Goal: Task Accomplishment & Management: Complete application form

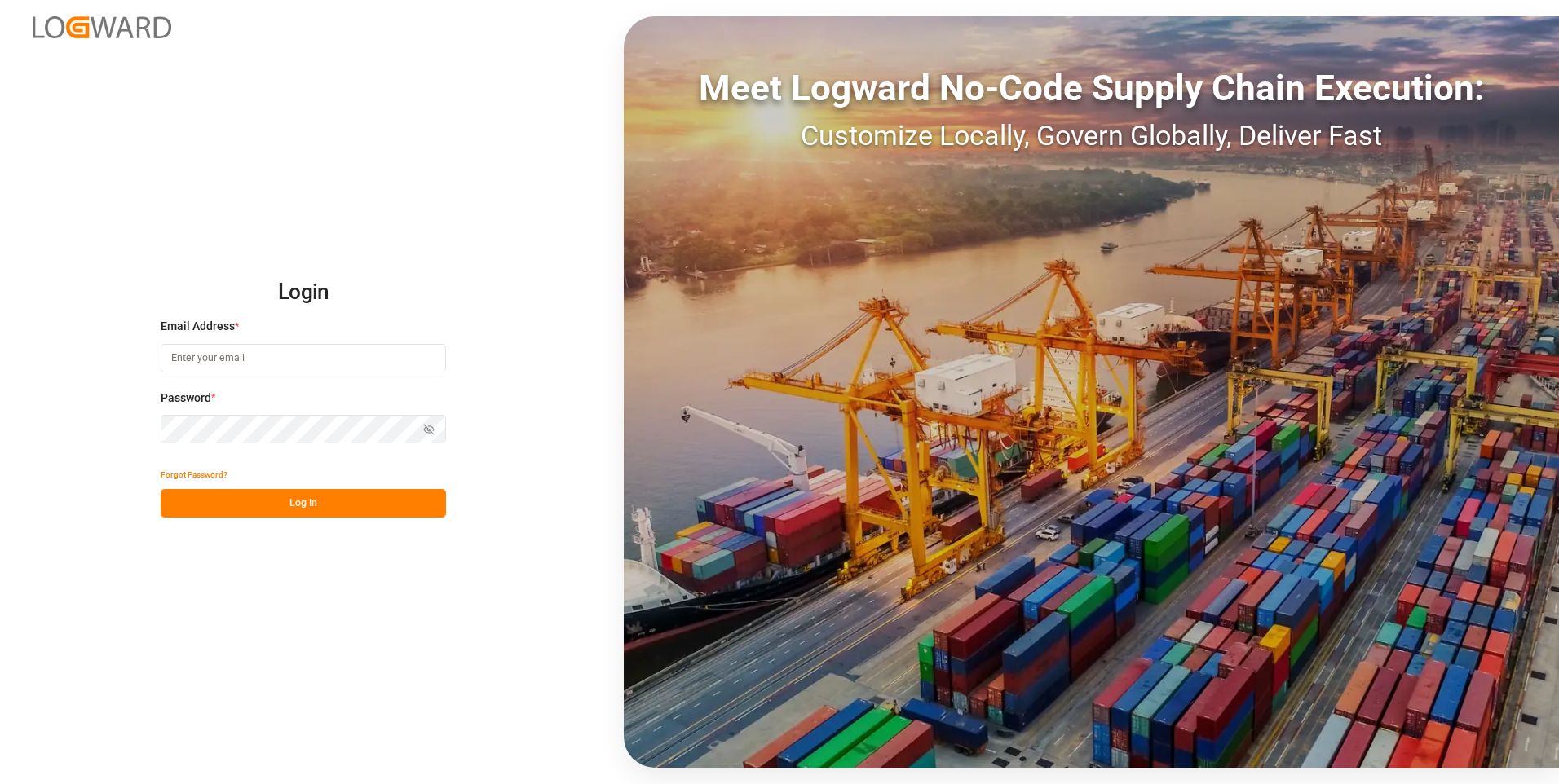
type input "[PERSON_NAME][EMAIL_ADDRESS][PERSON_NAME][DOMAIN_NAME]"
click at [205, 511] on button "Log In" at bounding box center [303, 503] width 286 height 28
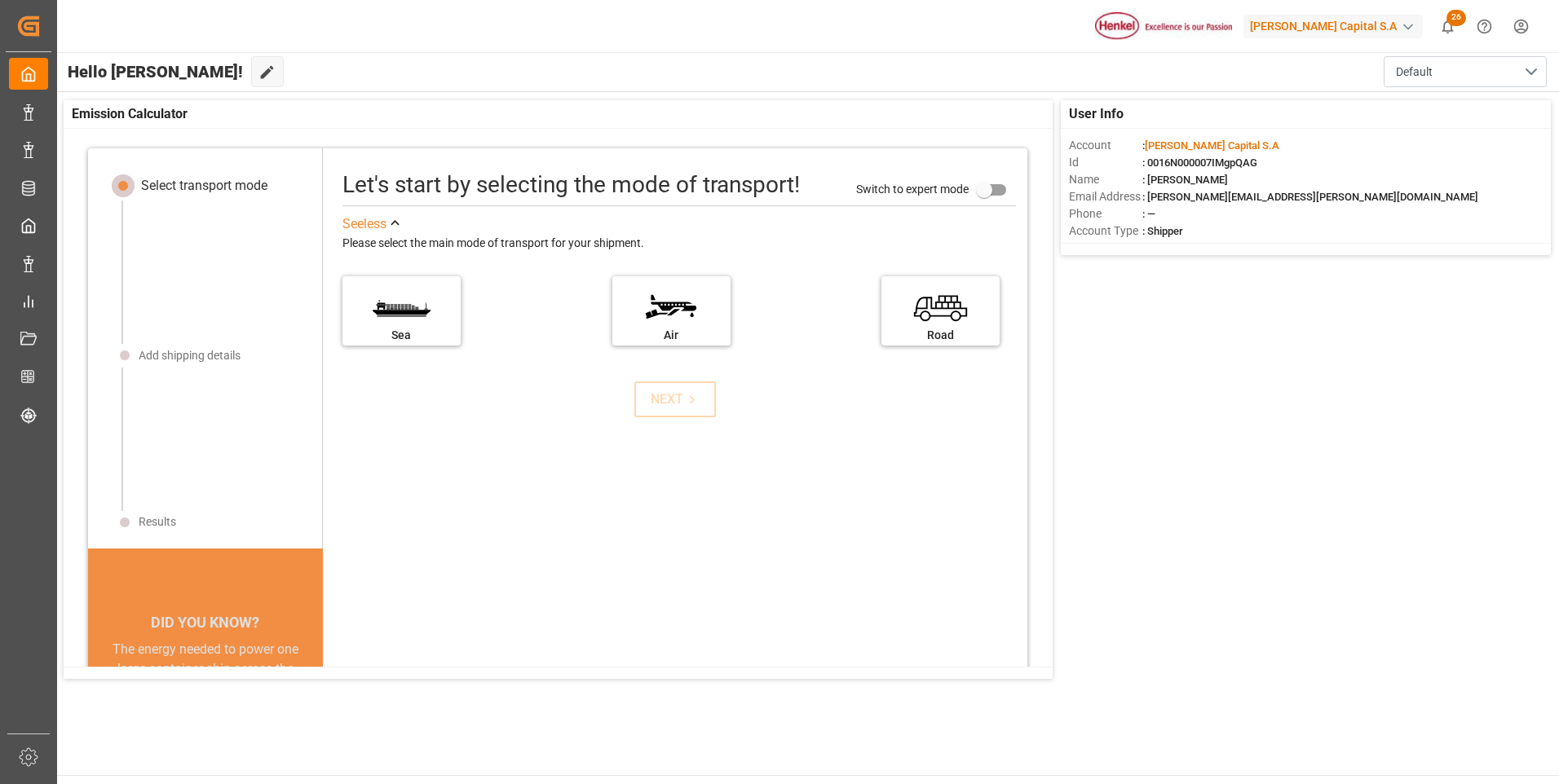
click at [382, 75] on div "Hello [PERSON_NAME]! Edit Cockpit Default" at bounding box center [807, 71] width 1503 height 39
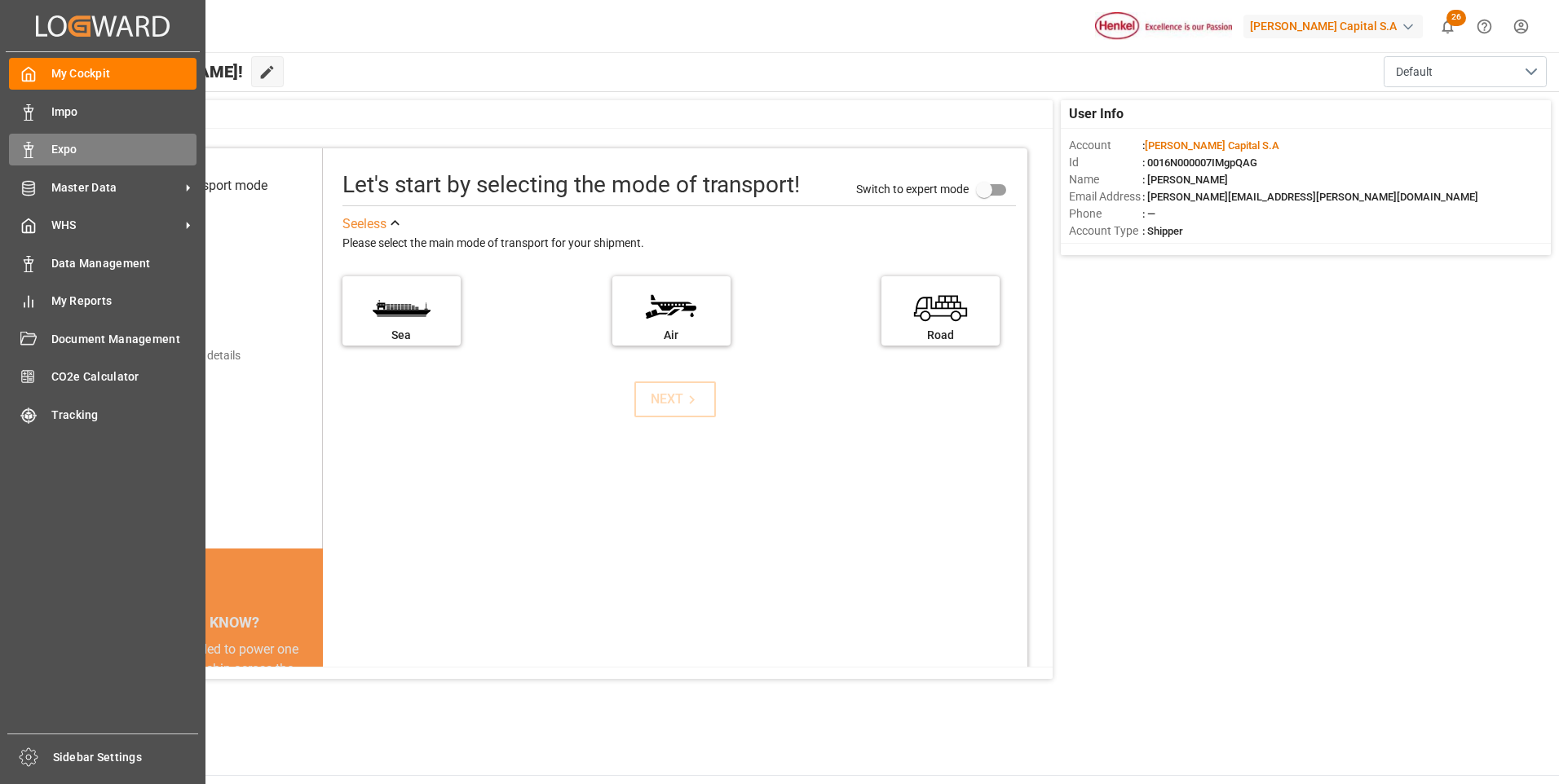
click at [30, 152] on icon at bounding box center [28, 150] width 17 height 17
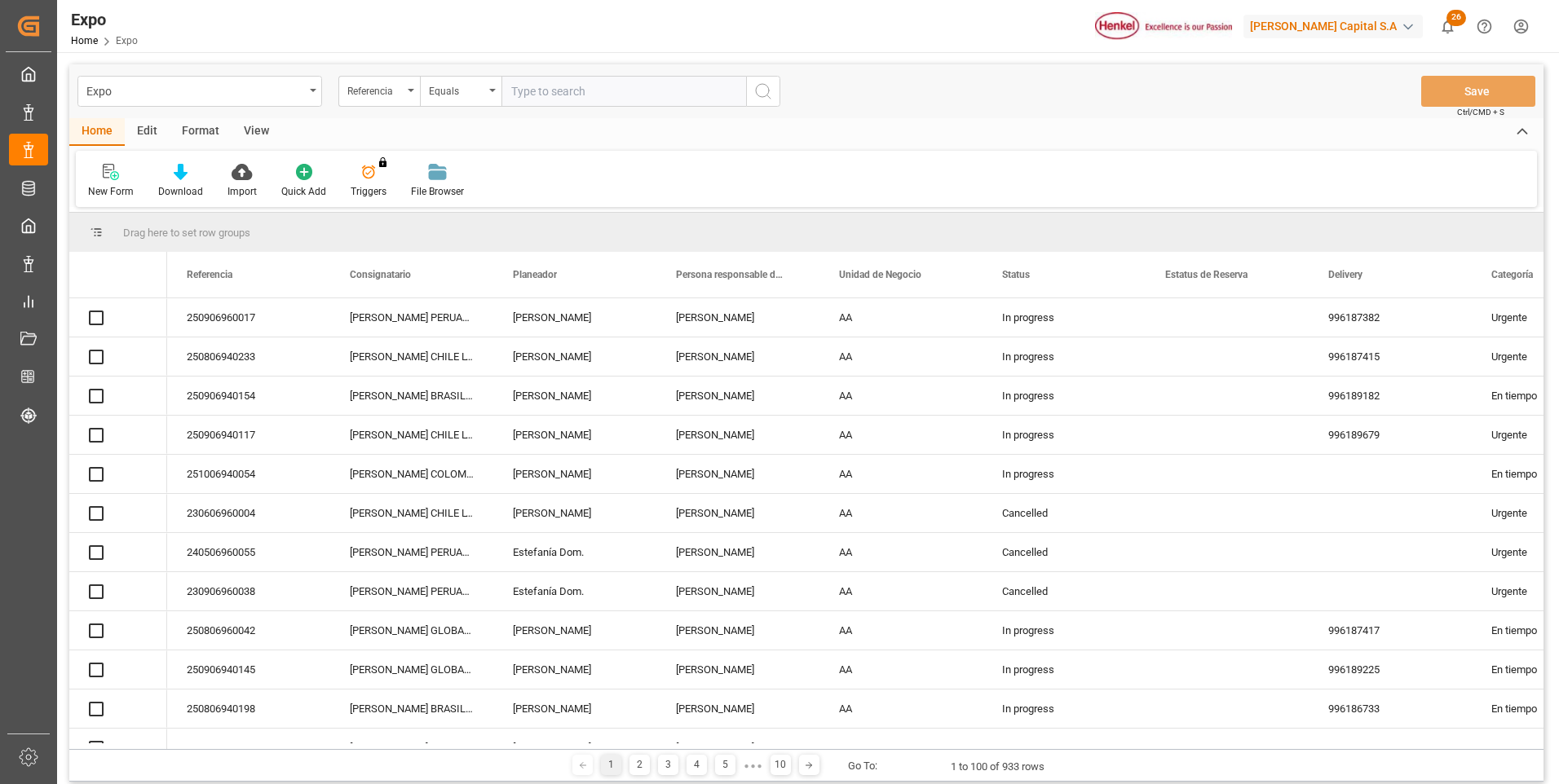
drag, startPoint x: 533, startPoint y: 100, endPoint x: 552, endPoint y: 119, distance: 26.9
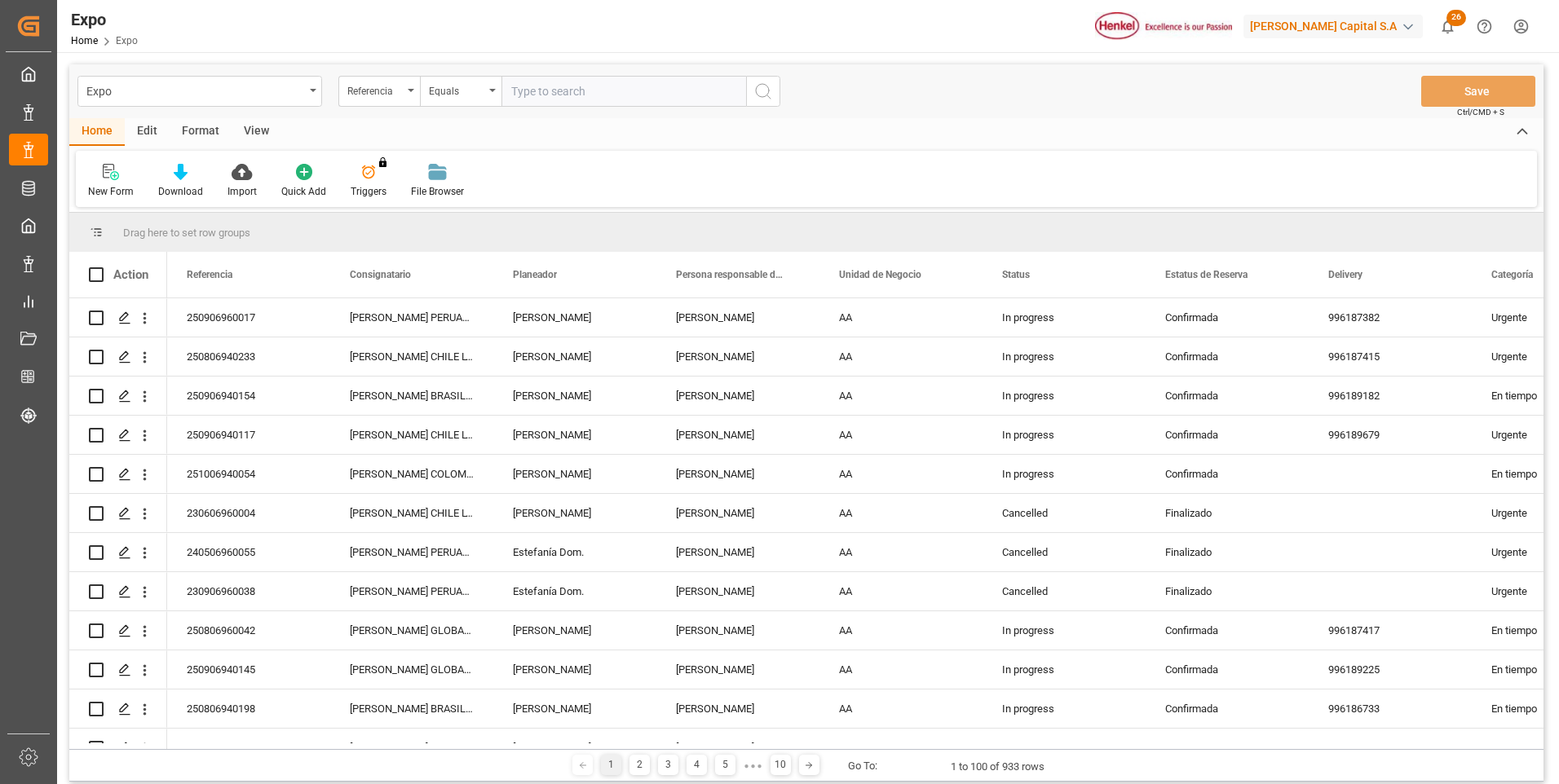
paste input "250806940233"
type input "250806940233"
click at [767, 92] on icon "search button" at bounding box center [763, 92] width 19 height 19
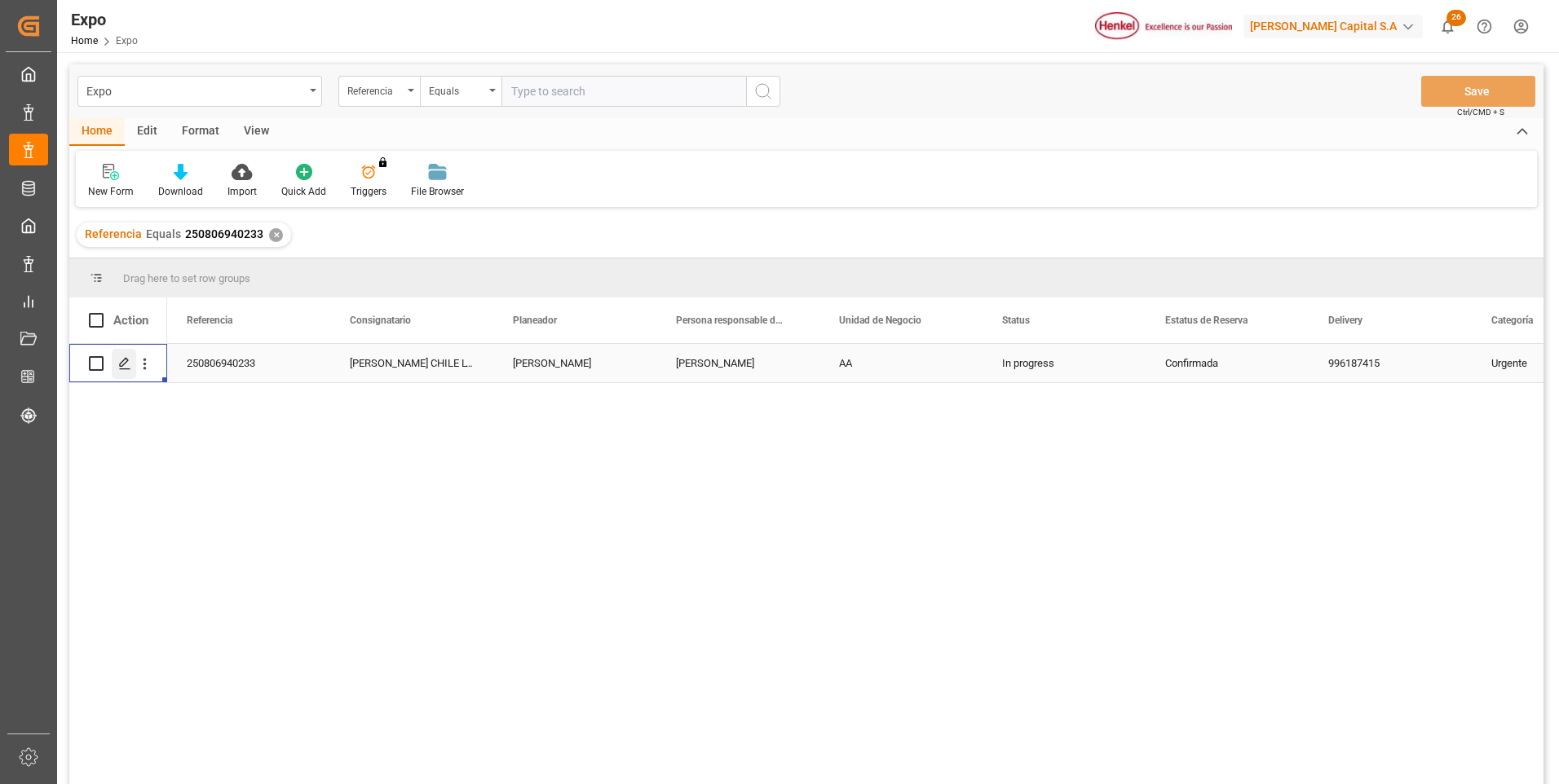
click at [118, 368] on icon "Press SPACE to select this row." at bounding box center [124, 363] width 13 height 13
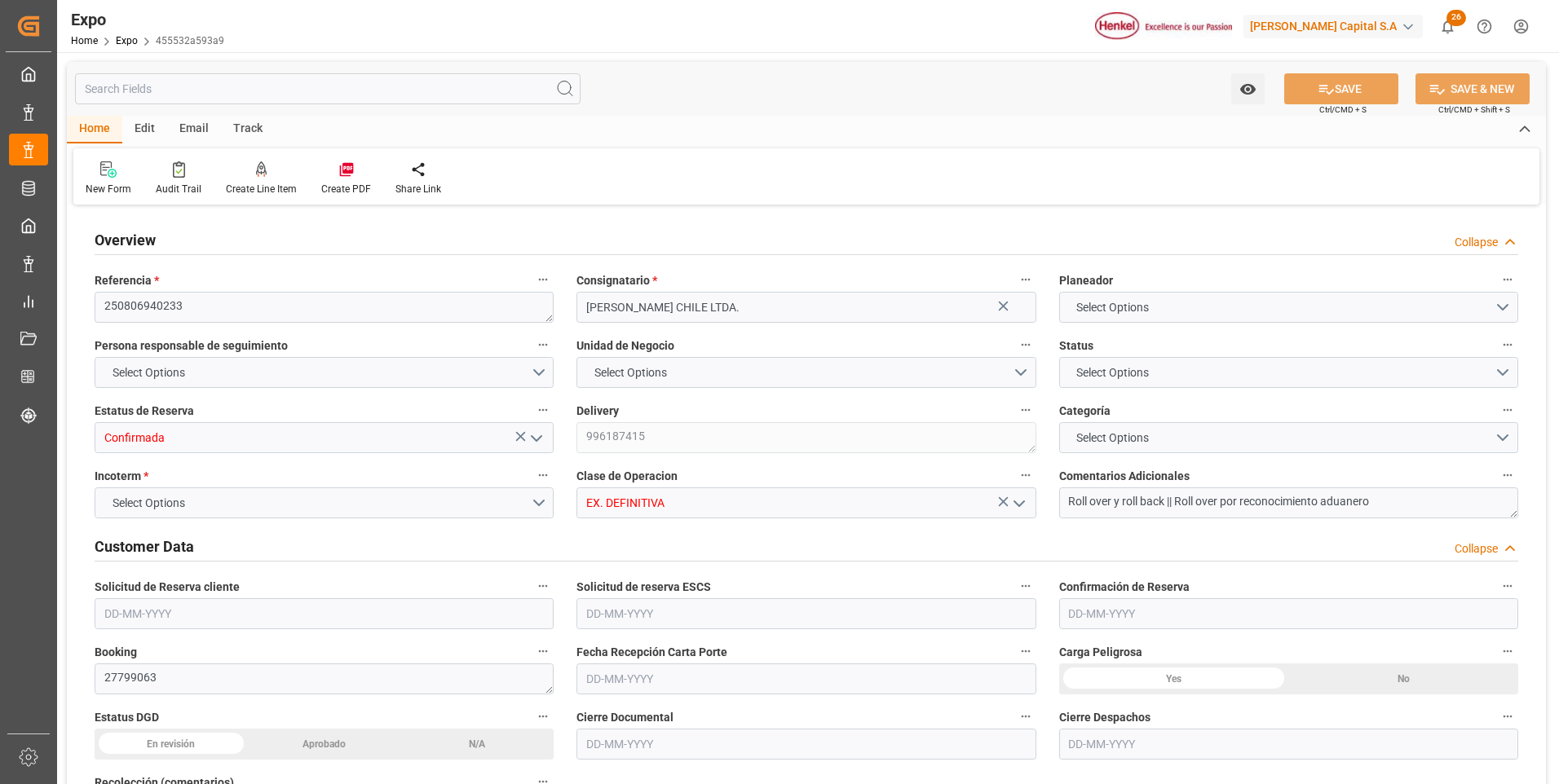
type textarea "250806940233"
type input "[PERSON_NAME] CHILE LTDA."
type input "Confirmada"
type textarea "996187415"
type input "EX. DEFINITIVA"
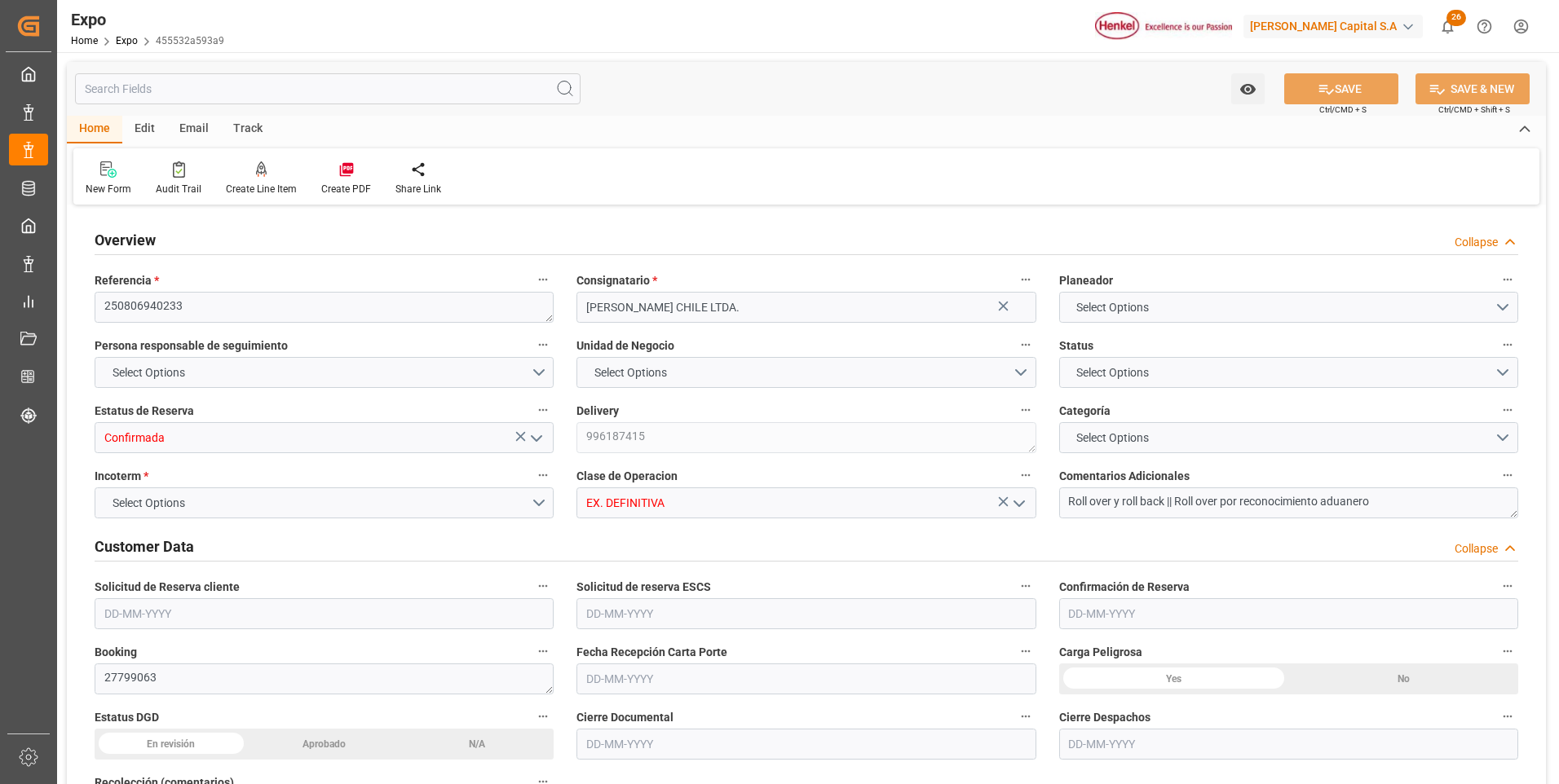
type textarea "Roll over y roll back || Roll over por reconocimiento aduanero"
type textarea "27799063"
type textarea "INT3721720"
type textarea "FBIU0451297"
type input "[GEOGRAPHIC_DATA]"
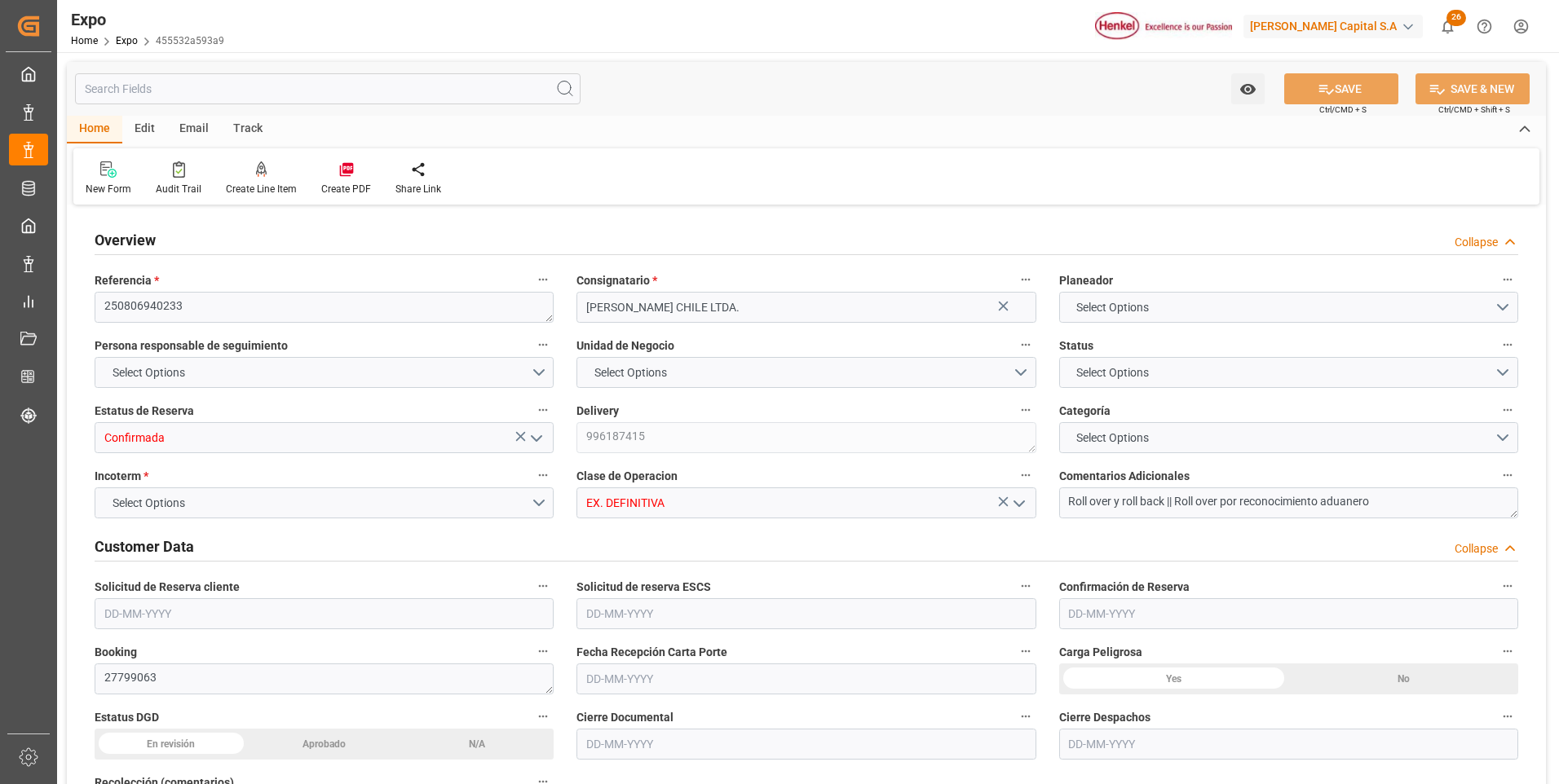
type textarea "251631085003578"
type textarea "SELLO ACTUALIZADO: CEM233547868"
type input "MSC CANDIDA"
type input "MSC [GEOGRAPHIC_DATA]"
type input "MSC CANDIDA"
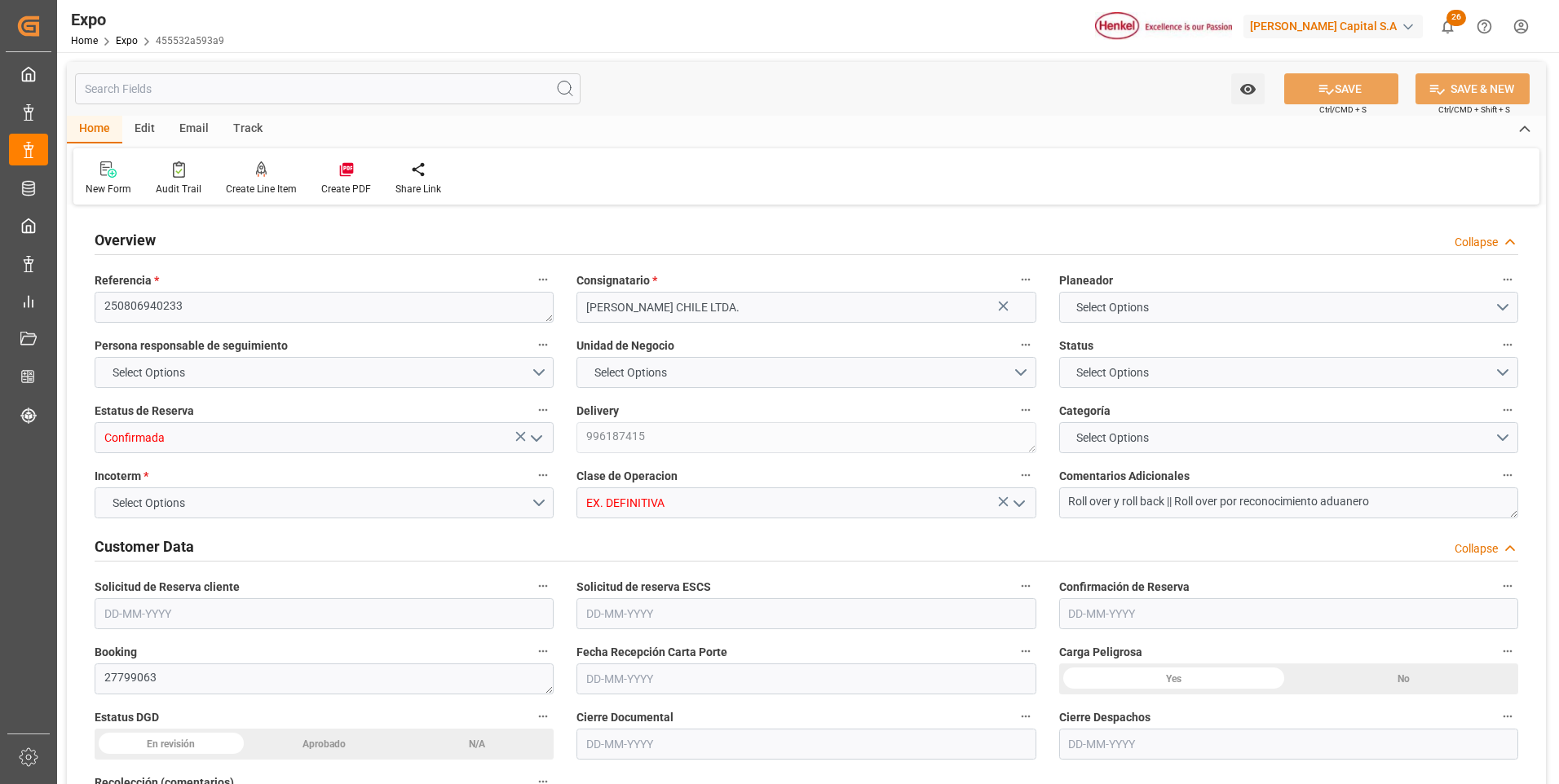
type textarea "FA530A"
type textarea "FA528A"
type textarea "FA530A"
type input "Hapag [PERSON_NAME]"
type input "HLCU"
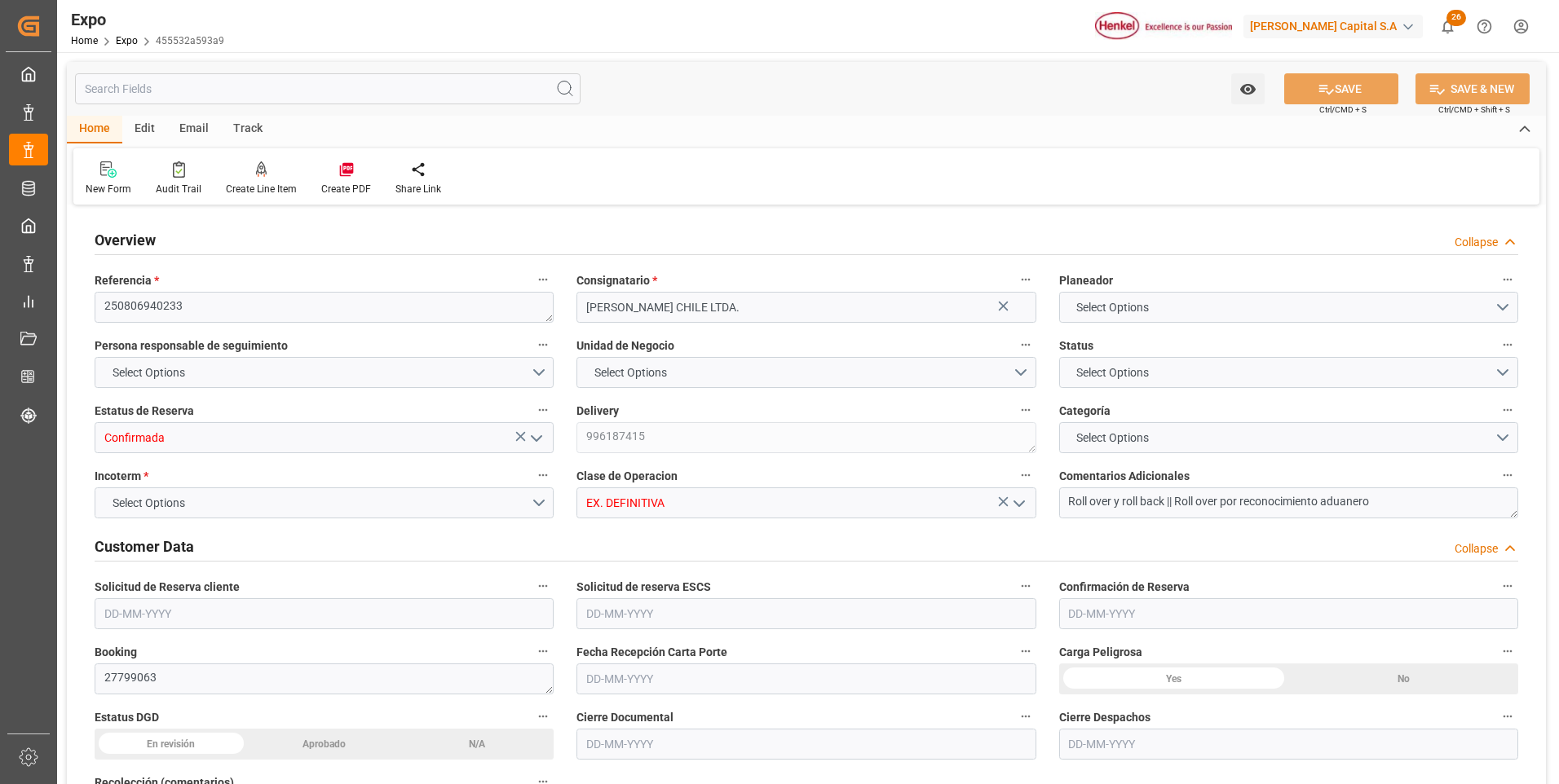
type input "Manzanillo"
type input "San Antonio"
type input "Reconocimiento Aduanero"
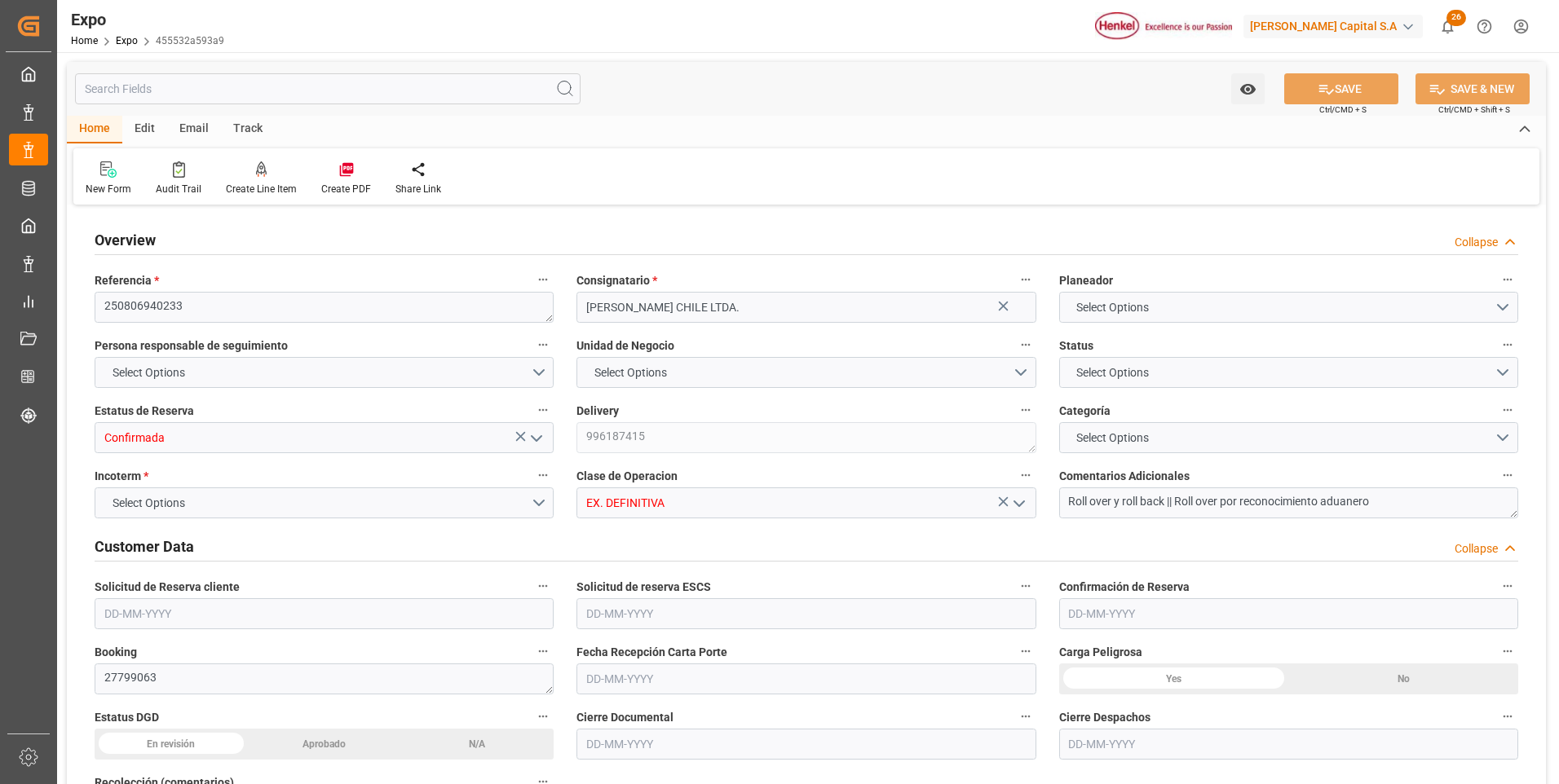
type textarea "Adelanto en cierre documental, se consiguió roll back, posterior reconocimiento…"
type input "HH TRANSPORTES SA DE CV"
type textarea "[PERSON_NAME]"
type textarea "69BA1D"
type textarea "HH060"
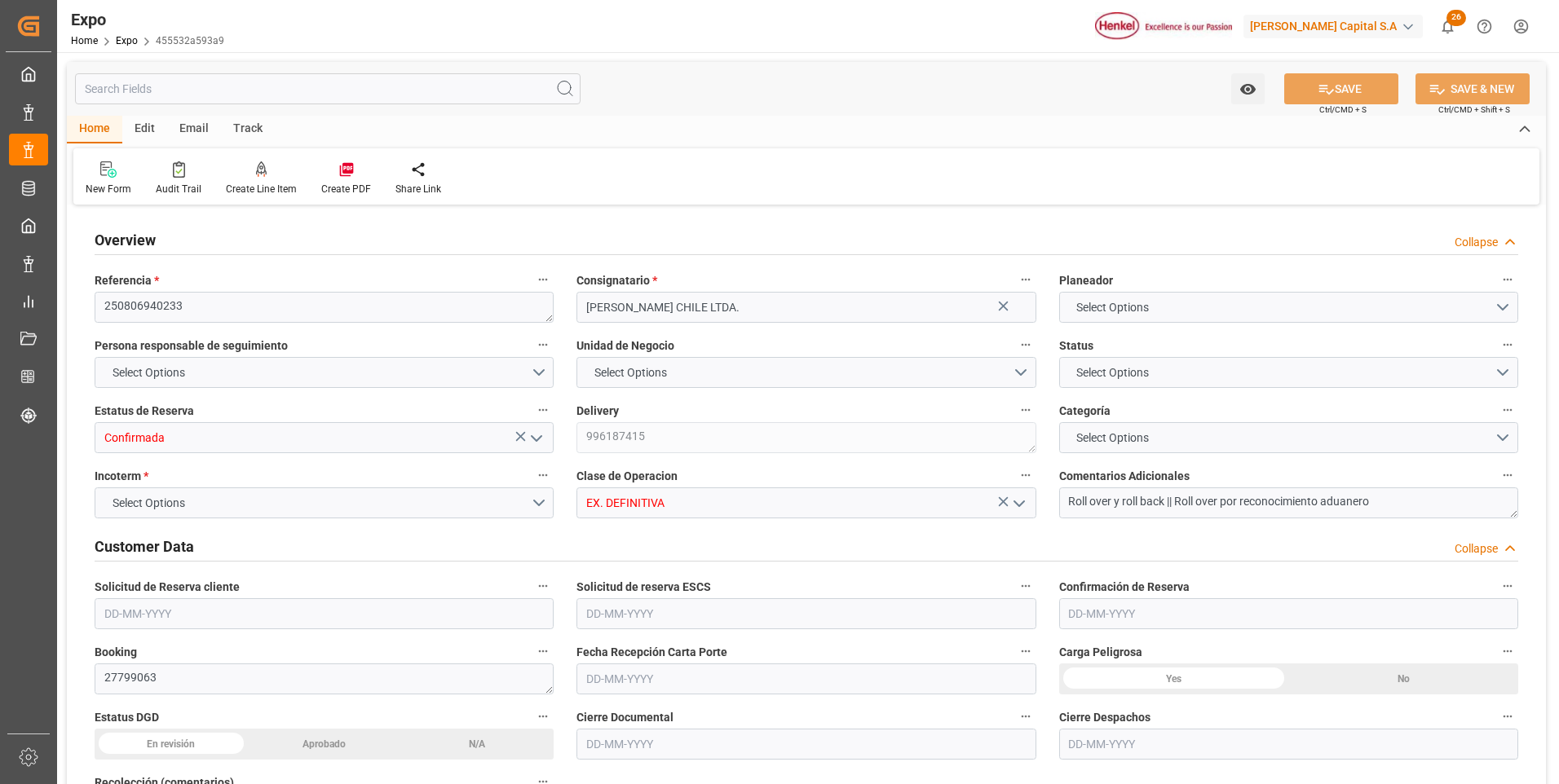
type textarea "LM456386"
type textarea "Logward System"
type input "MANZANILLO"
type input "MX"
type input "TRUCK"
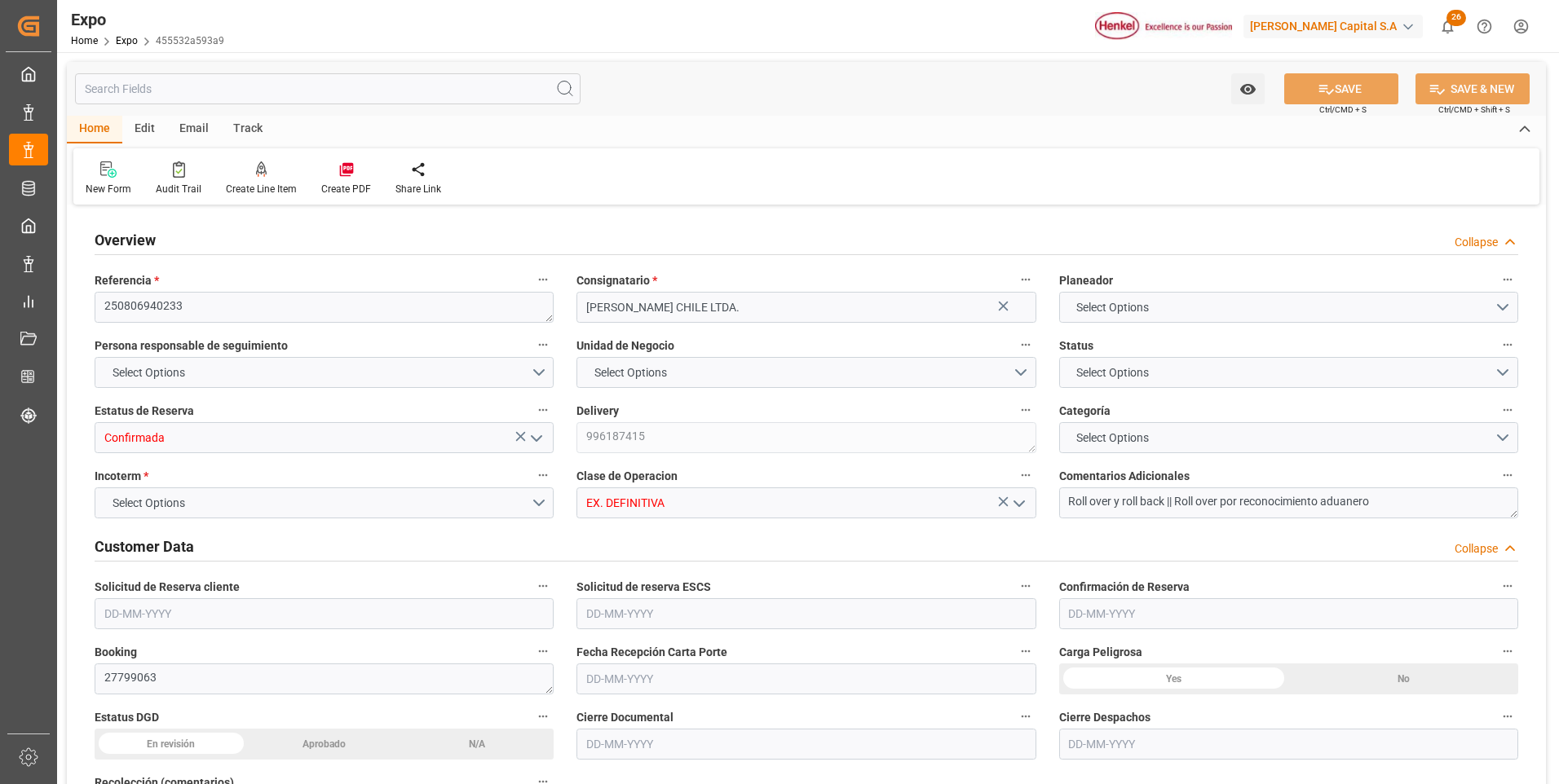
type input "VESSEL"
type input "MSC CANDIDA"
type input "TRUCK"
type input "3018.4"
type input "5594.085"
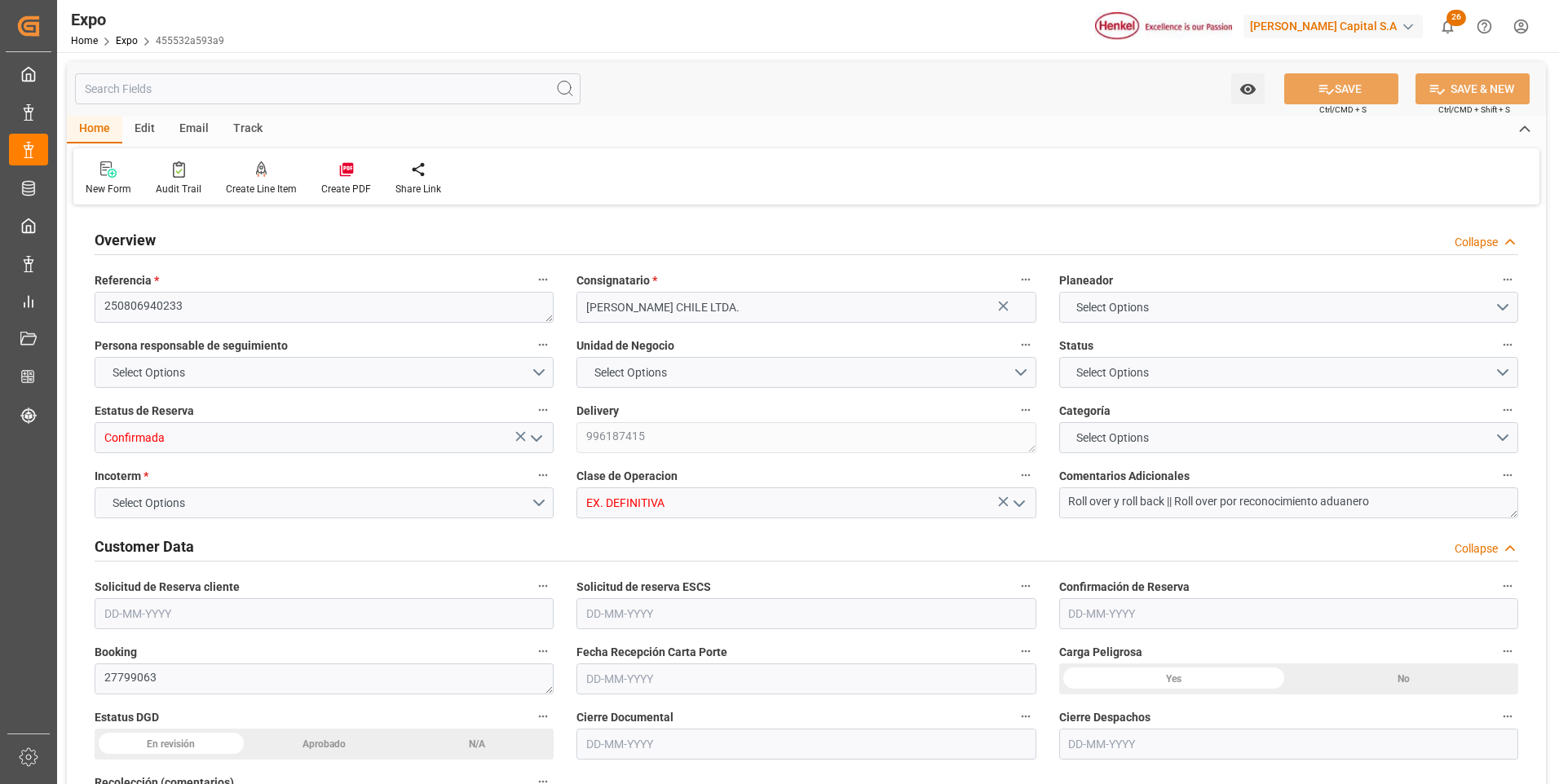
type input "11"
type input "9946714"
type input "9461427"
type input "9946714"
type input "MXZLO"
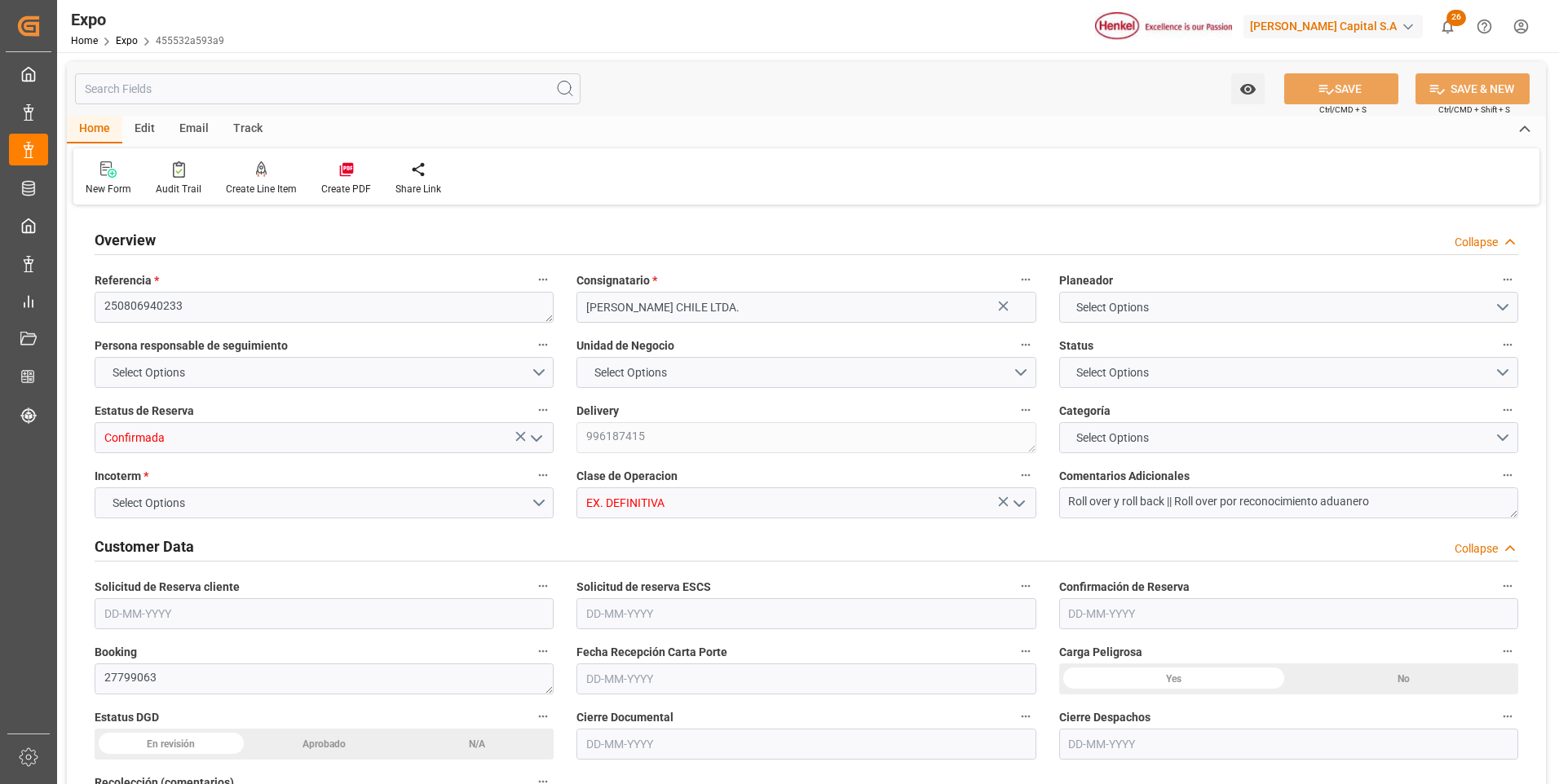
type input "MXZLO"
type input "CLSAI"
type input "9946714"
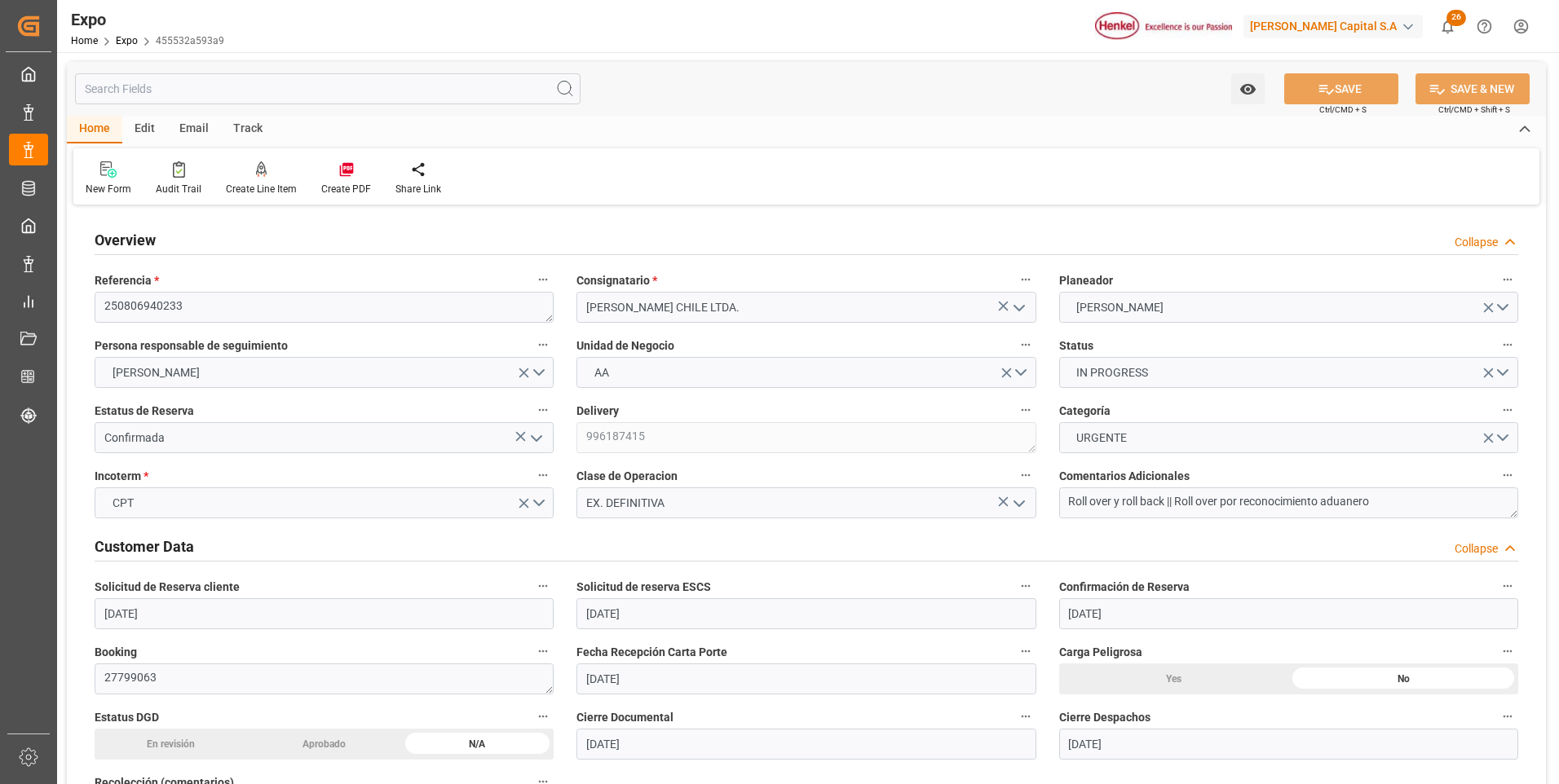
type input "[DATE]"
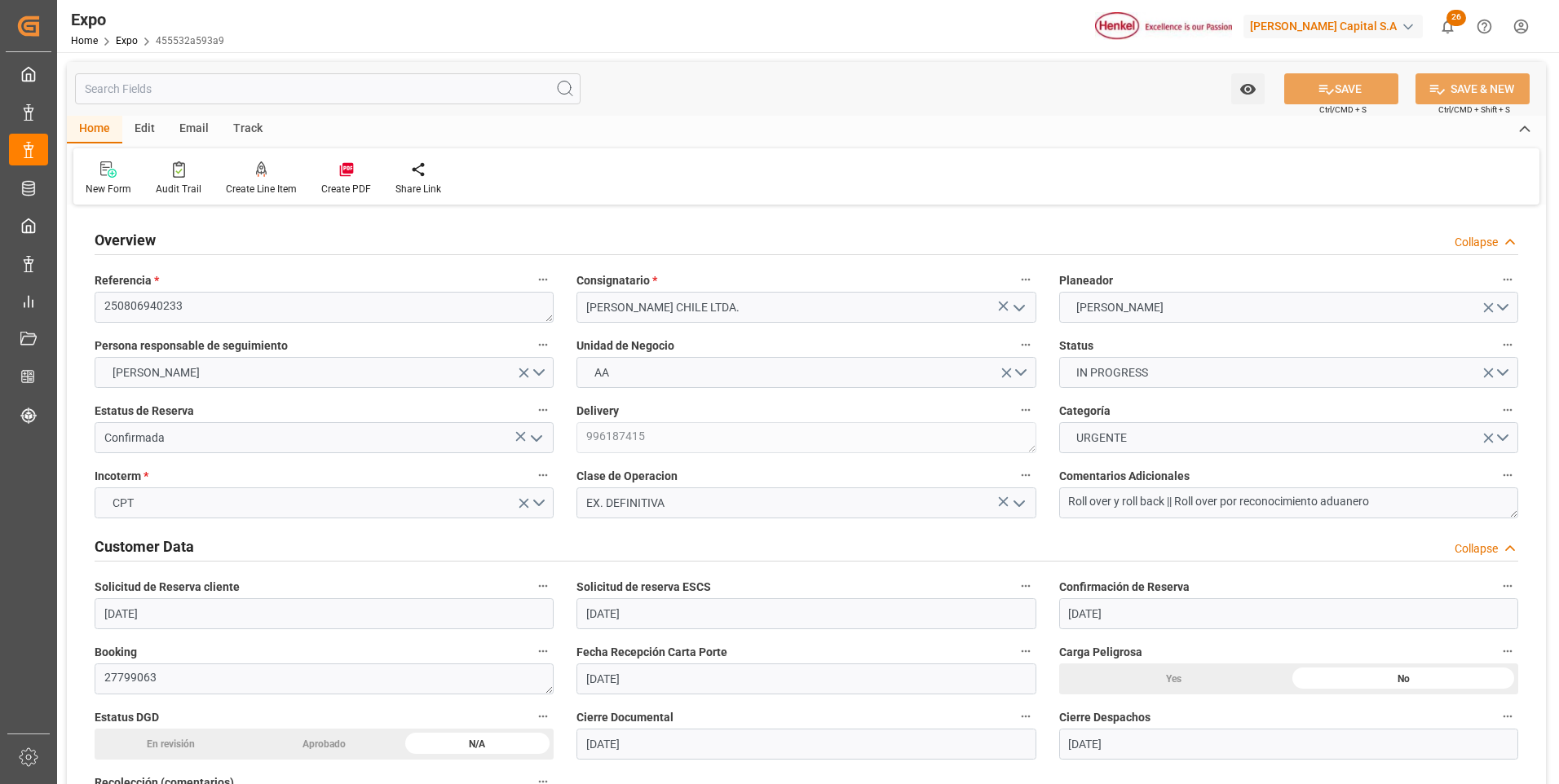
type input "[DATE]"
type input "[DATE] 00:00"
type input "[DATE]"
type input "[DATE] 02:30"
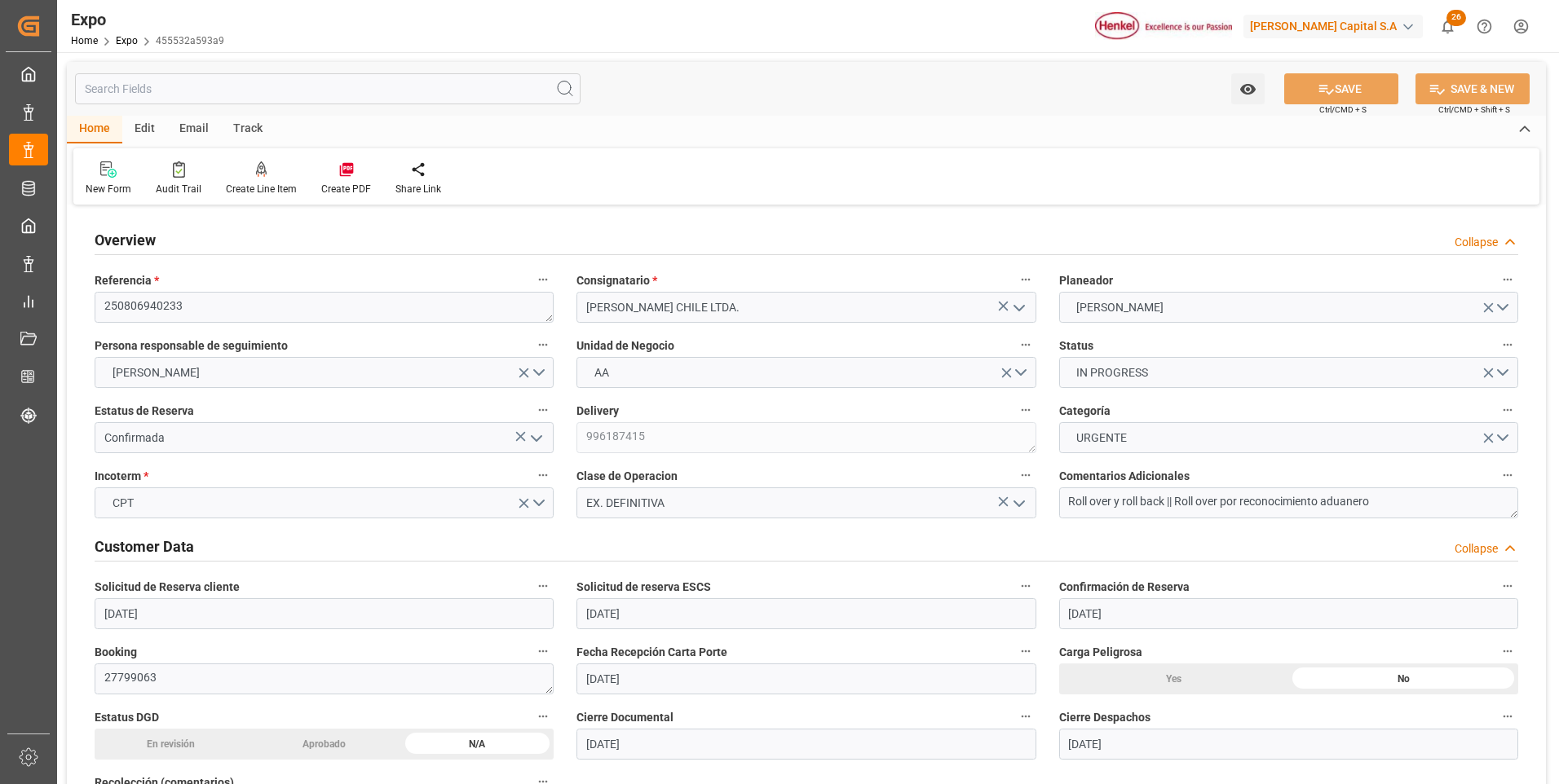
type input "[DATE]"
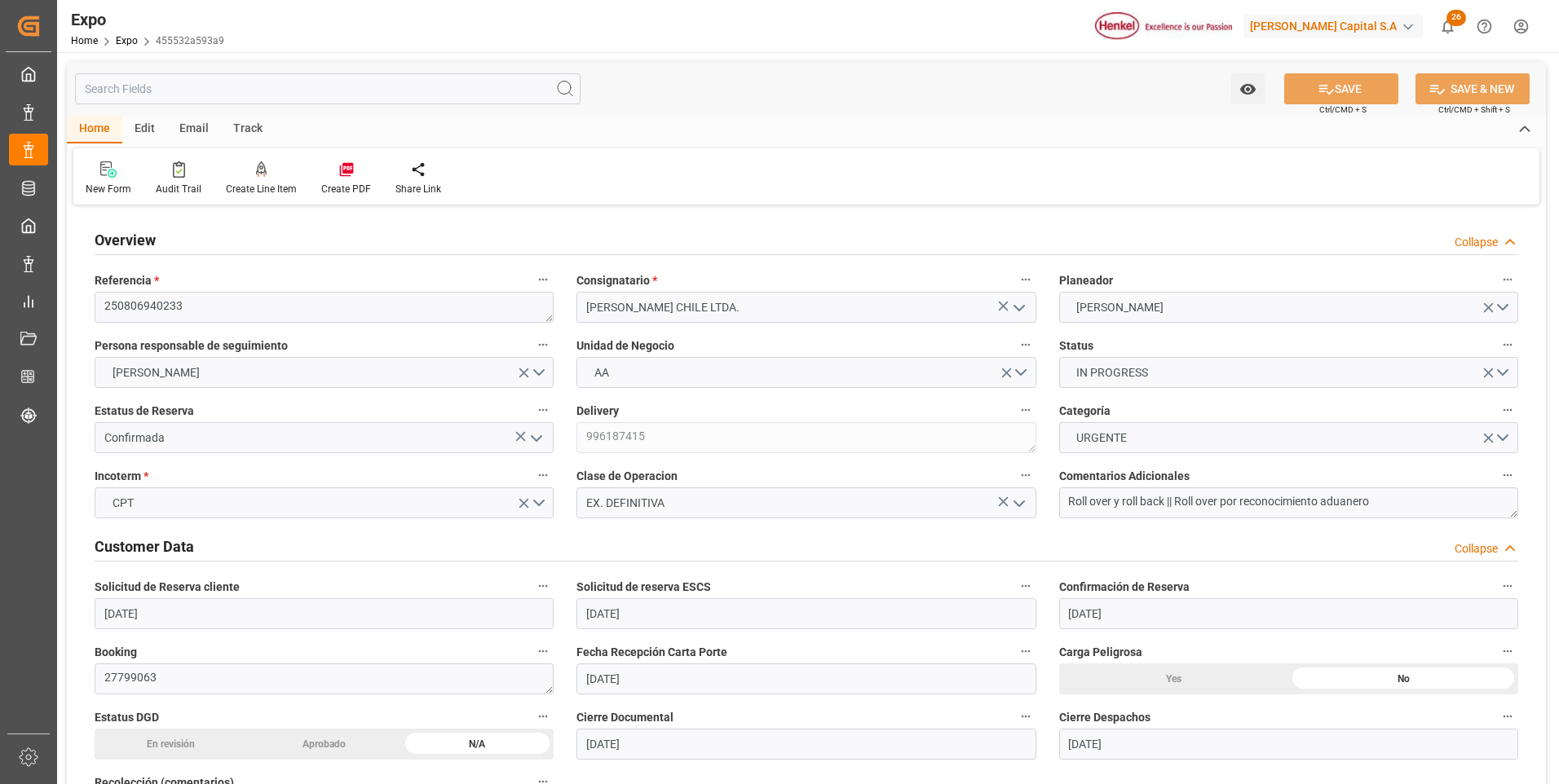
type input "[DATE]"
type input "[DATE] 14:00"
type input "[DATE] 00:00"
type input "[DATE] 22:36"
type input "[DATE] 09:00"
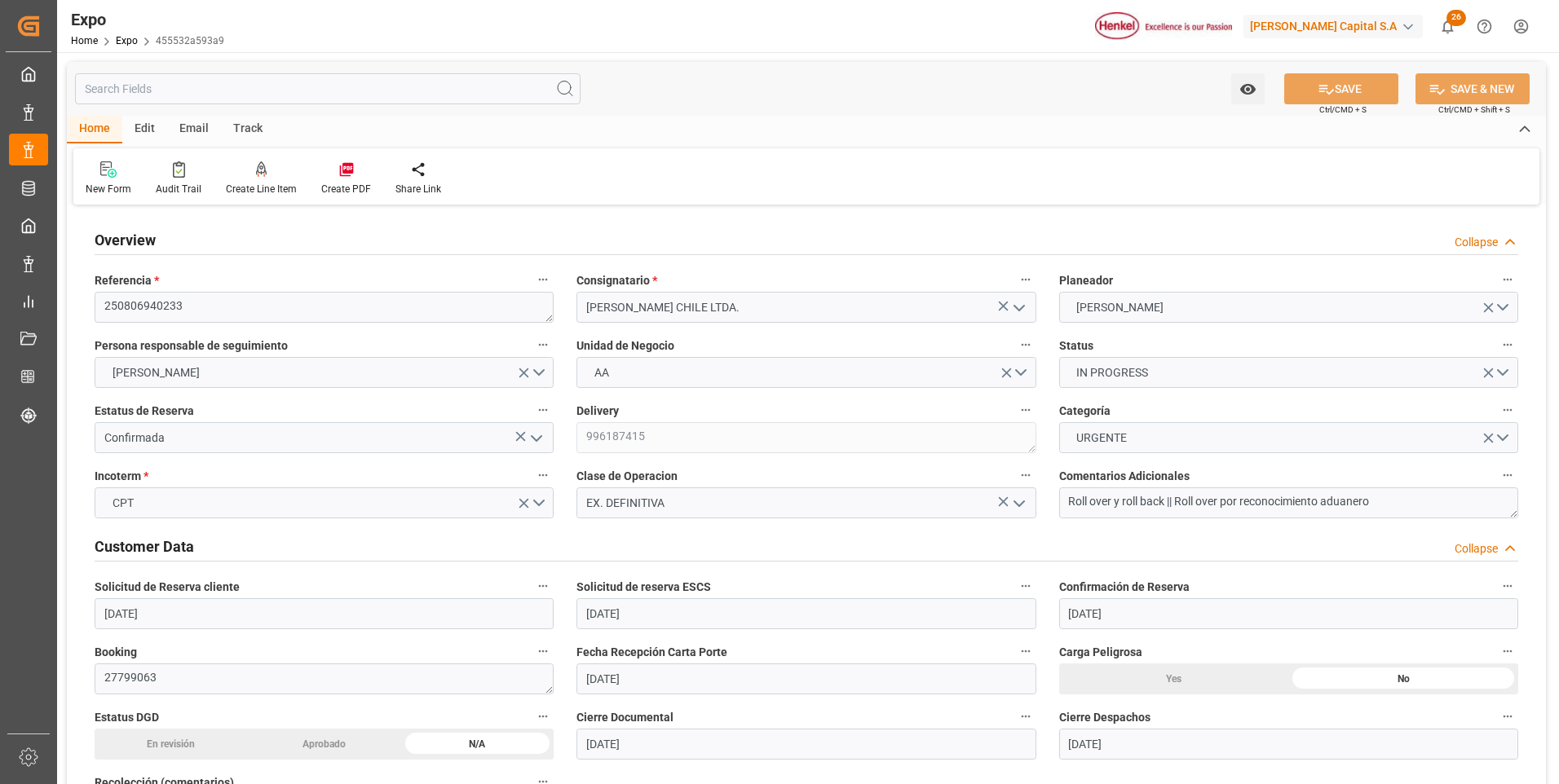
type input "[DATE] 00:00"
type input "[DATE]"
type input "[DATE] 19:23"
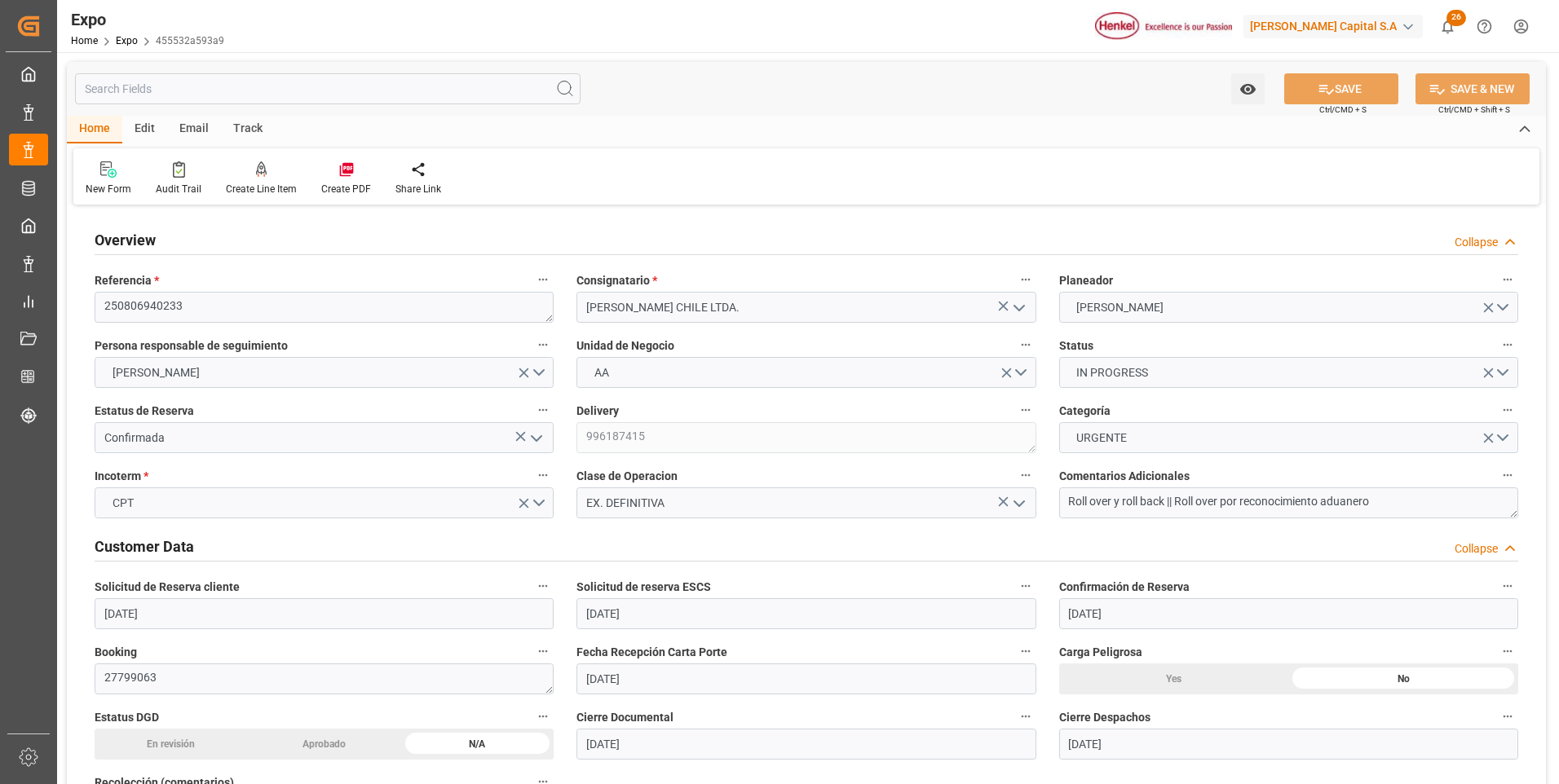
type input "[DATE] 11:52"
type input "[DATE] 19:28"
type input "[DATE] 15:00"
type input "[DATE] 23:23"
type input "[DATE] 09:00"
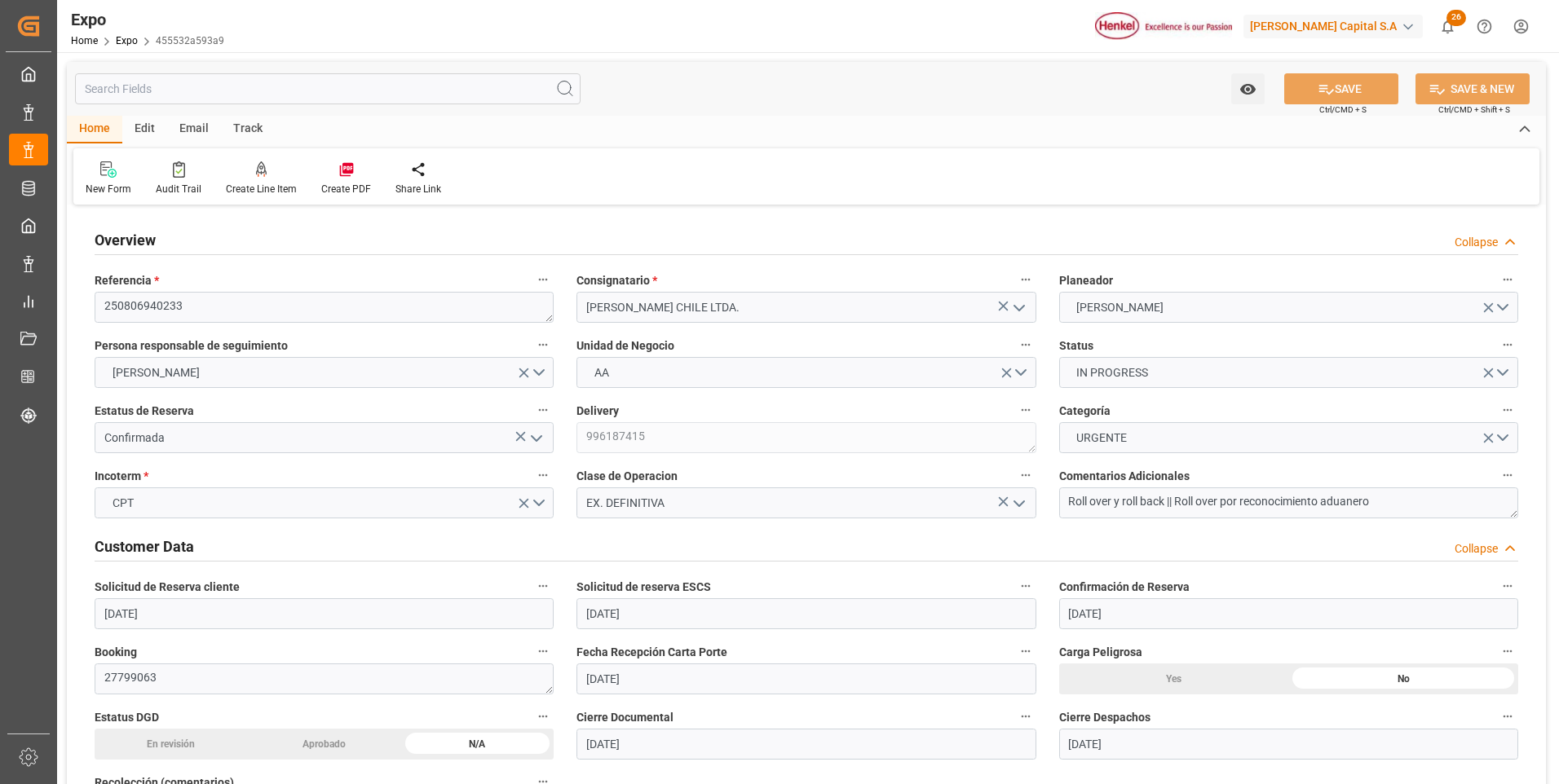
type input "[DATE] 08:20"
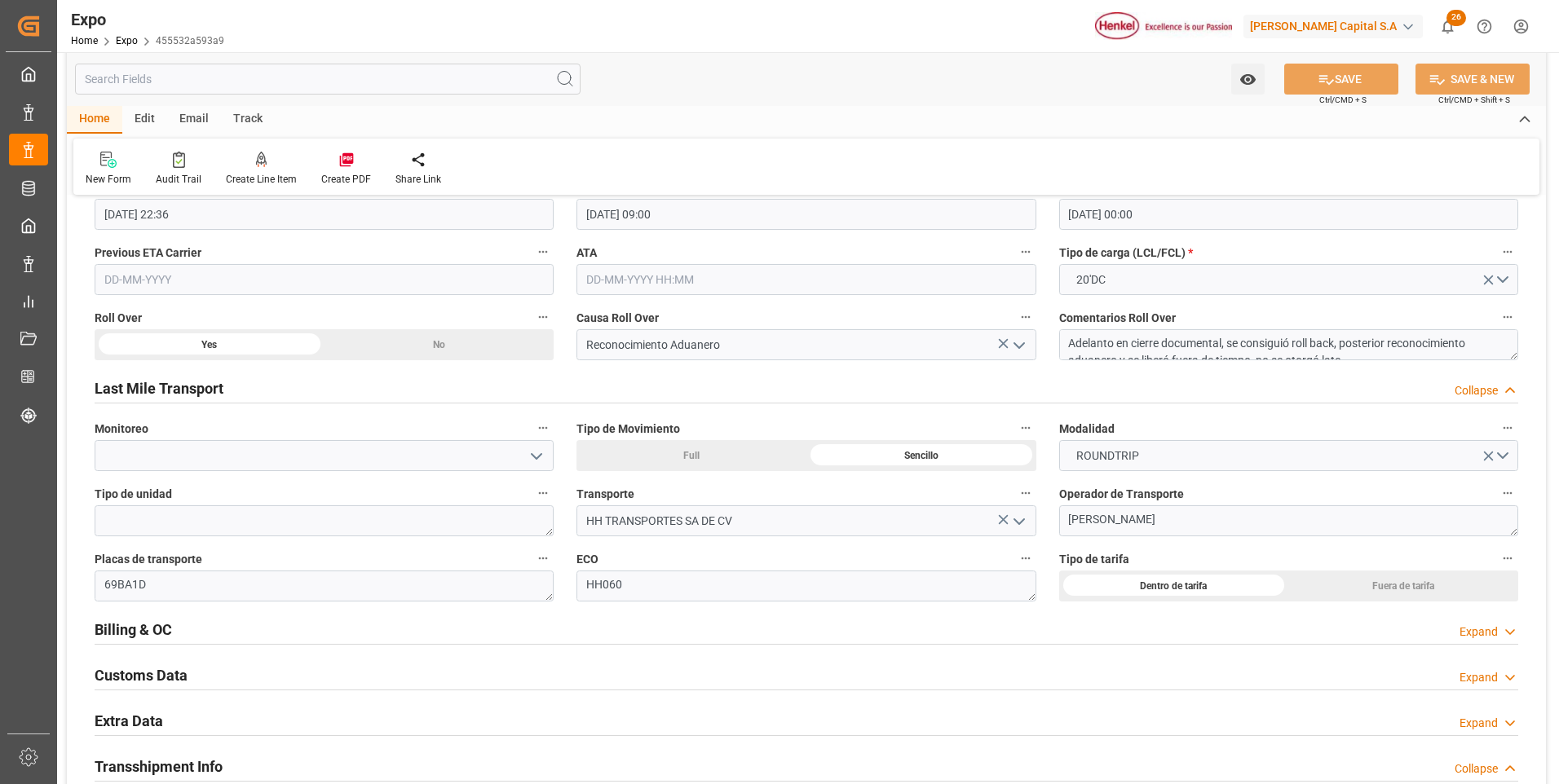
scroll to position [2608, 0]
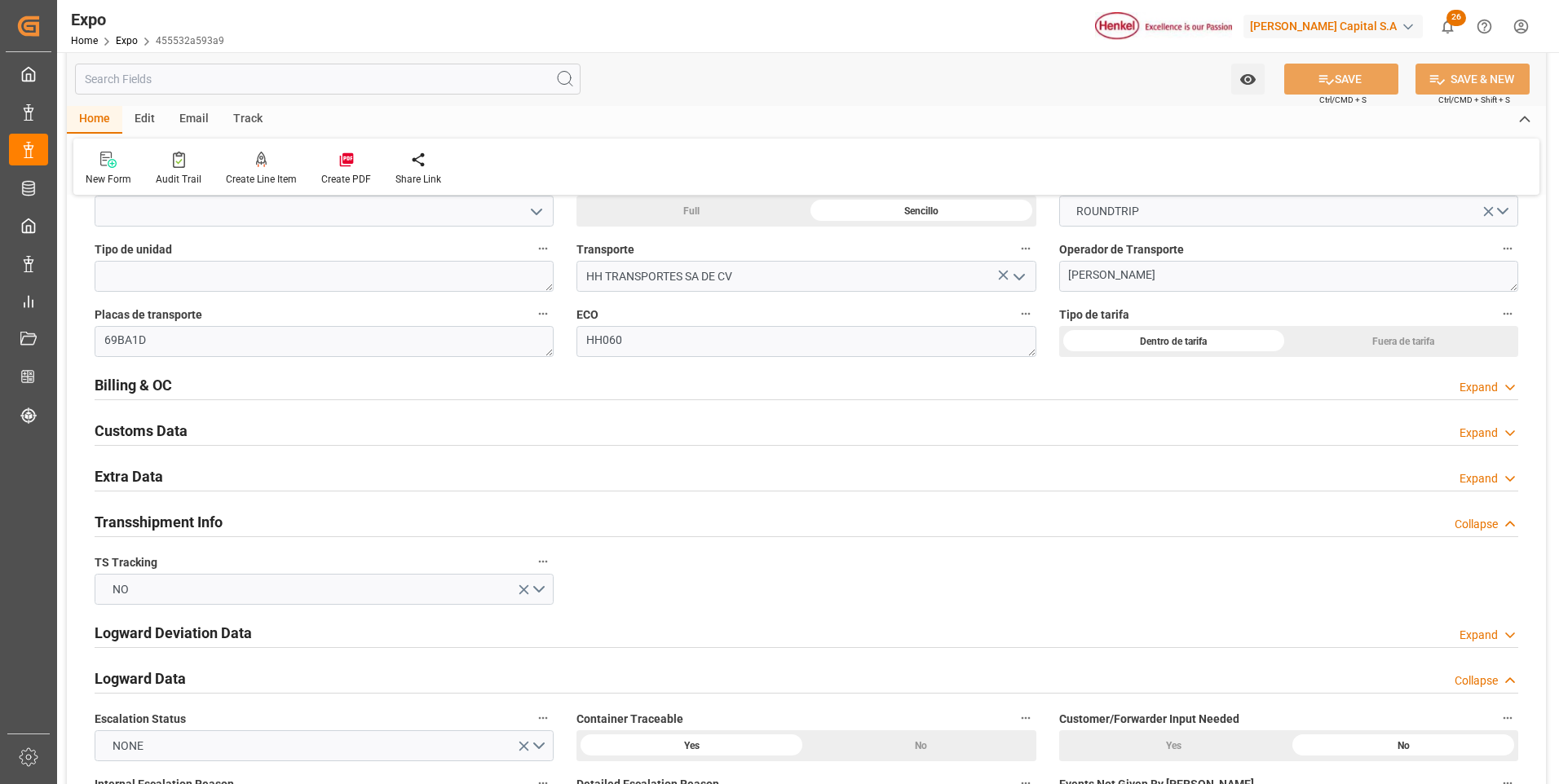
drag, startPoint x: 1496, startPoint y: 391, endPoint x: 1297, endPoint y: 419, distance: 201.0
click at [1497, 390] on div "Expand" at bounding box center [1478, 387] width 38 height 17
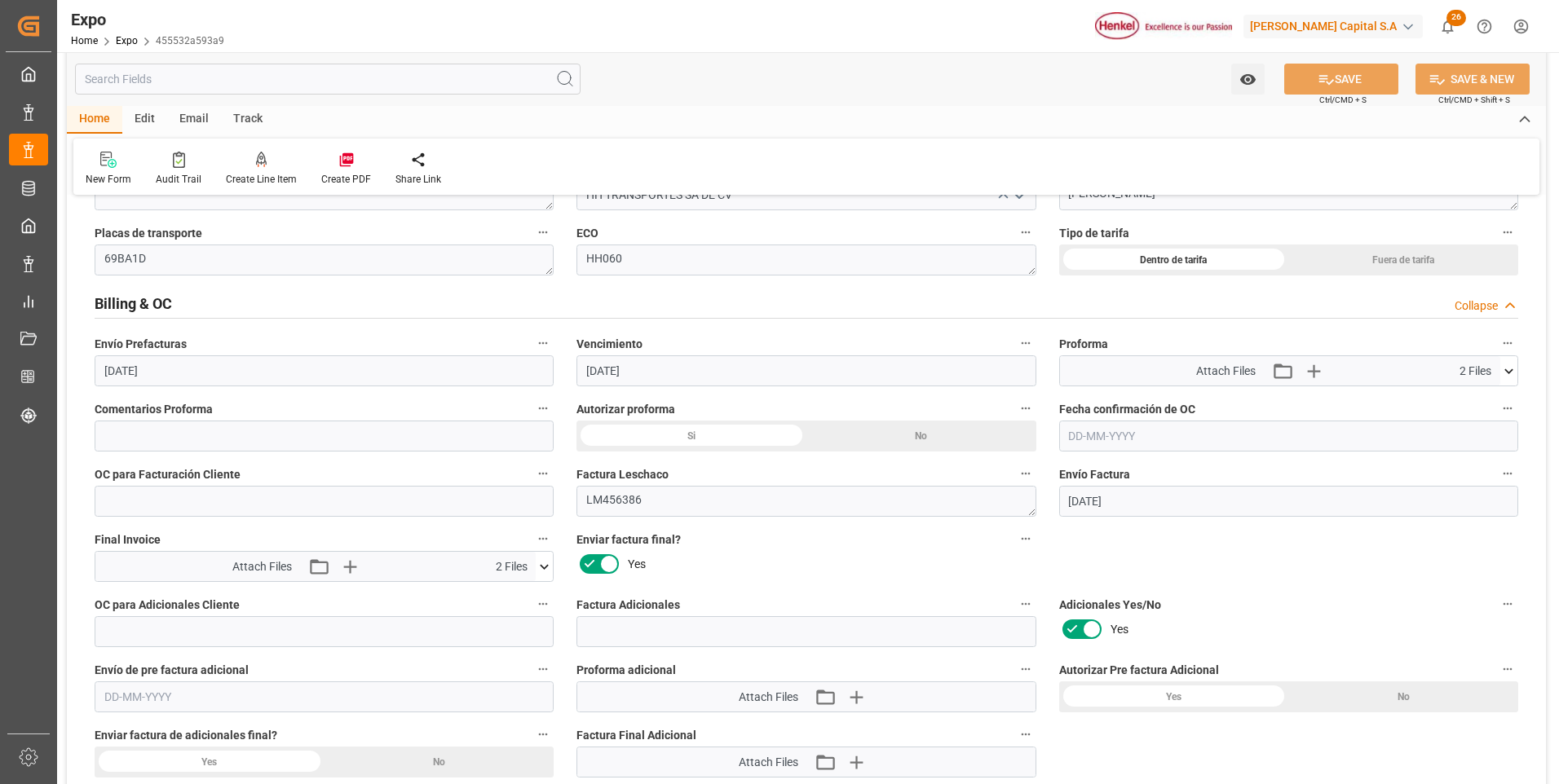
scroll to position [2853, 0]
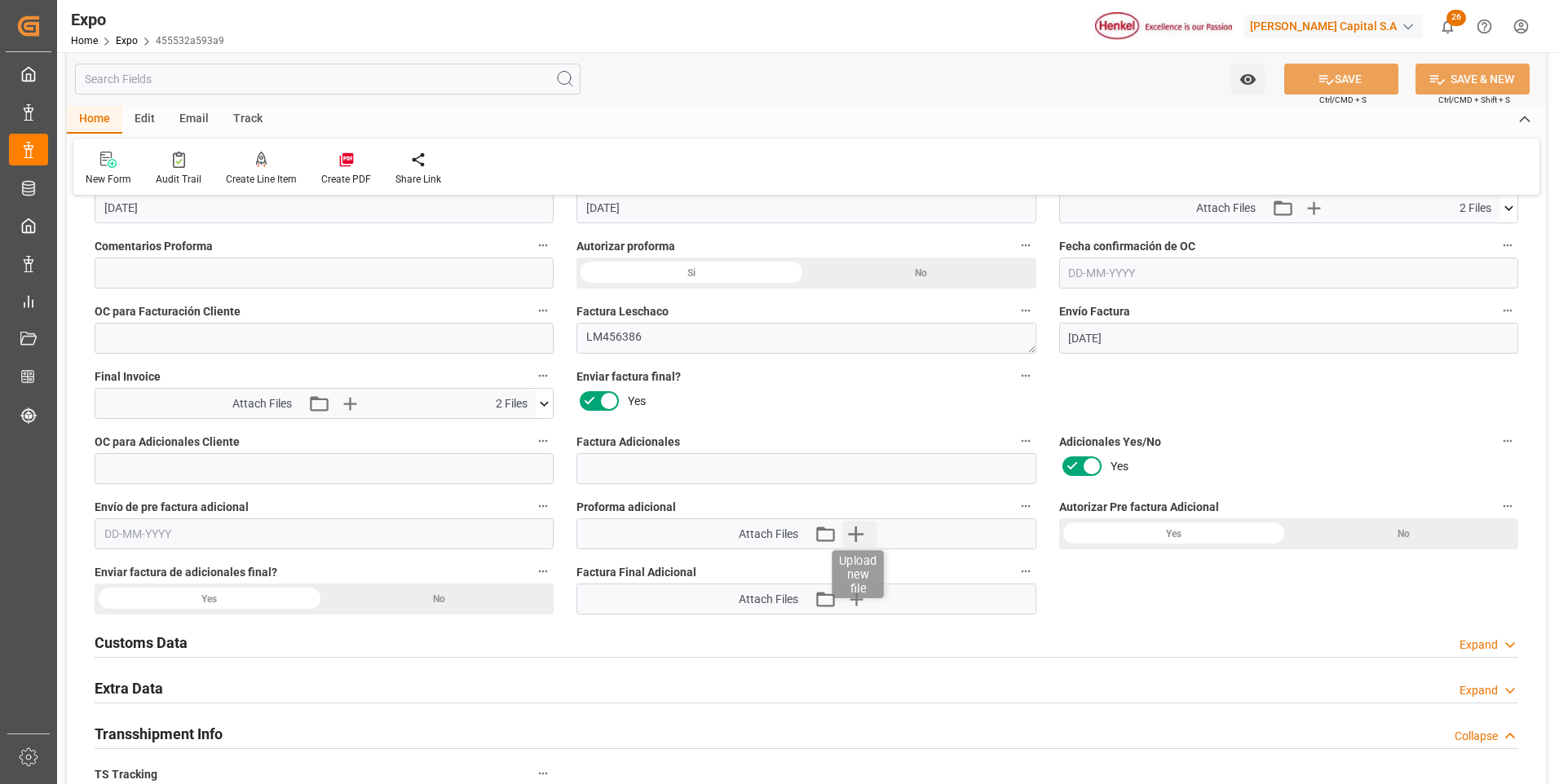
click at [856, 530] on icon "button" at bounding box center [856, 535] width 16 height 16
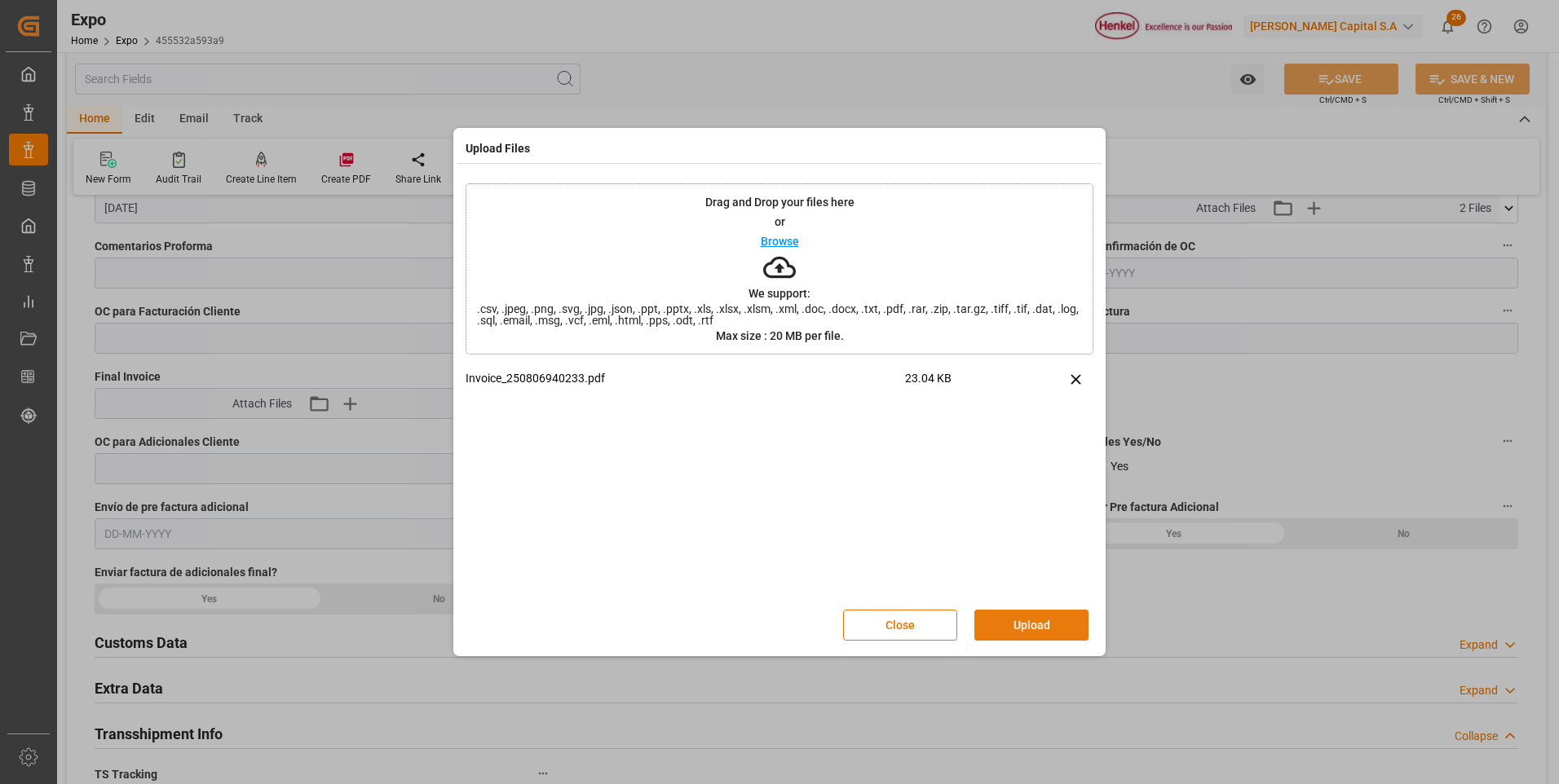
click at [1022, 630] on button "Upload" at bounding box center [1032, 625] width 115 height 31
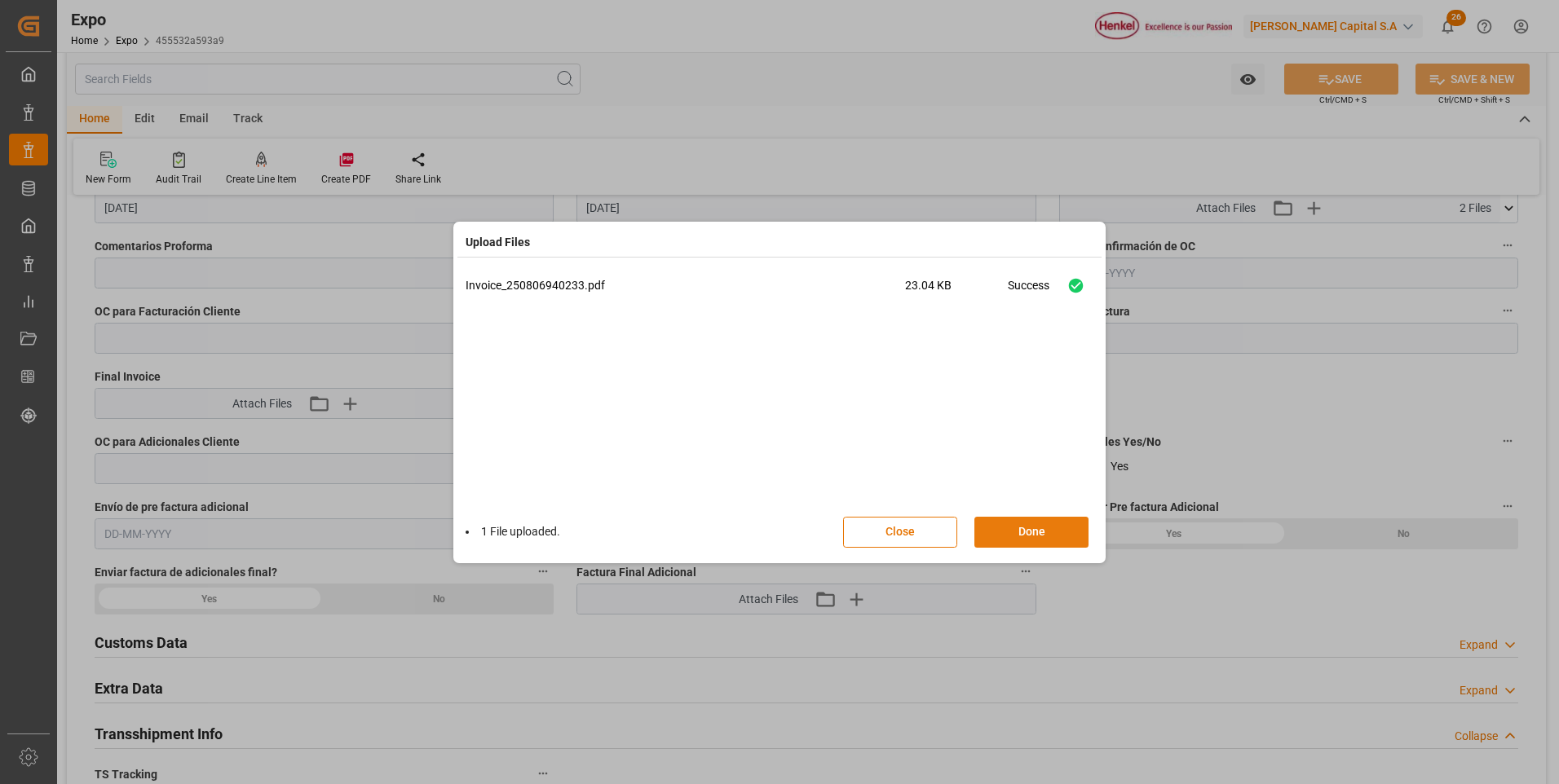
click at [1045, 535] on button "Done" at bounding box center [1032, 532] width 115 height 31
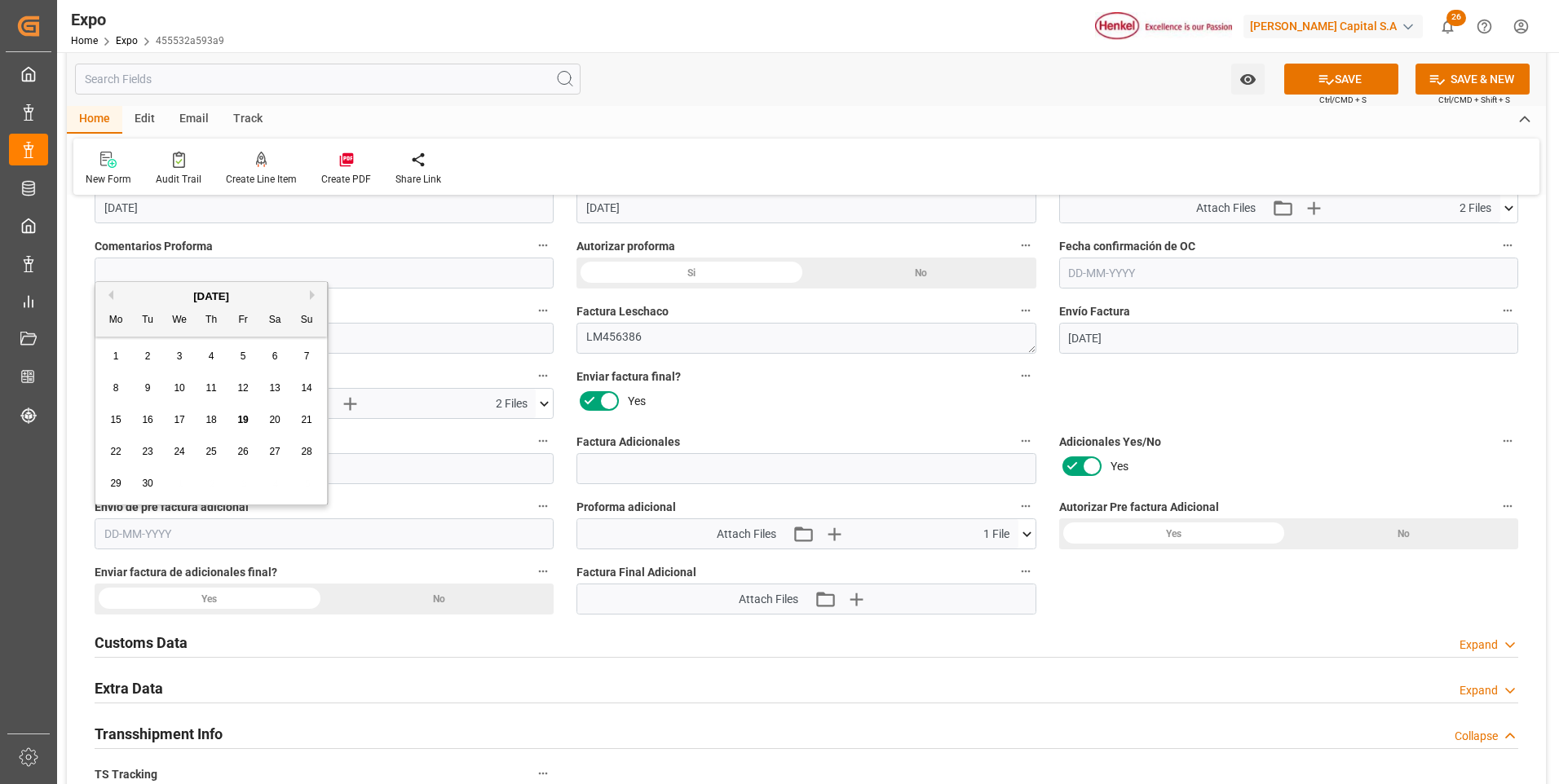
click at [133, 535] on input "text" at bounding box center [323, 534] width 459 height 31
click at [241, 419] on span "19" at bounding box center [242, 419] width 11 height 11
type input "[DATE]"
click at [1367, 79] on button "SAVE" at bounding box center [1341, 78] width 115 height 31
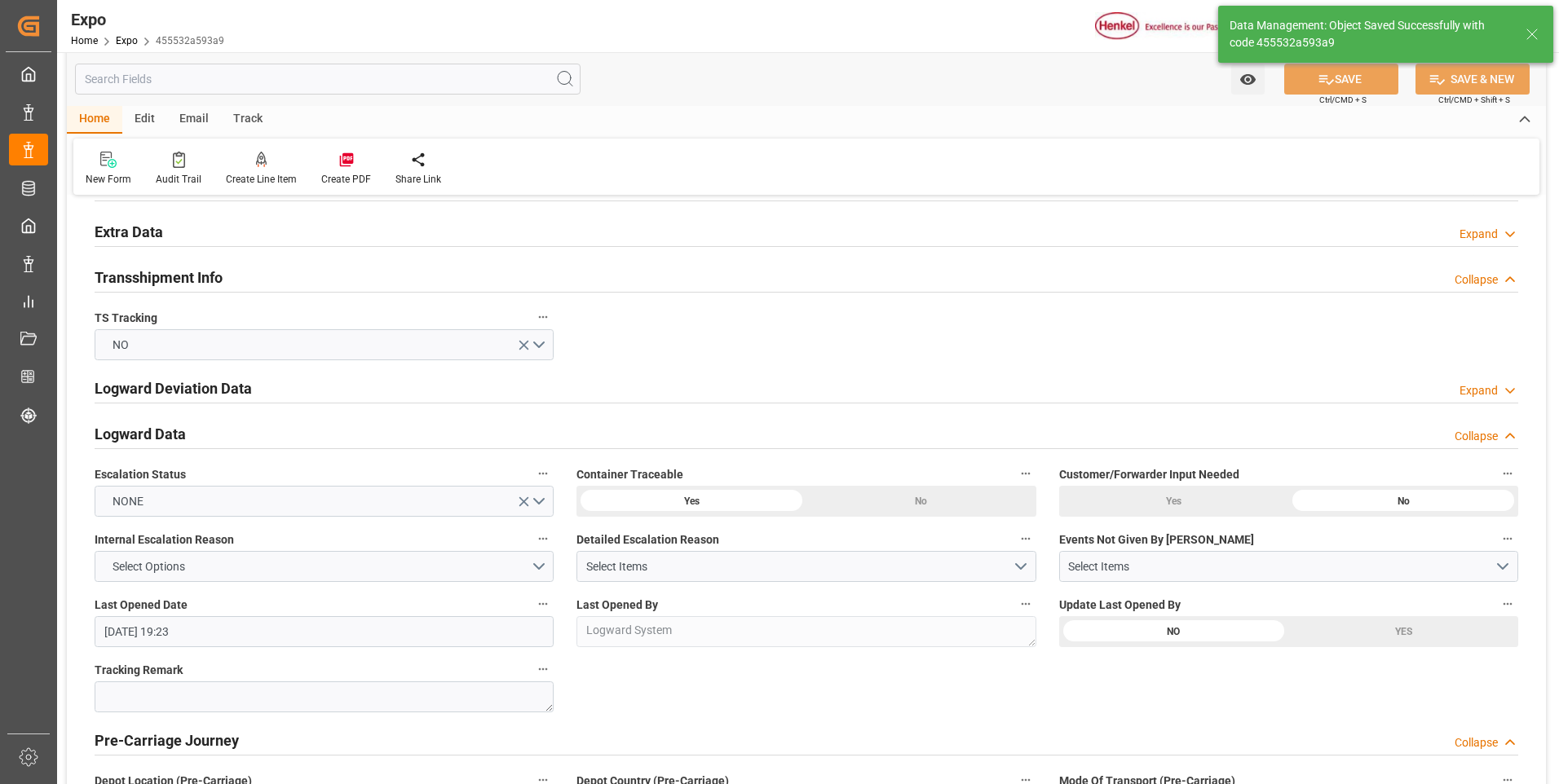
type textarea "[PERSON_NAME]"
type input "[DATE] 19:34"
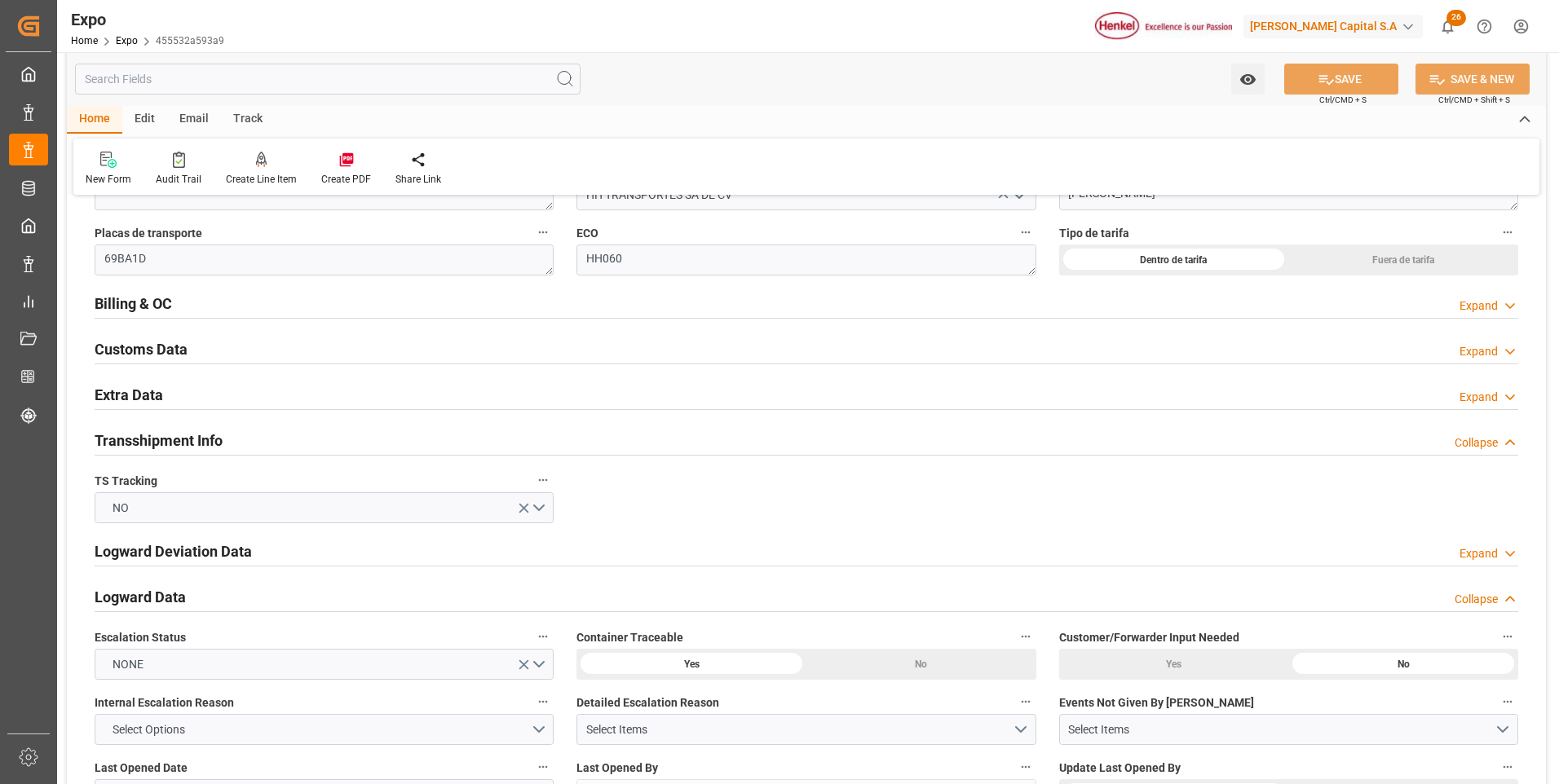
click at [1474, 300] on div "Expand" at bounding box center [1478, 306] width 38 height 17
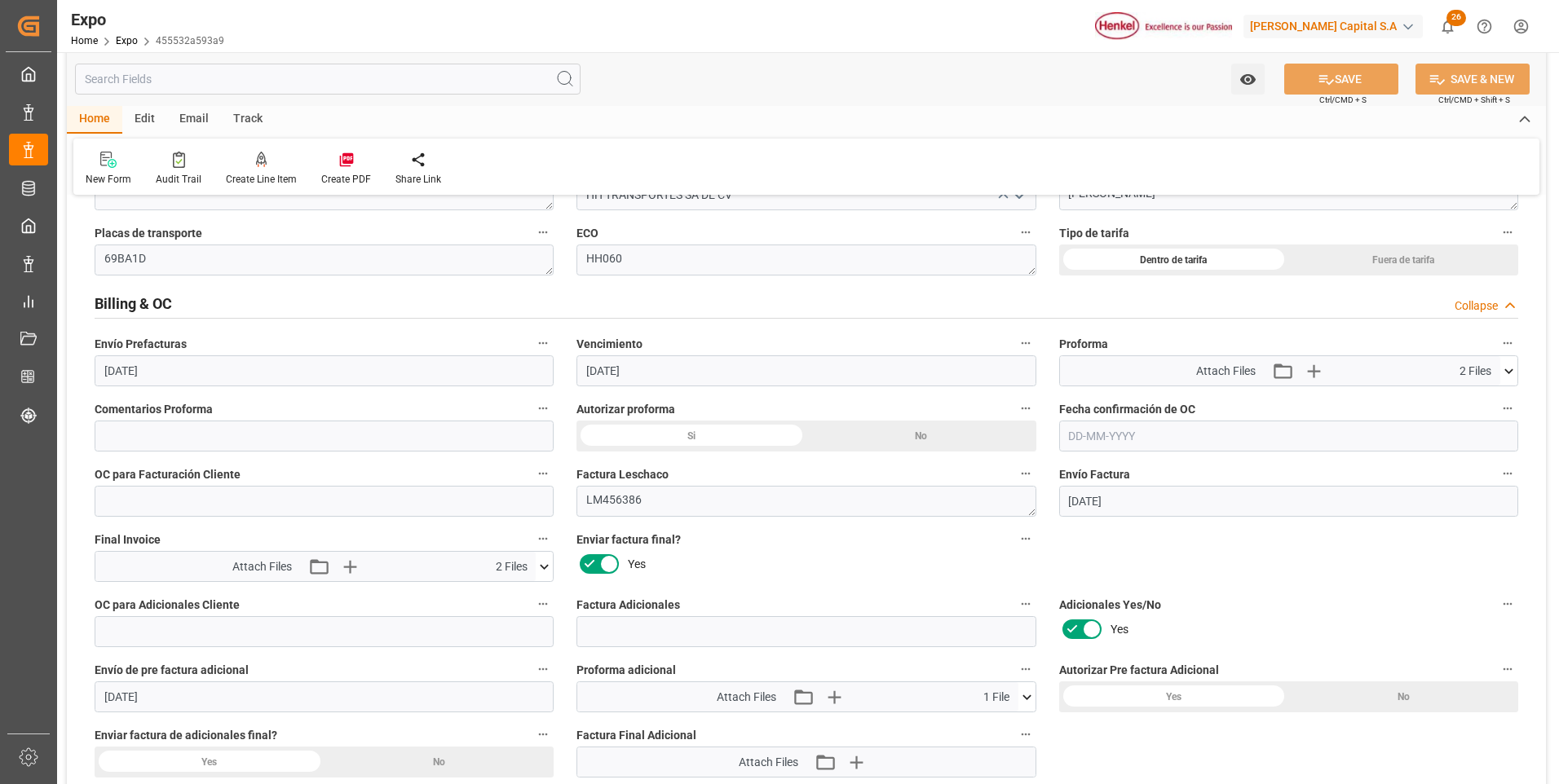
scroll to position [2853, 0]
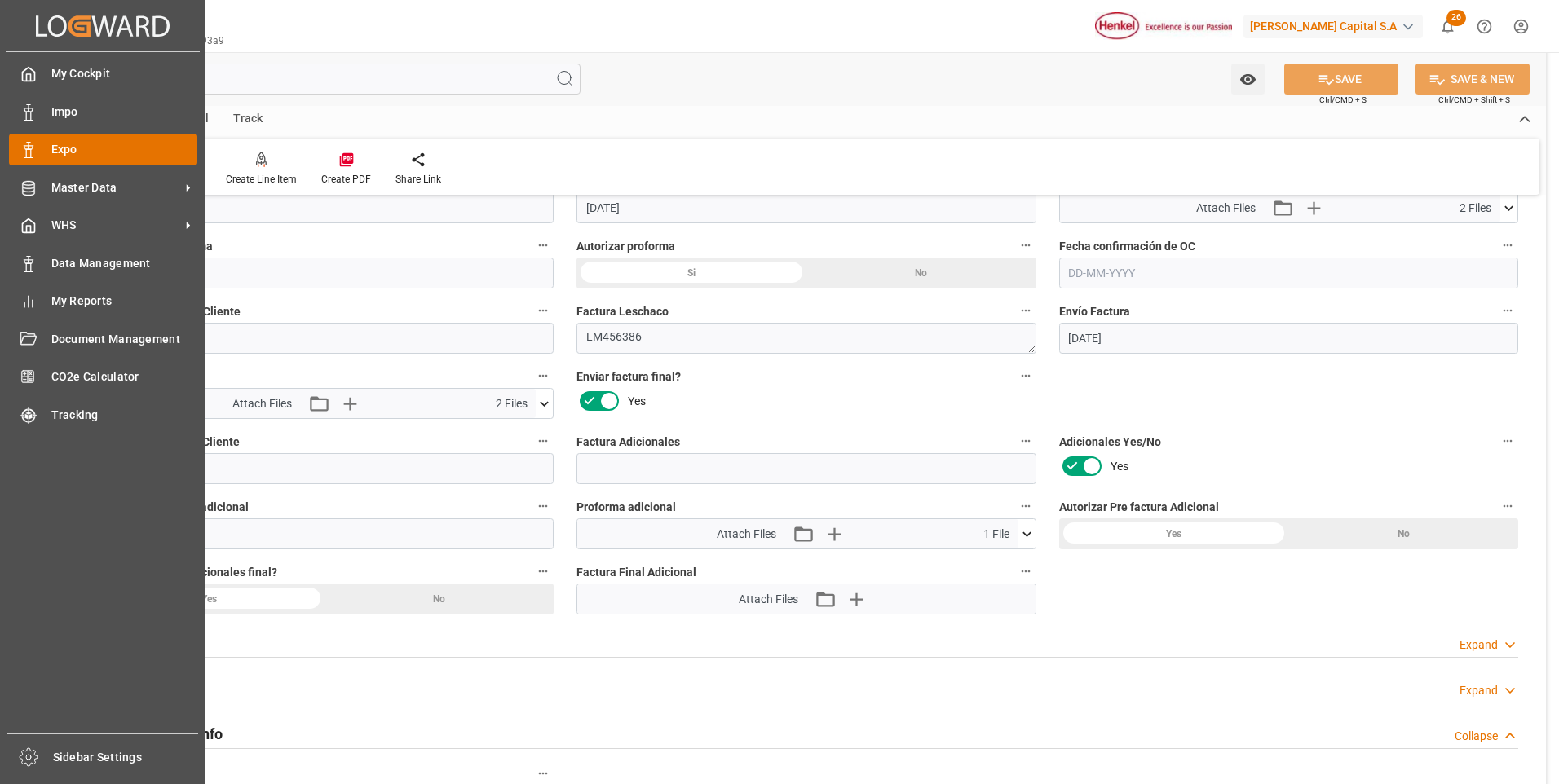
click at [16, 147] on div at bounding box center [22, 149] width 27 height 17
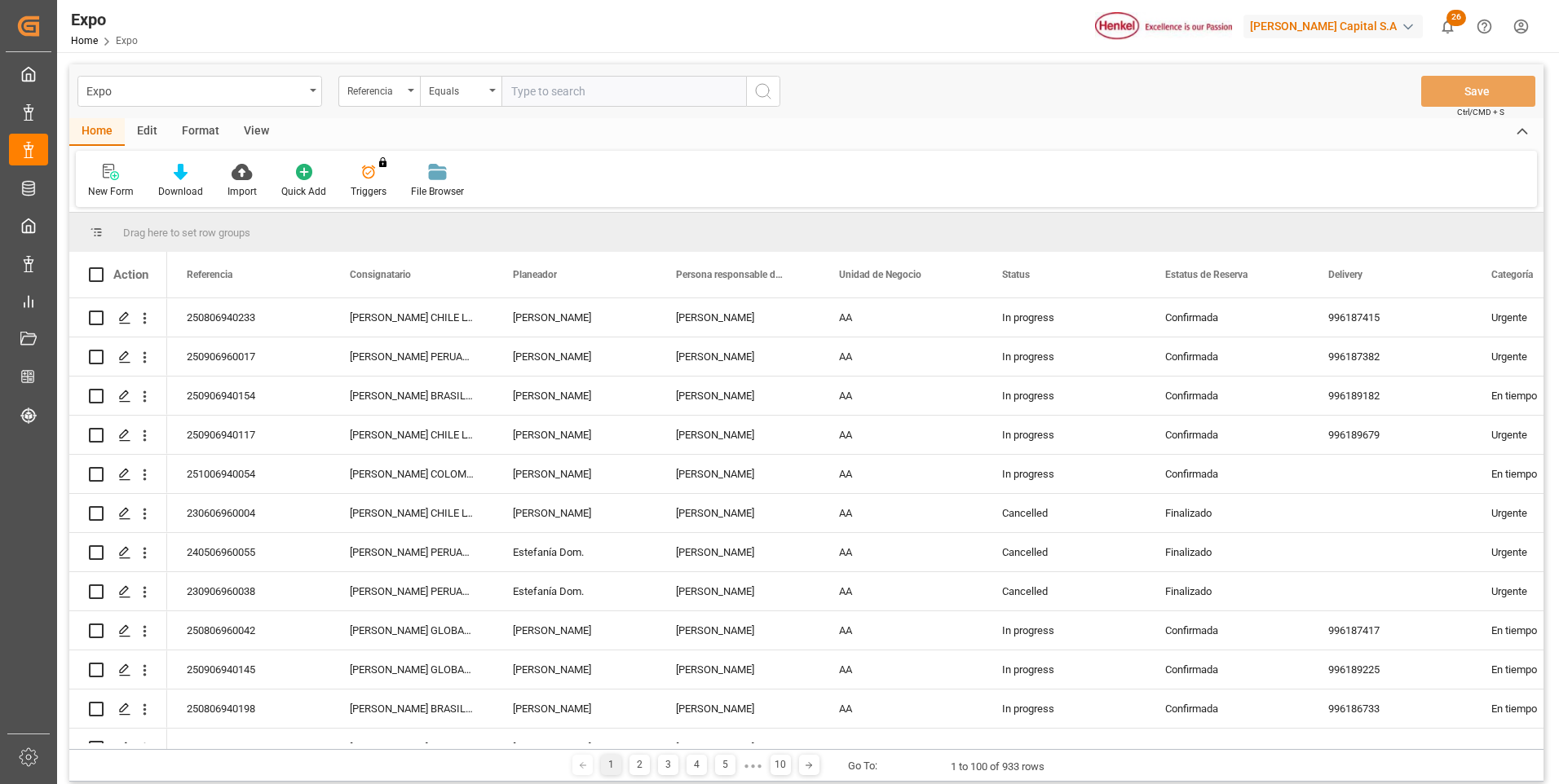
click at [576, 88] on input "text" at bounding box center [624, 91] width 245 height 31
paste input "250806940198"
type input "250806940198"
click at [758, 87] on icon "search button" at bounding box center [763, 92] width 19 height 19
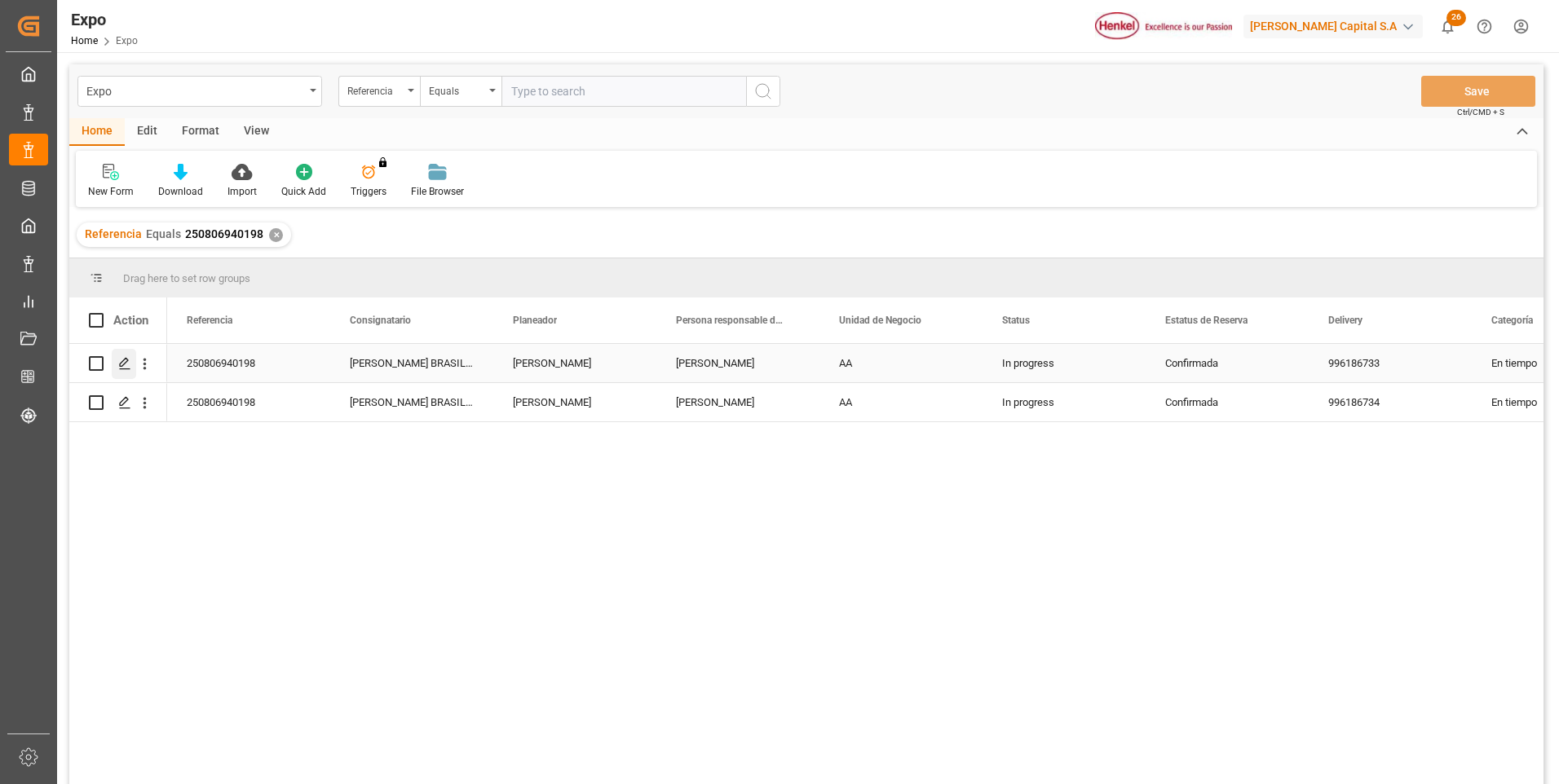
click at [119, 362] on icon "Press SPACE to select this row." at bounding box center [124, 363] width 13 height 13
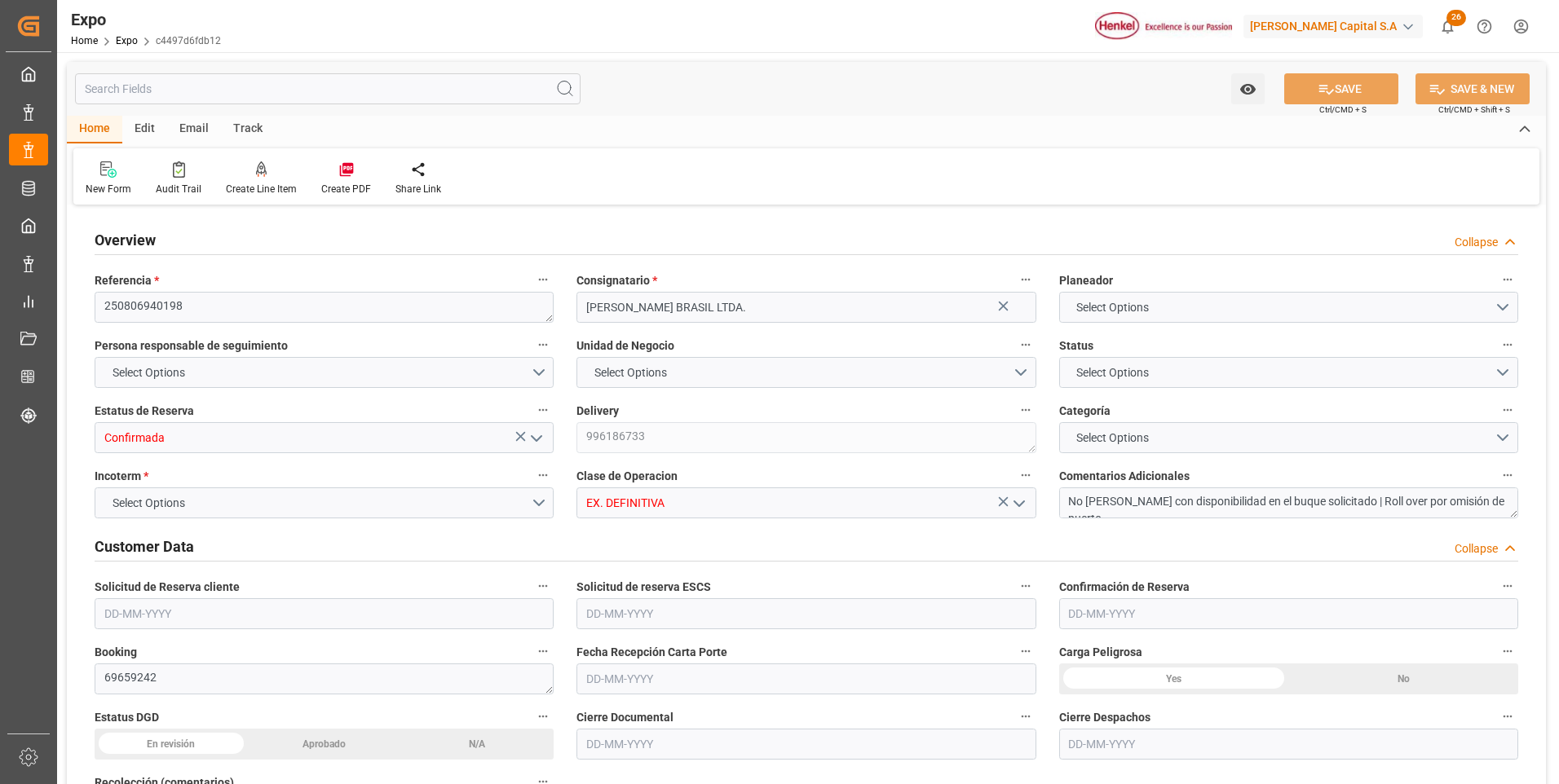
type textarea "250806940198"
type input "[PERSON_NAME] BRASIL LTDA."
type input "Confirmada"
type textarea "996186733"
type input "EX. DEFINITIVA"
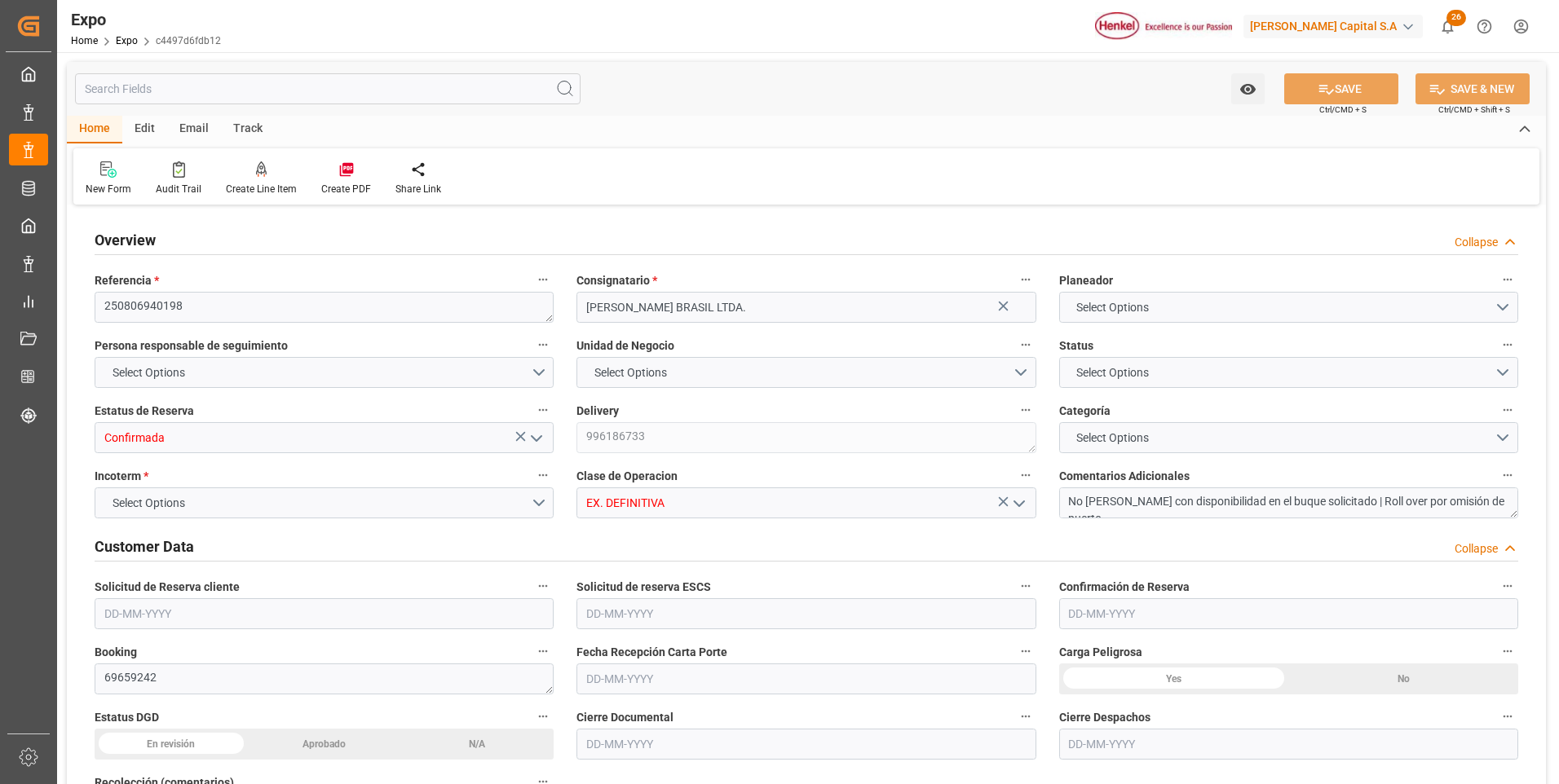
type textarea "No [PERSON_NAME] con disponibilidad en el buque solicitado | Roll over por omis…"
type textarea "69659242"
type textarea "0101"
type textarea "UACU8523366"
type input "[PERSON_NAME]"
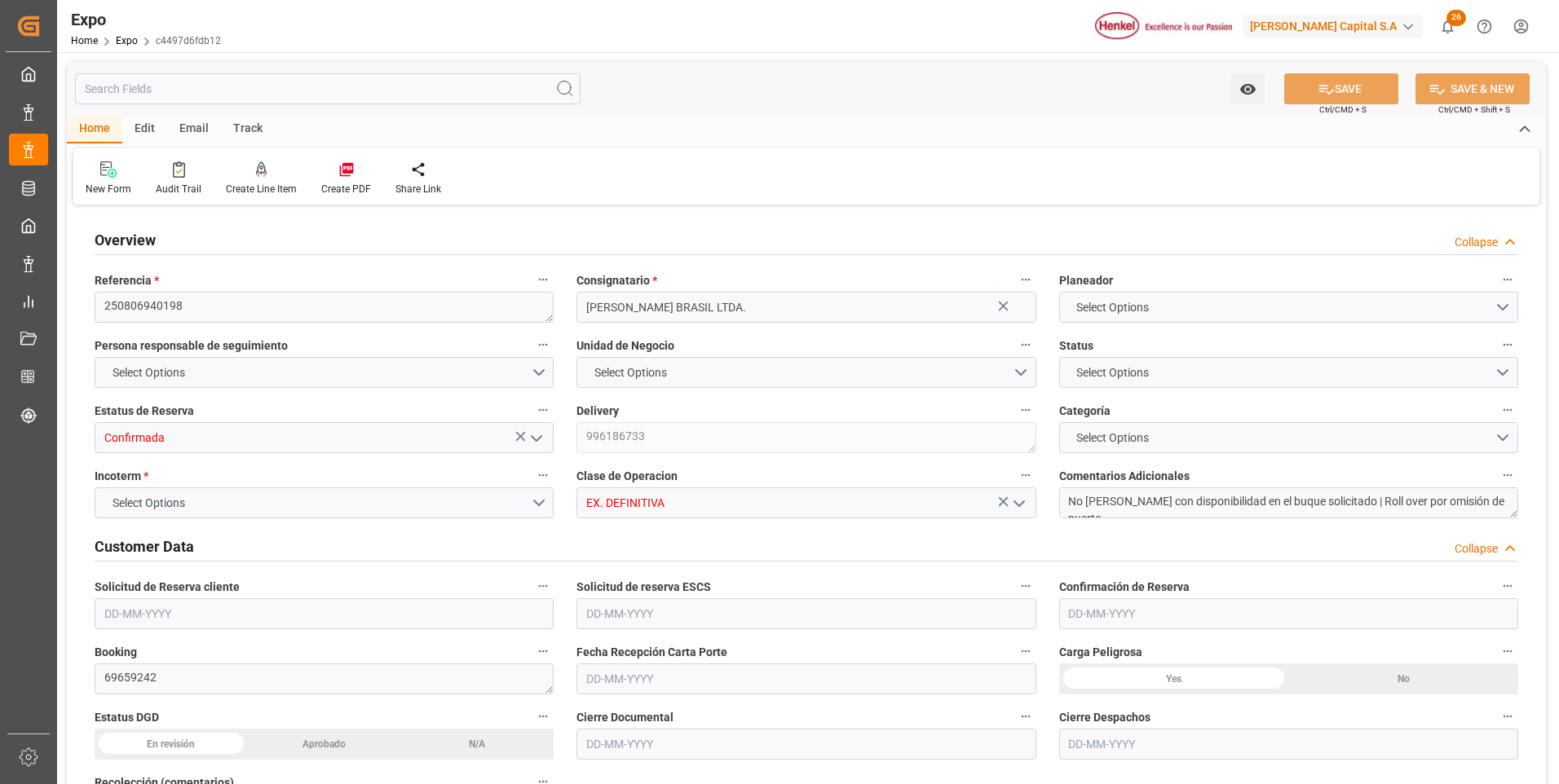
type textarea "25 81 3108 5001823"
type input "[PERSON_NAME]"
type input "MSC PHOENIX"
type textarea "2535S"
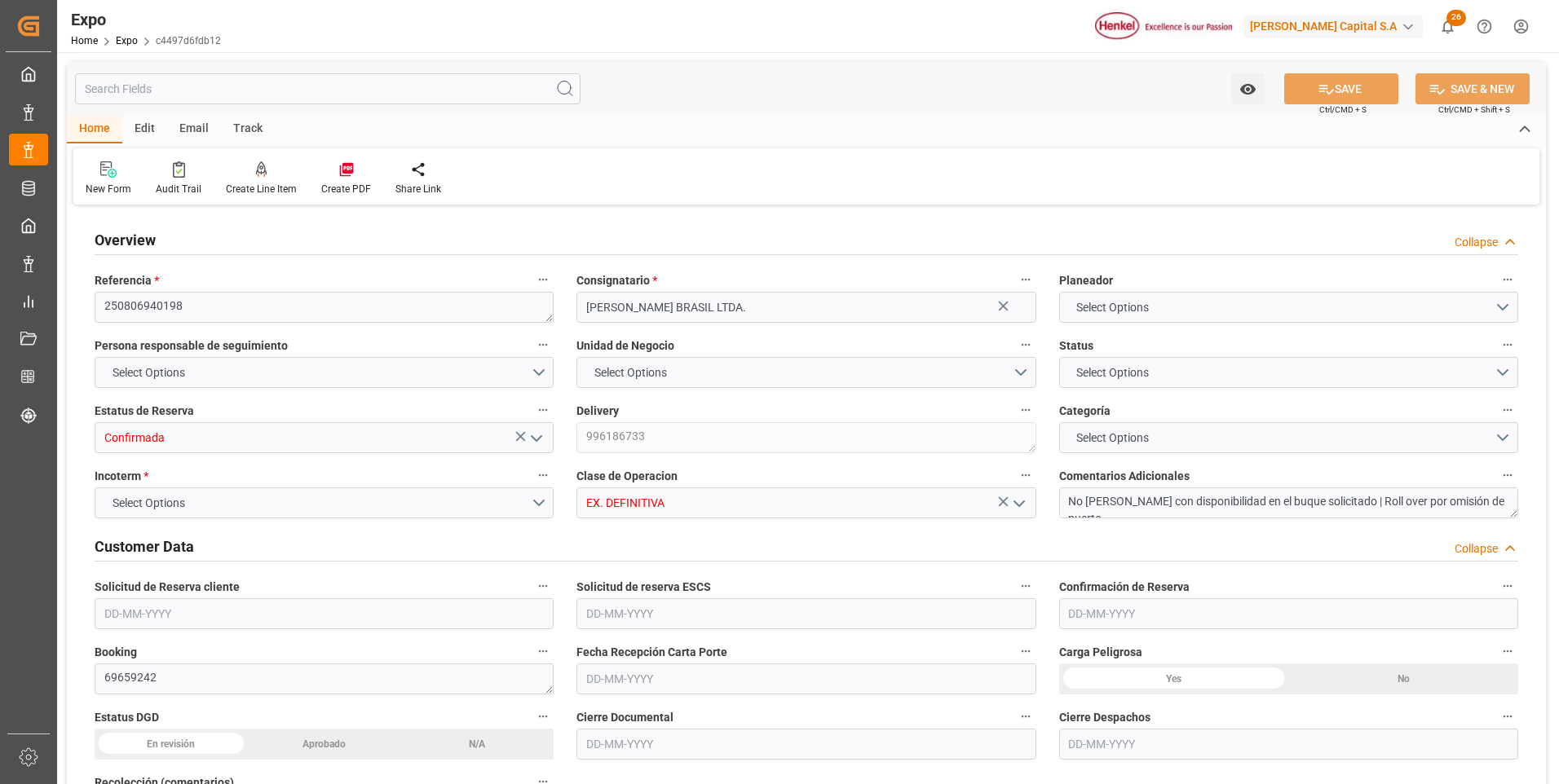
type textarea "2534S"
type input "Hapag [PERSON_NAME]"
type input "HLCU"
type input "Altamira"
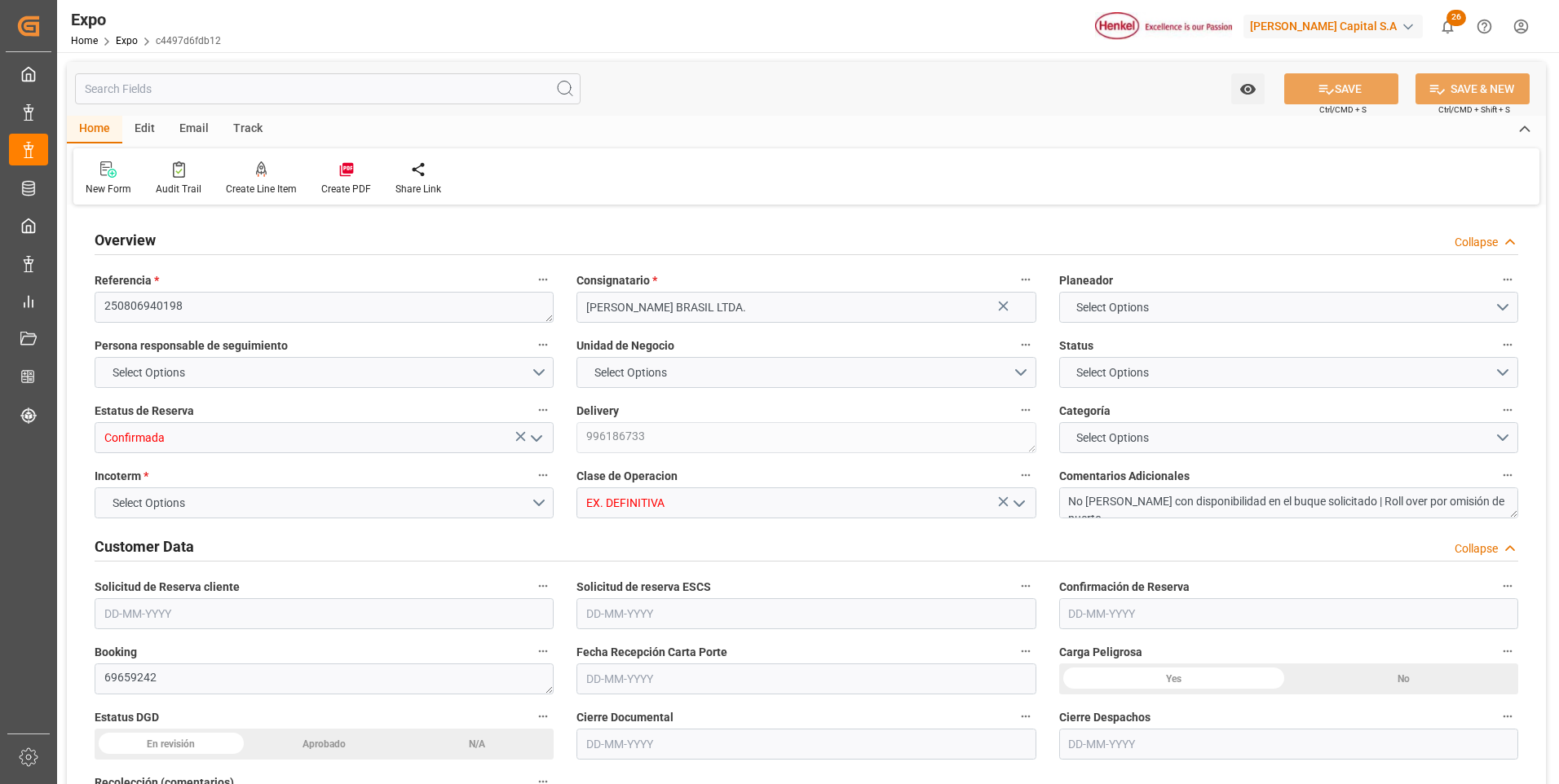
type input "[PERSON_NAME]"
type input "Omisión de Buque en [GEOGRAPHIC_DATA]"
type textarea "Hapag absorbe demoras"
type input "TRANSPORTES [PERSON_NAME] E HIJOS SA DE CV"
type textarea "[PERSON_NAME] [PERSON_NAME]"
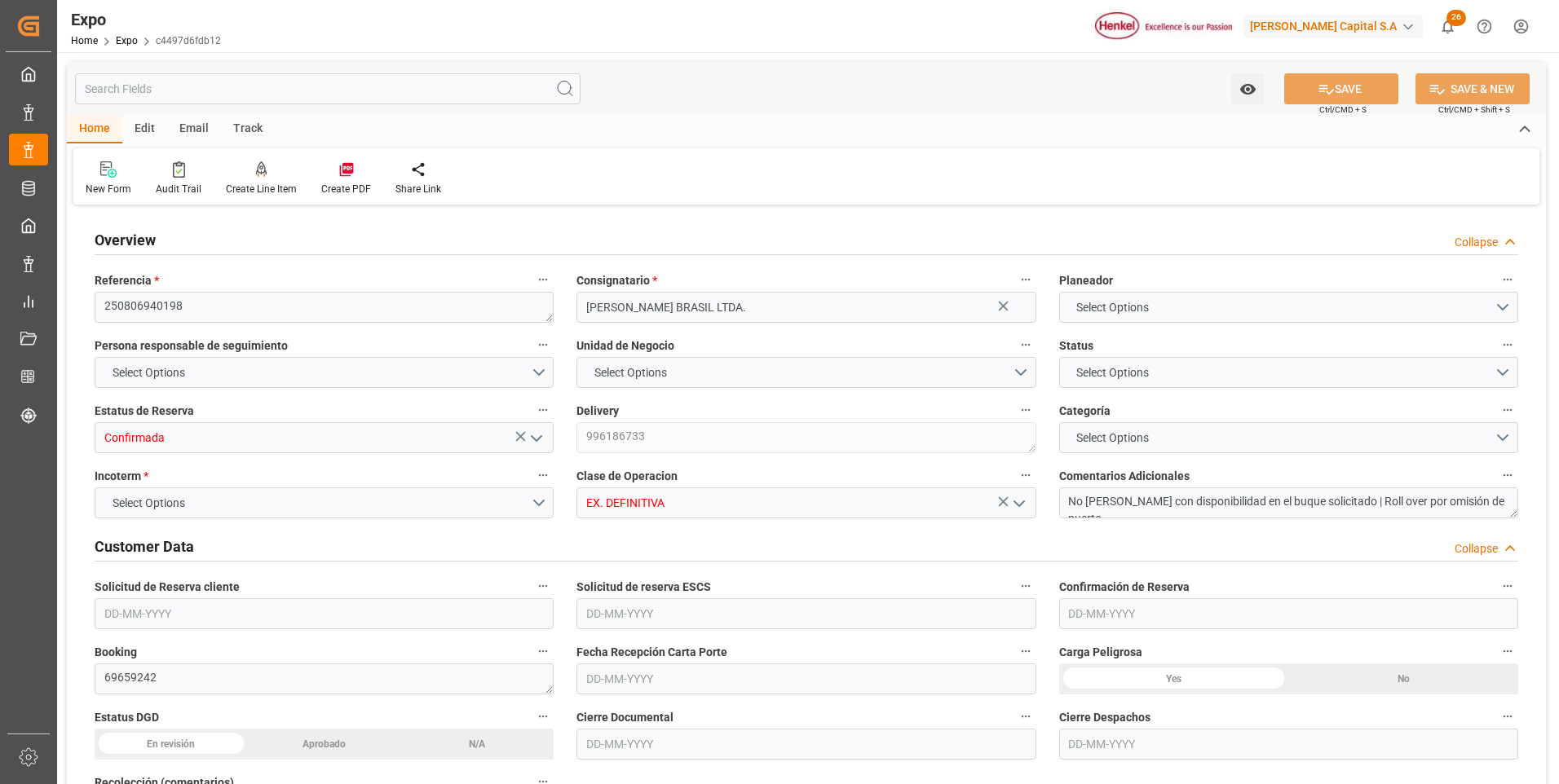
type textarea "14AL8R"
type textarea "TR-366"
type textarea "[PERSON_NAME]"
type input "ALTAMIRA"
type input "MX"
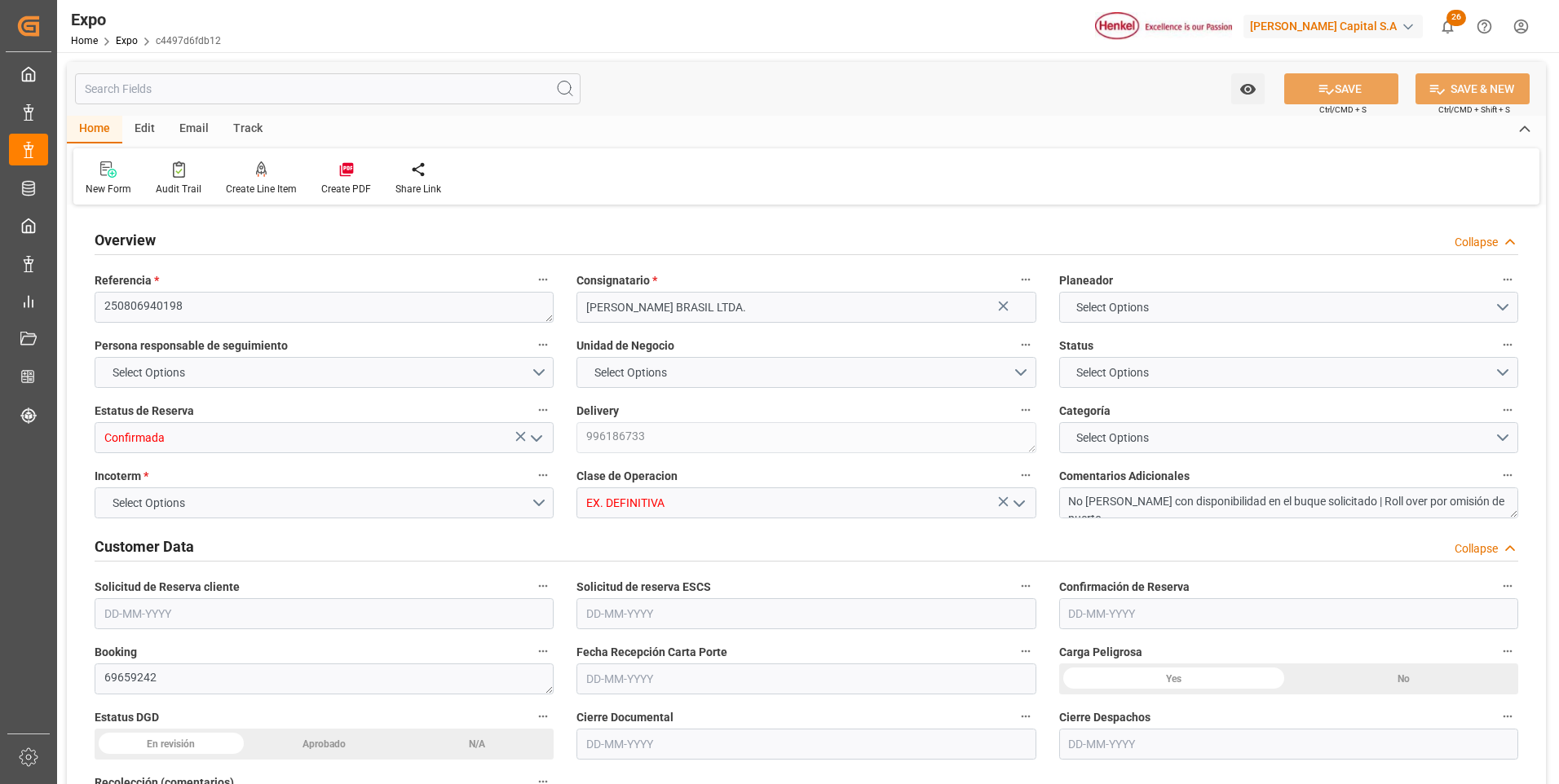
type input "TRUCK"
type input "VESSEL"
type input "[PERSON_NAME]"
type input "TRUCK"
type input "11025"
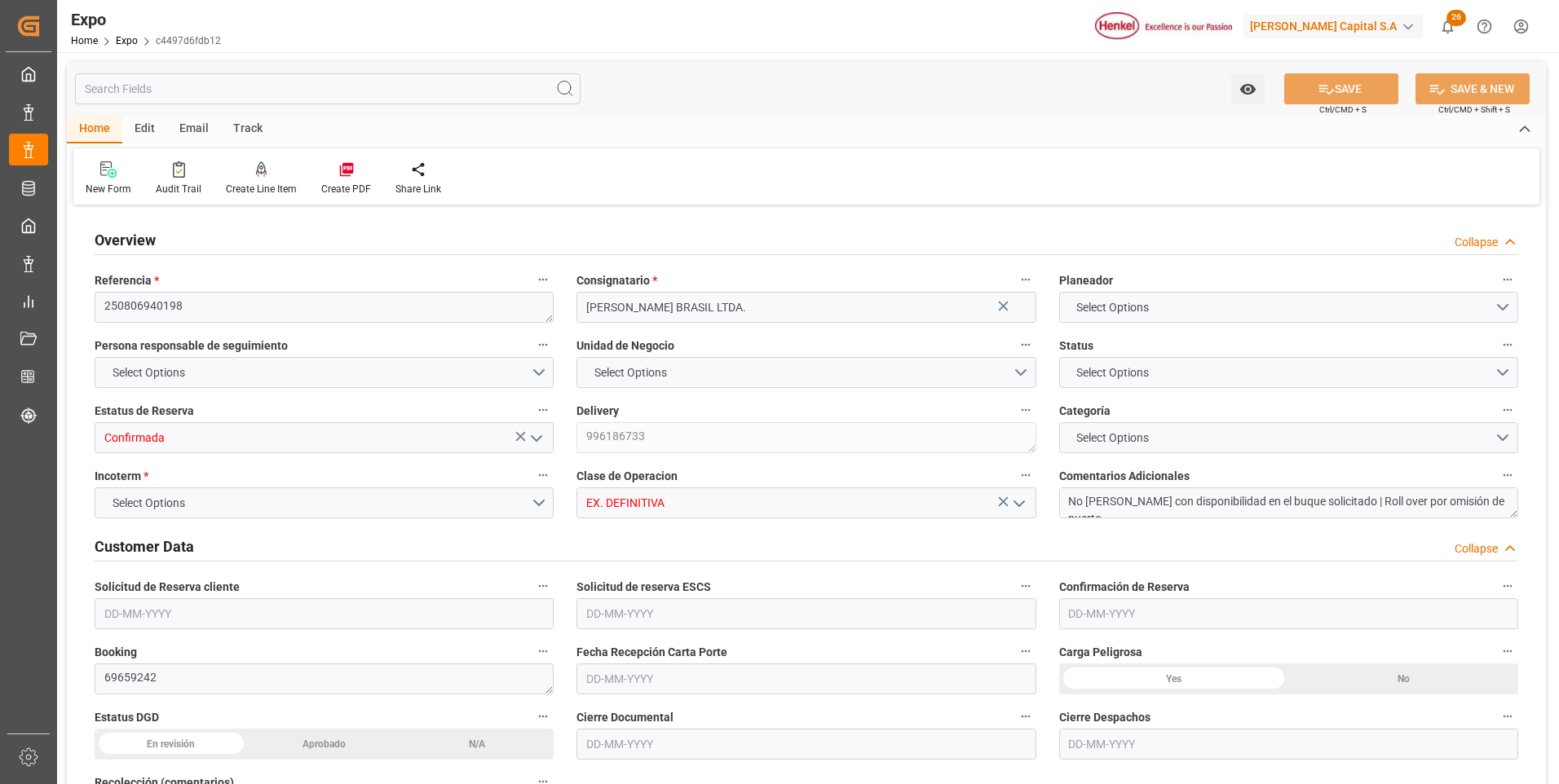
type input "11603.289"
type input "18"
type input "9349540"
type input "9267649"
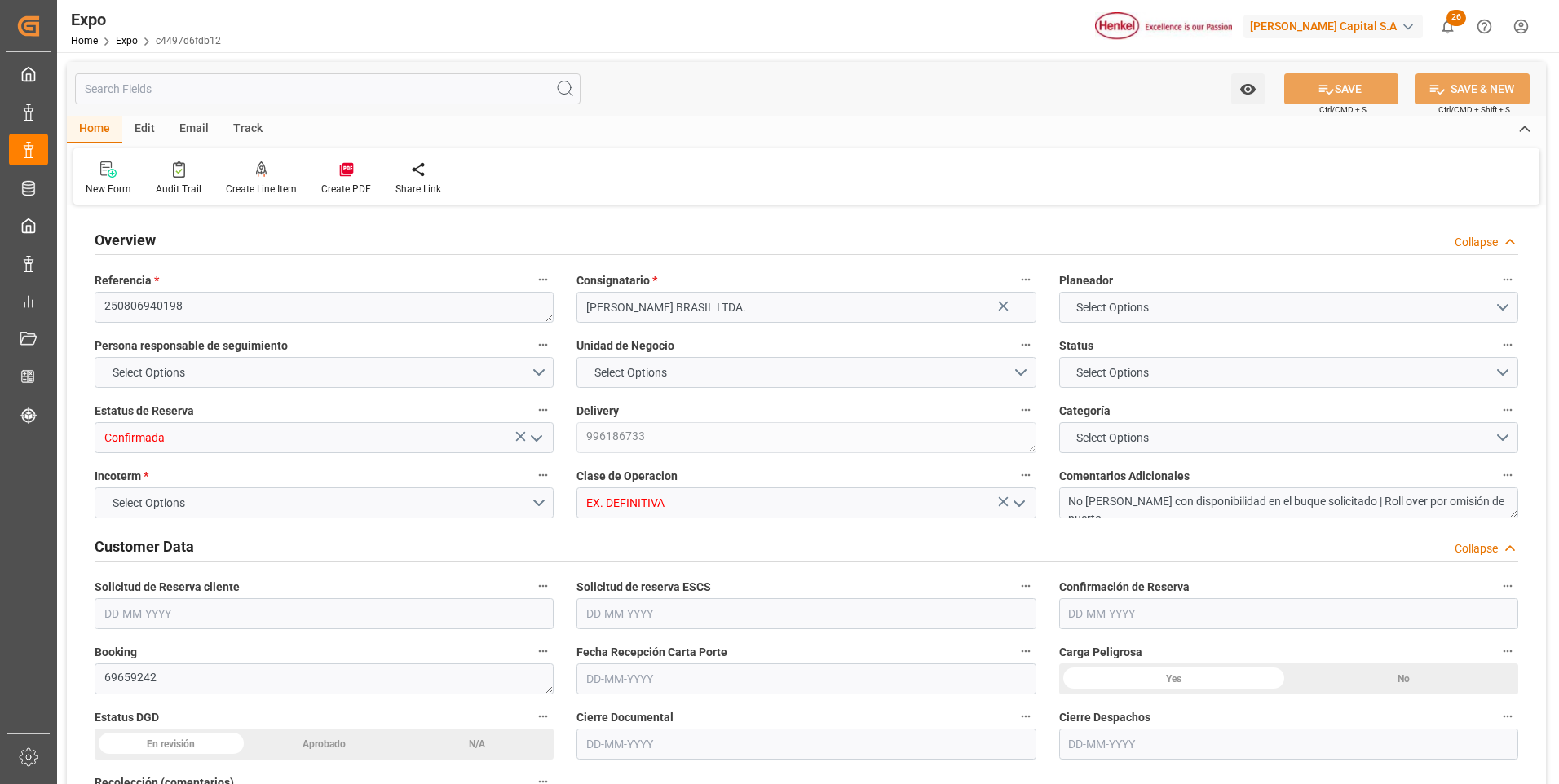
type input "MXATM"
type input "BRSSZ"
type input "9349540"
type input "[DATE]"
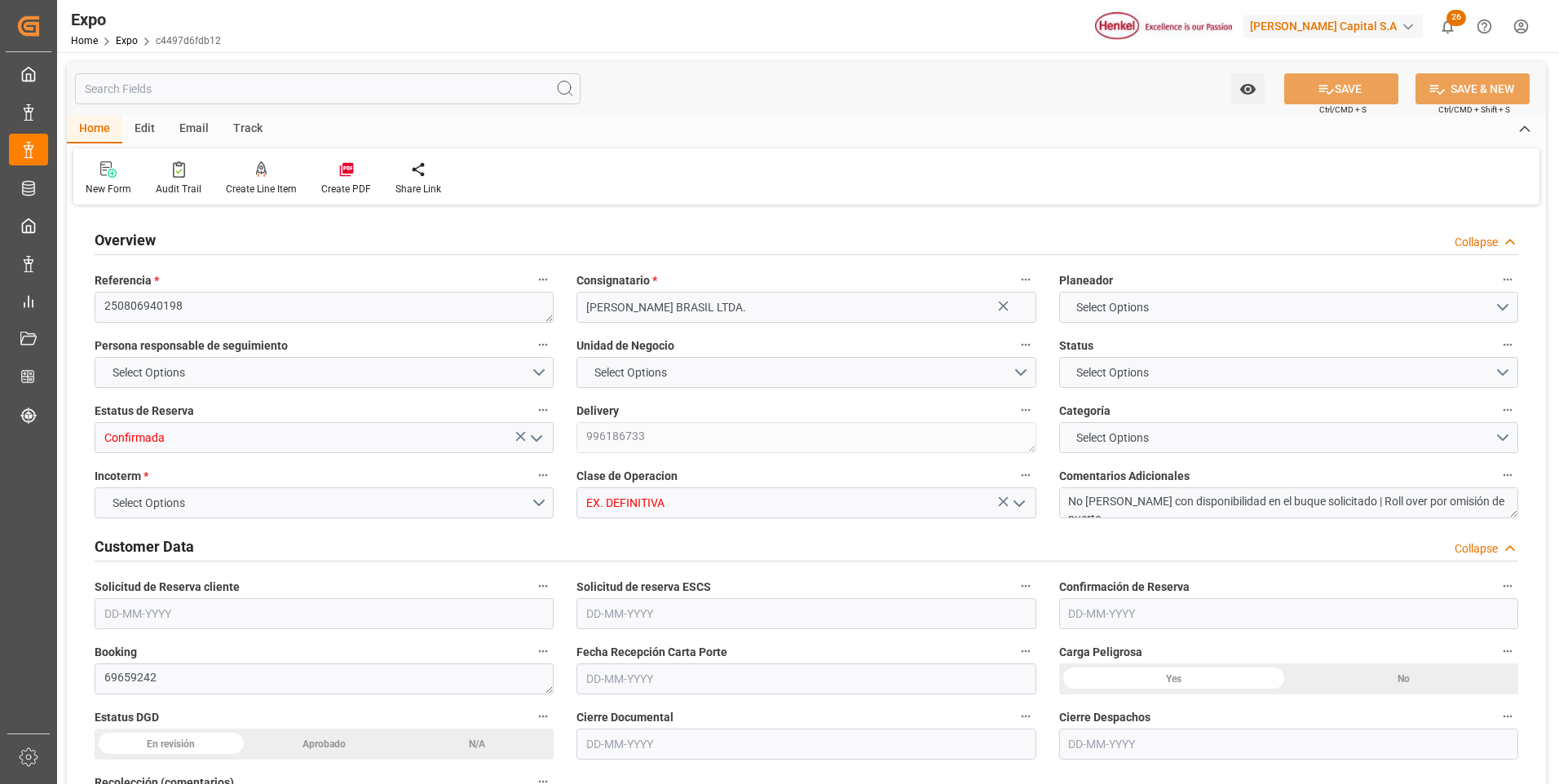
type input "[DATE]"
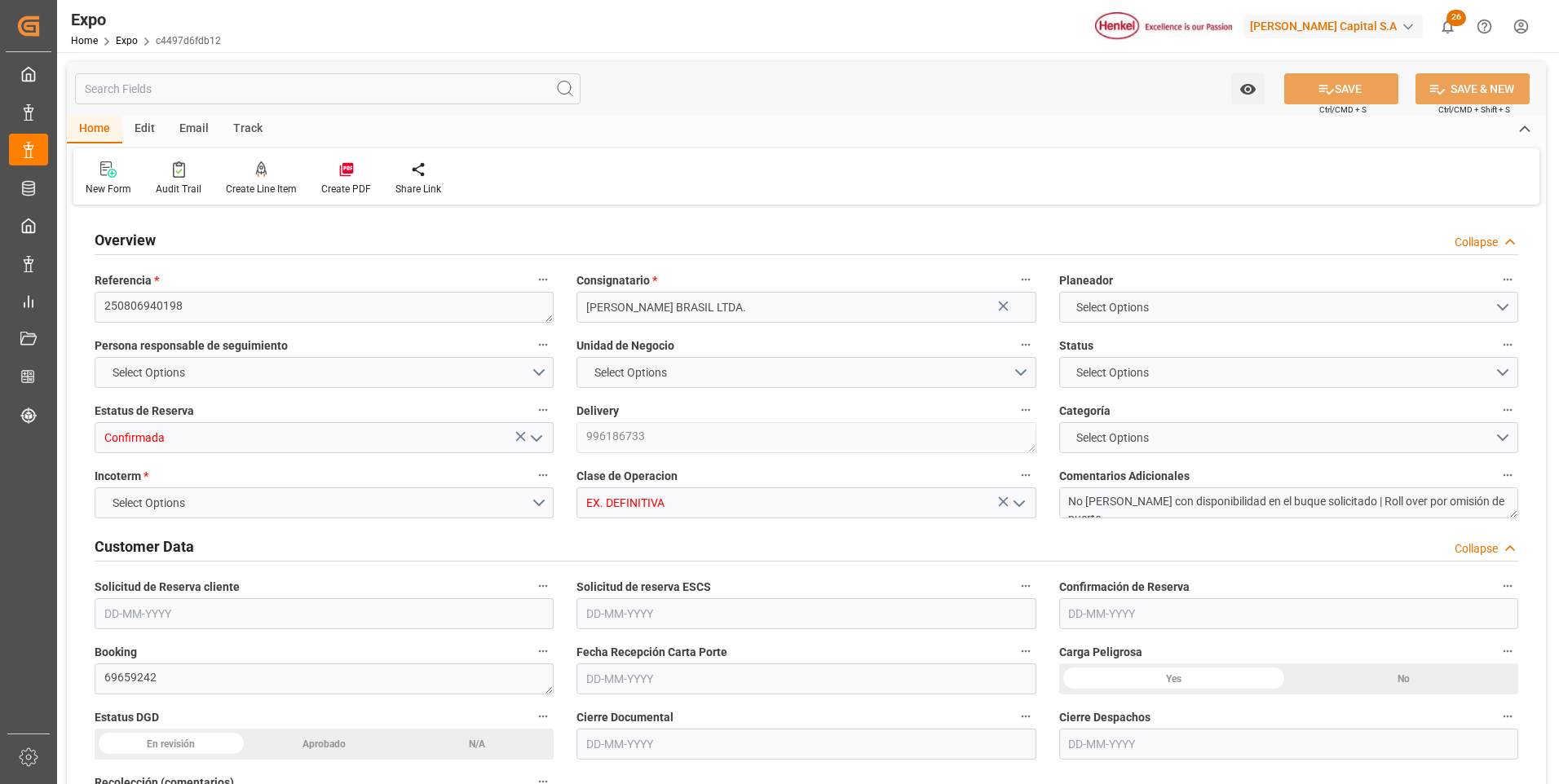
type input "[DATE] 08:00"
type input "[DATE]"
type input "[DATE] 13:26"
type input "[DATE]"
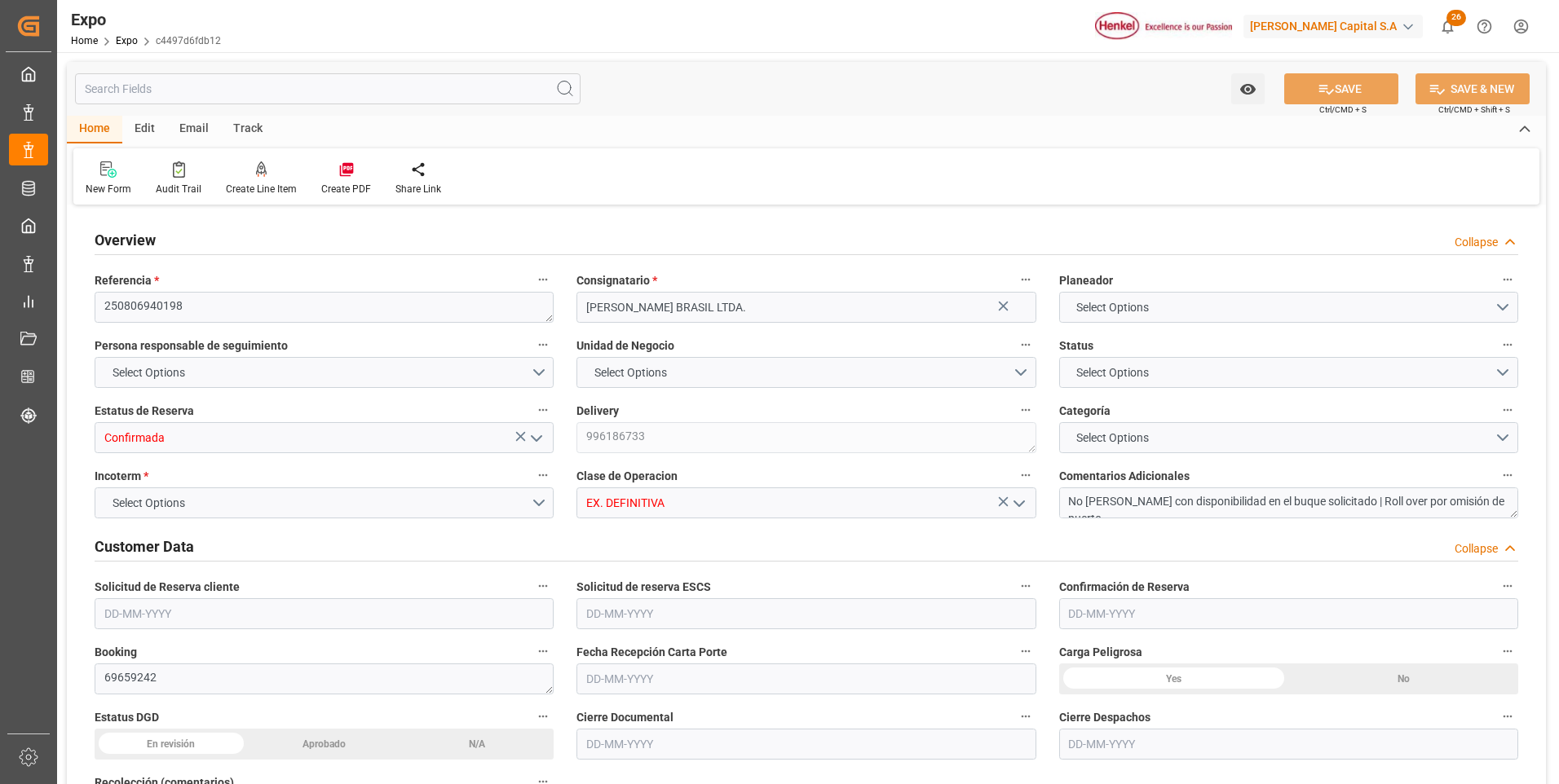
type input "[DATE]"
type input "[DATE] 10:00"
type input "[DATE] 00:00"
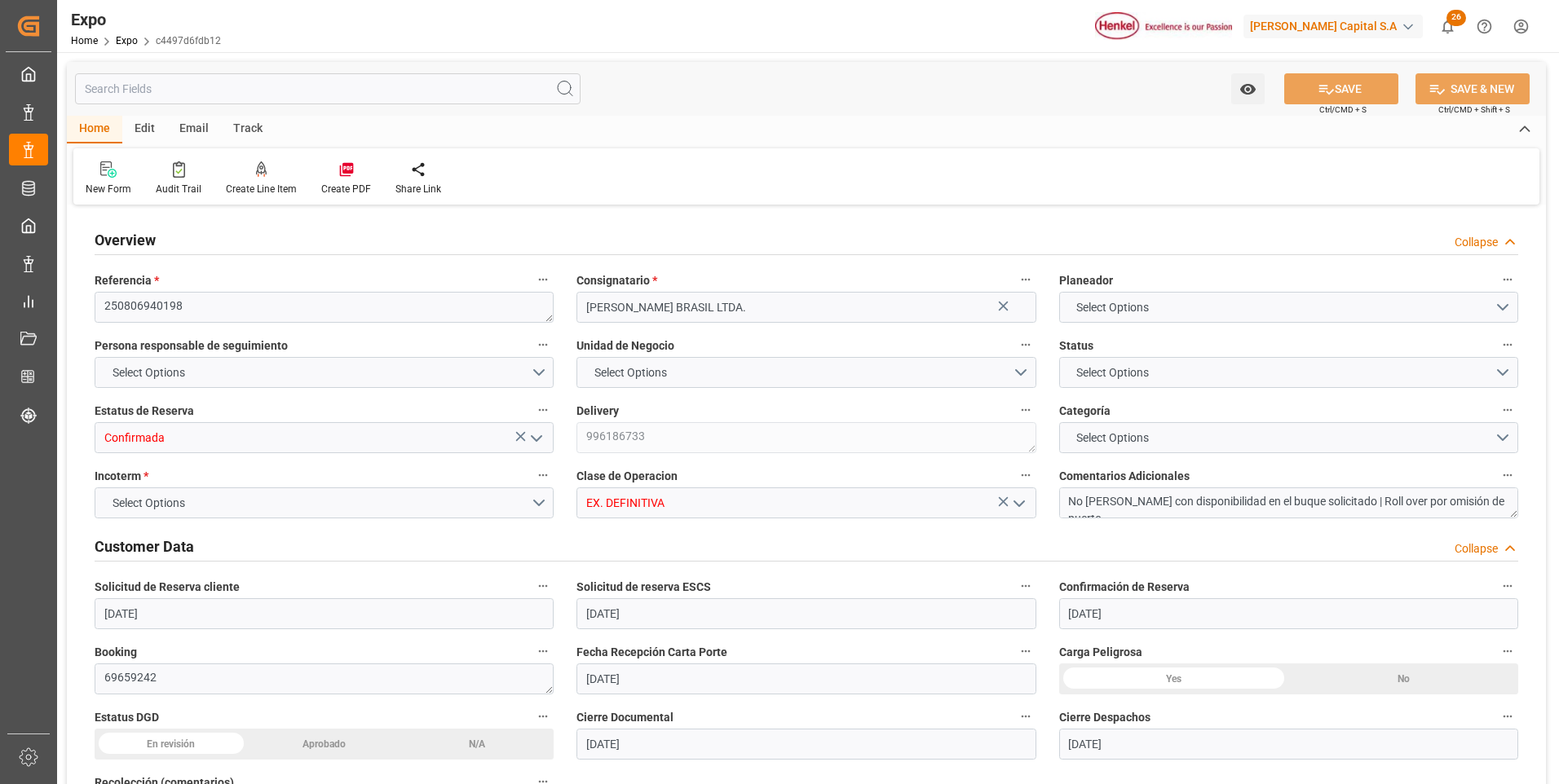
type input "[DATE] 11:18"
type input "[DATE] 19:00"
type input "[DATE] 00:00"
type input "[DATE] 11:43"
type input "[DATE] 08:27"
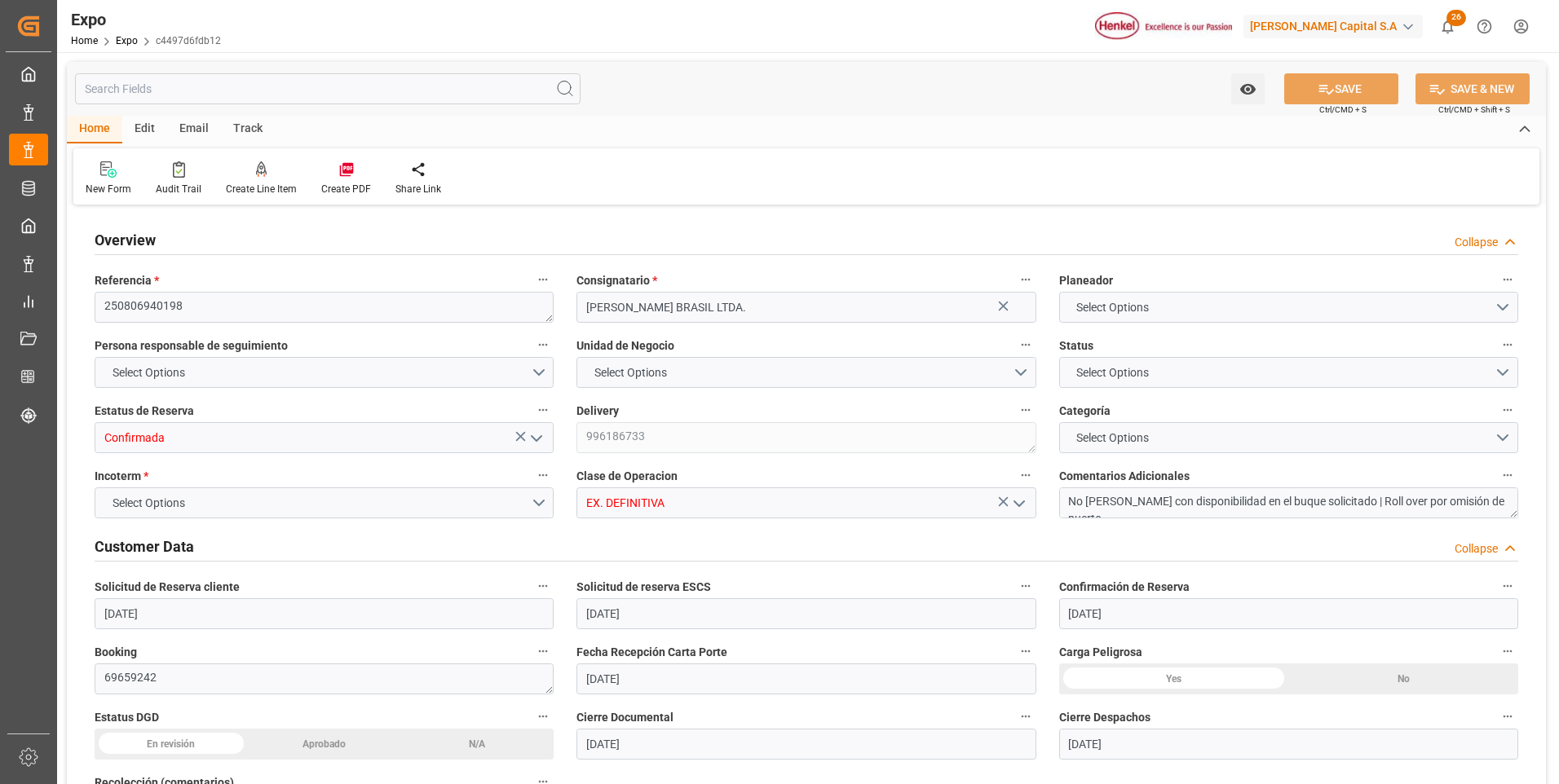
type input "[DATE] 10:36"
type input "[DATE] 11:00"
type input "[DATE] 11:41"
type input "[DATE] 19:00"
type input "[DATE] 09:13"
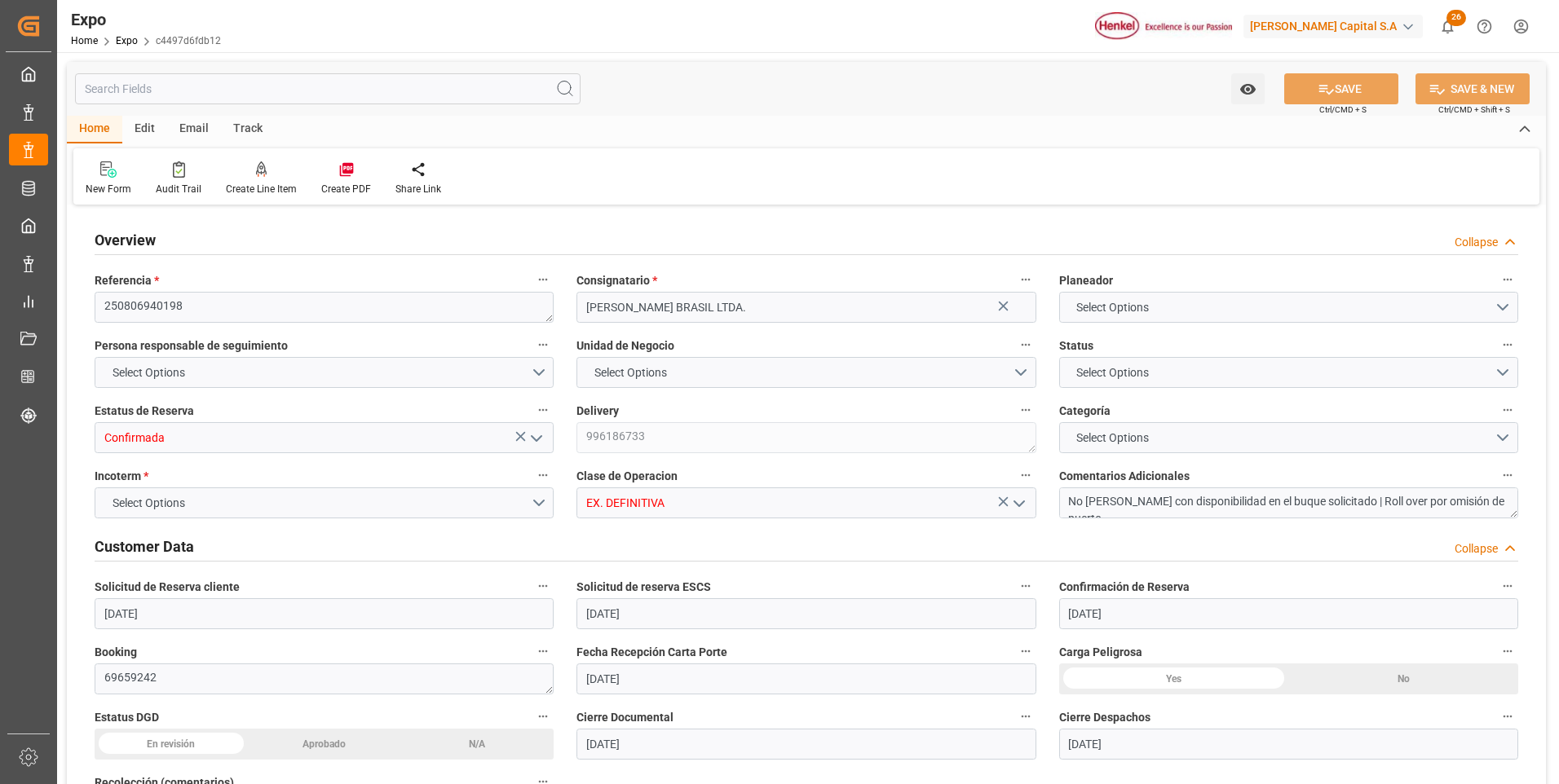
type input "[DATE] 09:13"
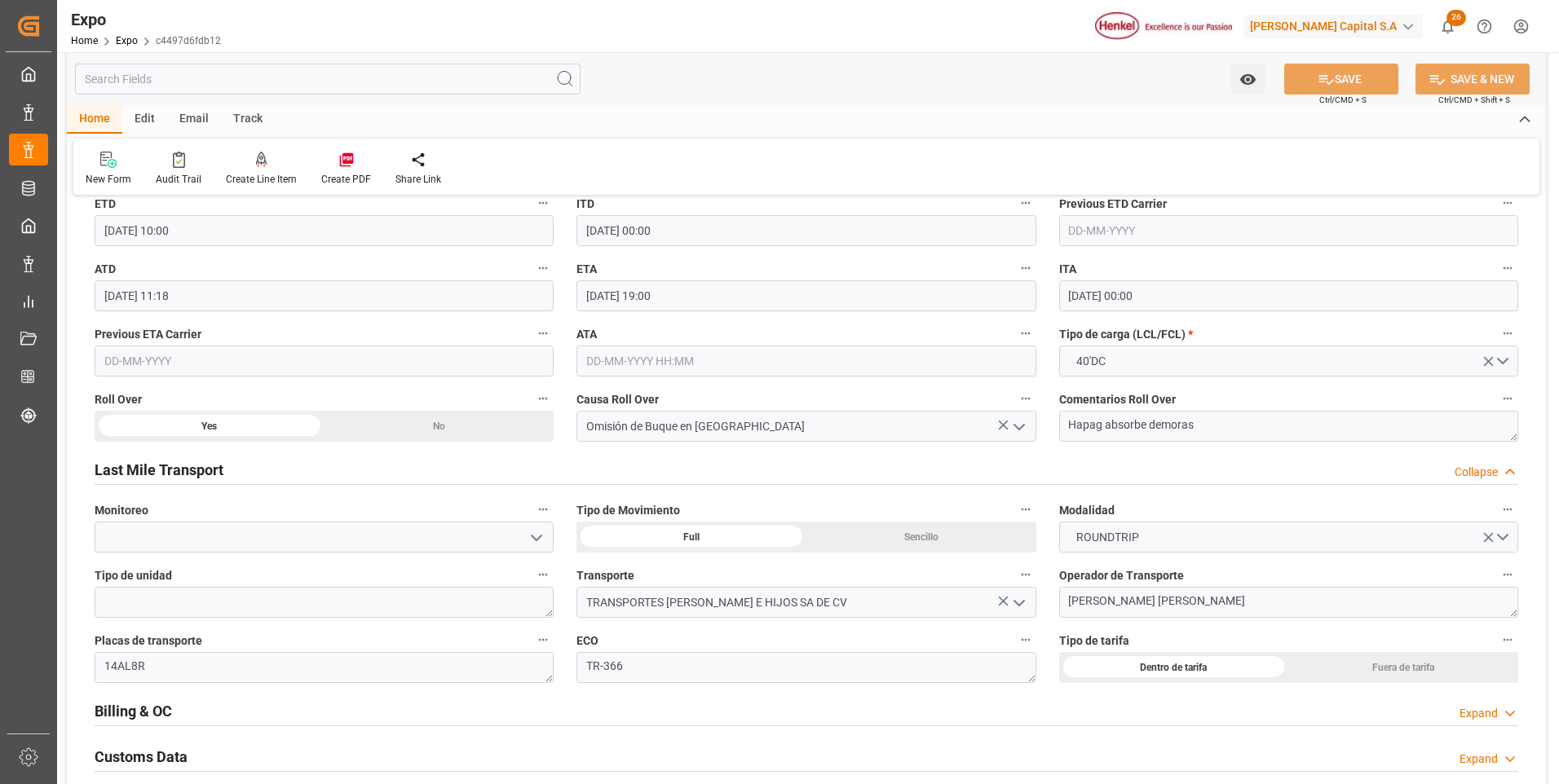
scroll to position [2527, 0]
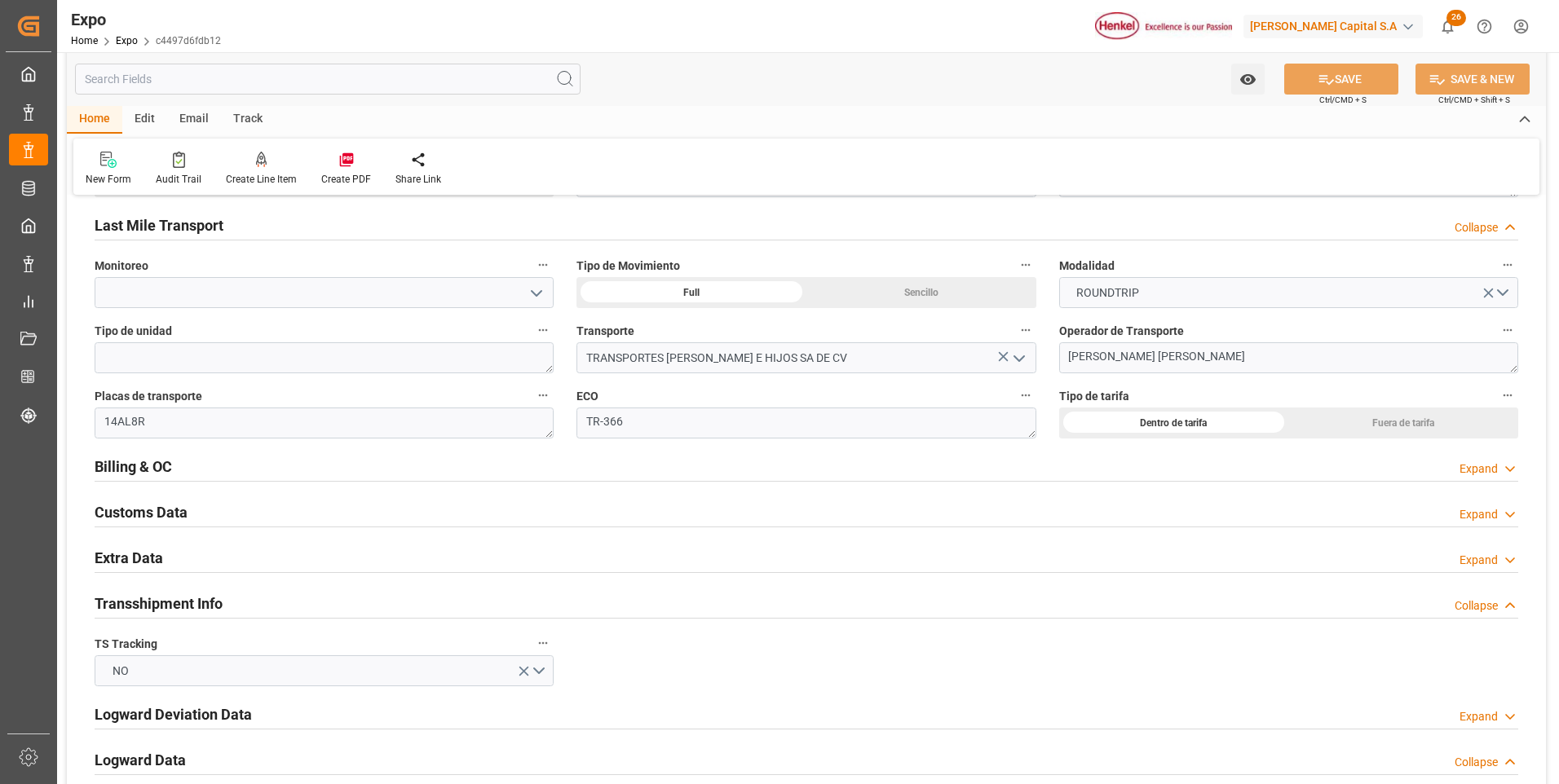
click at [1467, 475] on div "Expand" at bounding box center [1478, 469] width 38 height 17
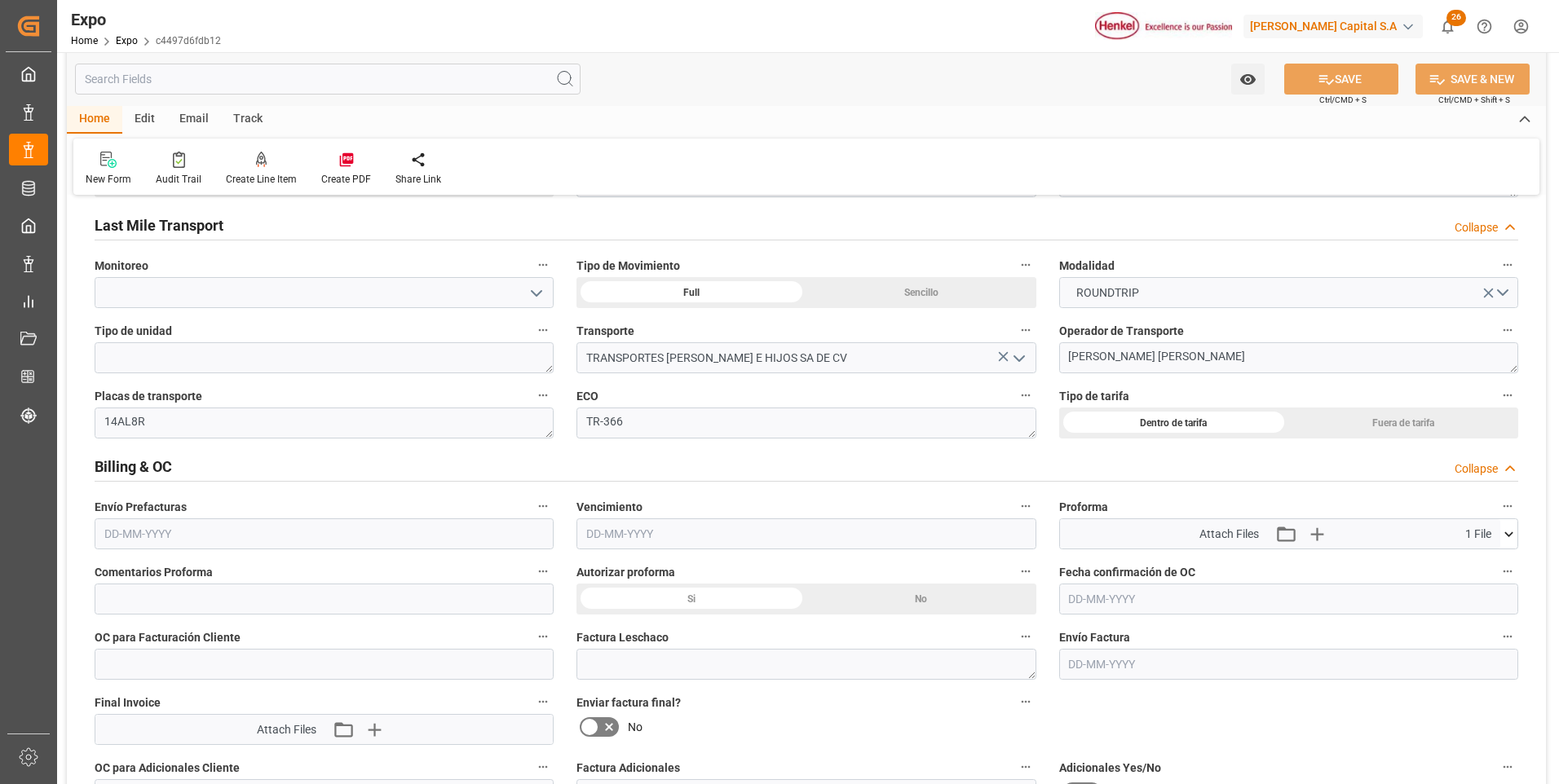
scroll to position [2690, 0]
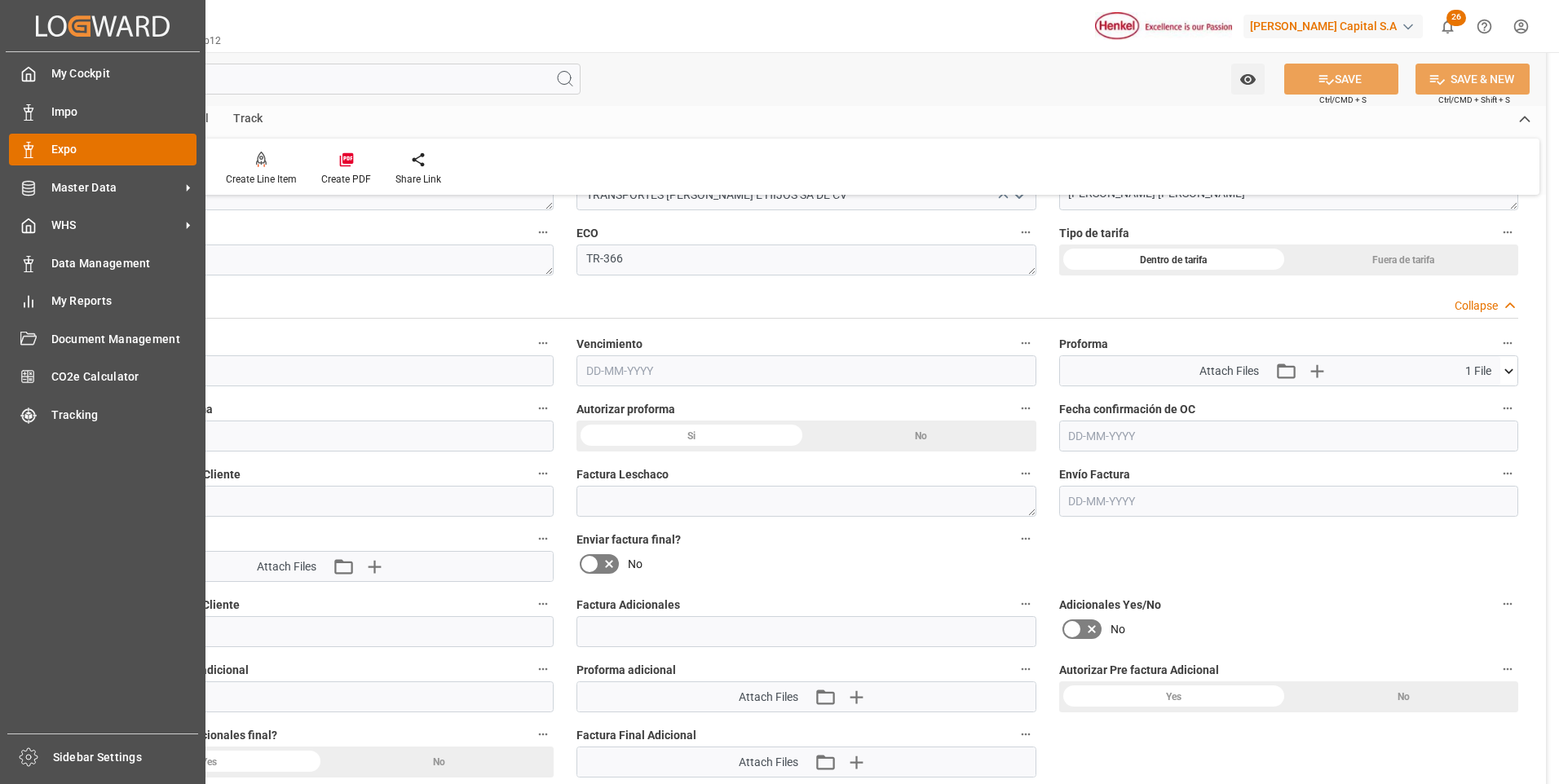
click at [33, 155] on icon at bounding box center [28, 150] width 17 height 17
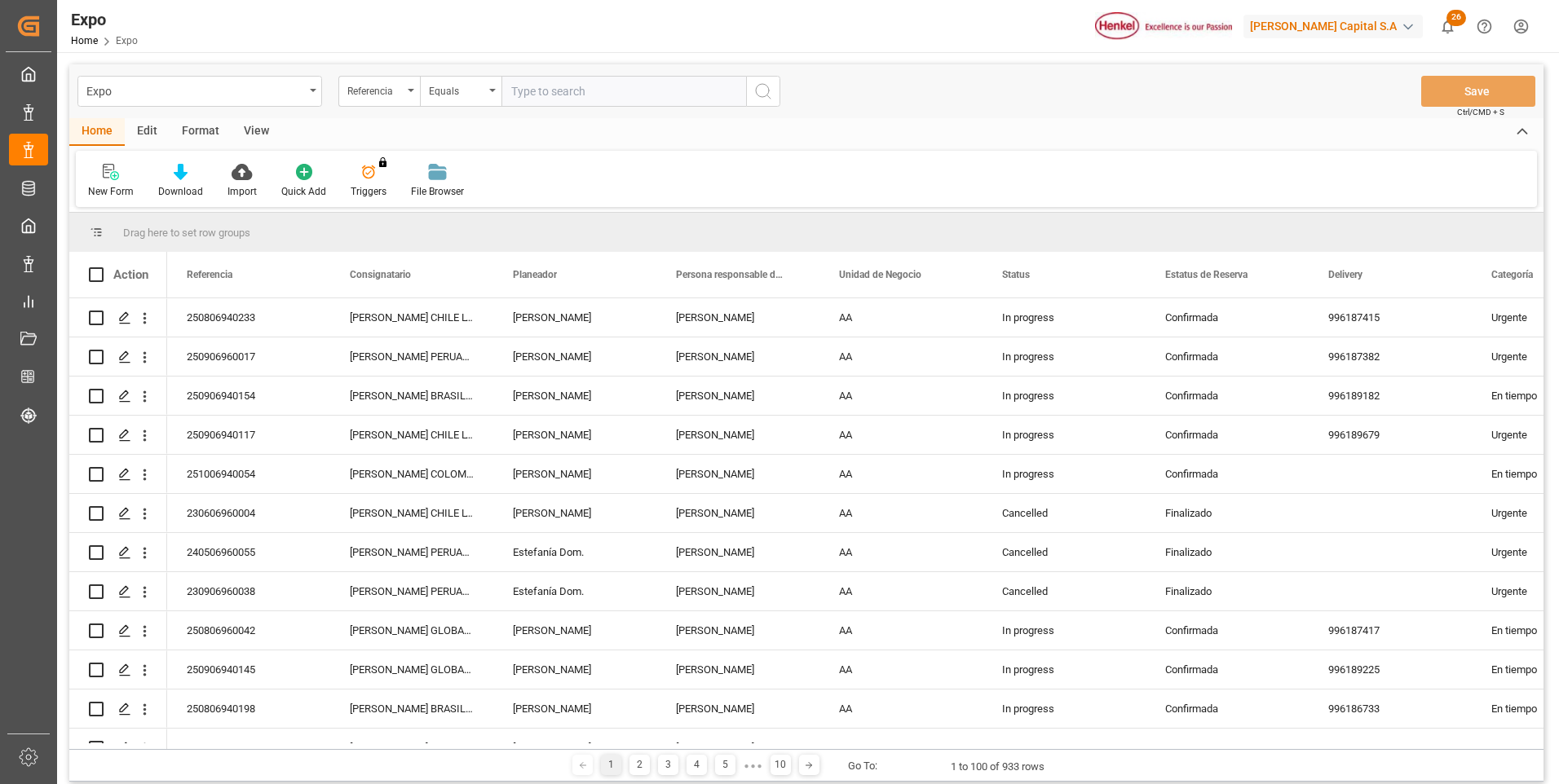
click at [689, 95] on input "text" at bounding box center [624, 91] width 245 height 31
type input "250806940198"
click at [762, 89] on icon "search button" at bounding box center [763, 92] width 19 height 19
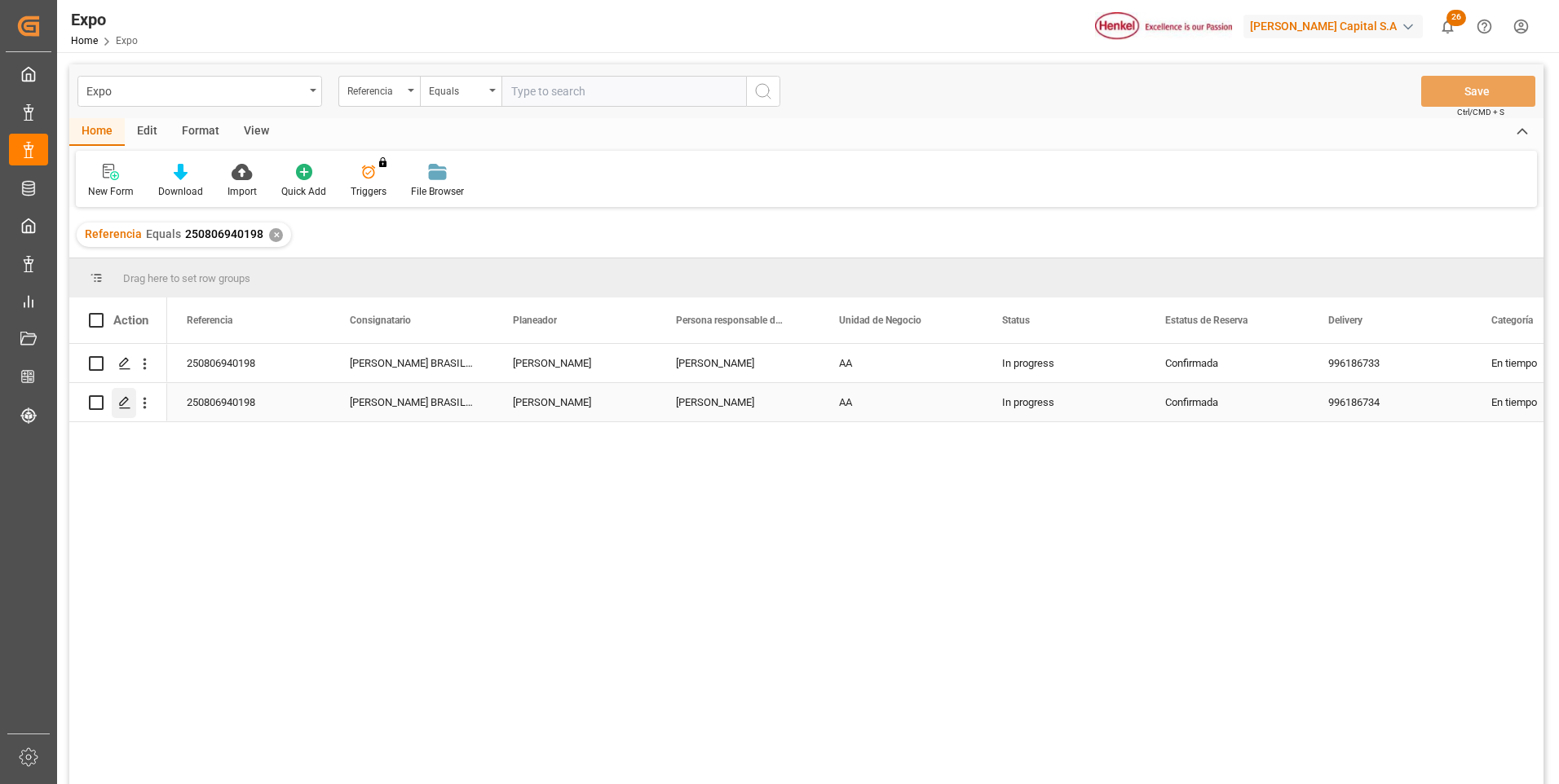
click at [121, 407] on icon "Press SPACE to select this row." at bounding box center [124, 403] width 13 height 13
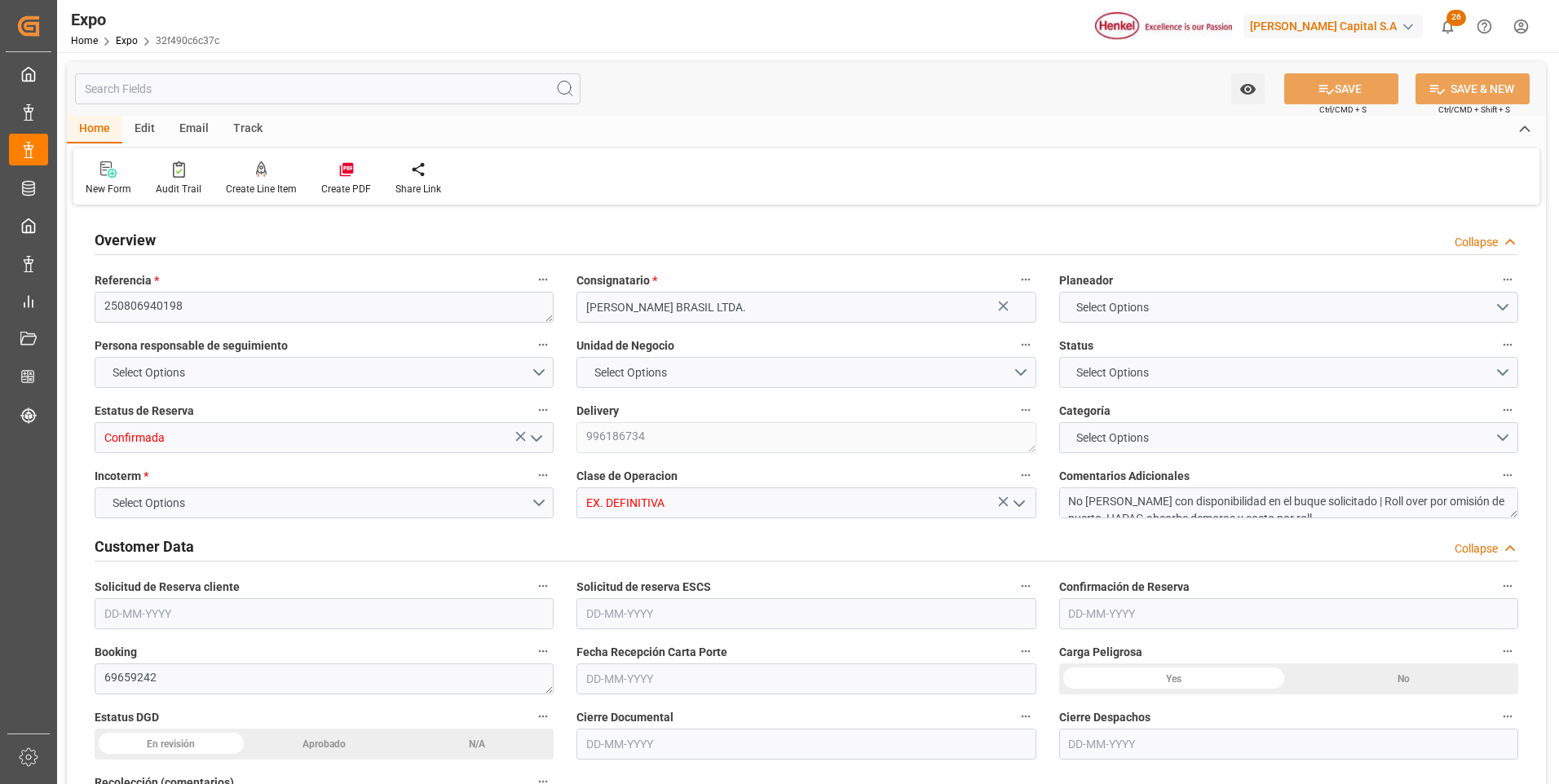
type input "11025"
type input "11603.289"
type input "18"
type input "9349540"
type input "9267649"
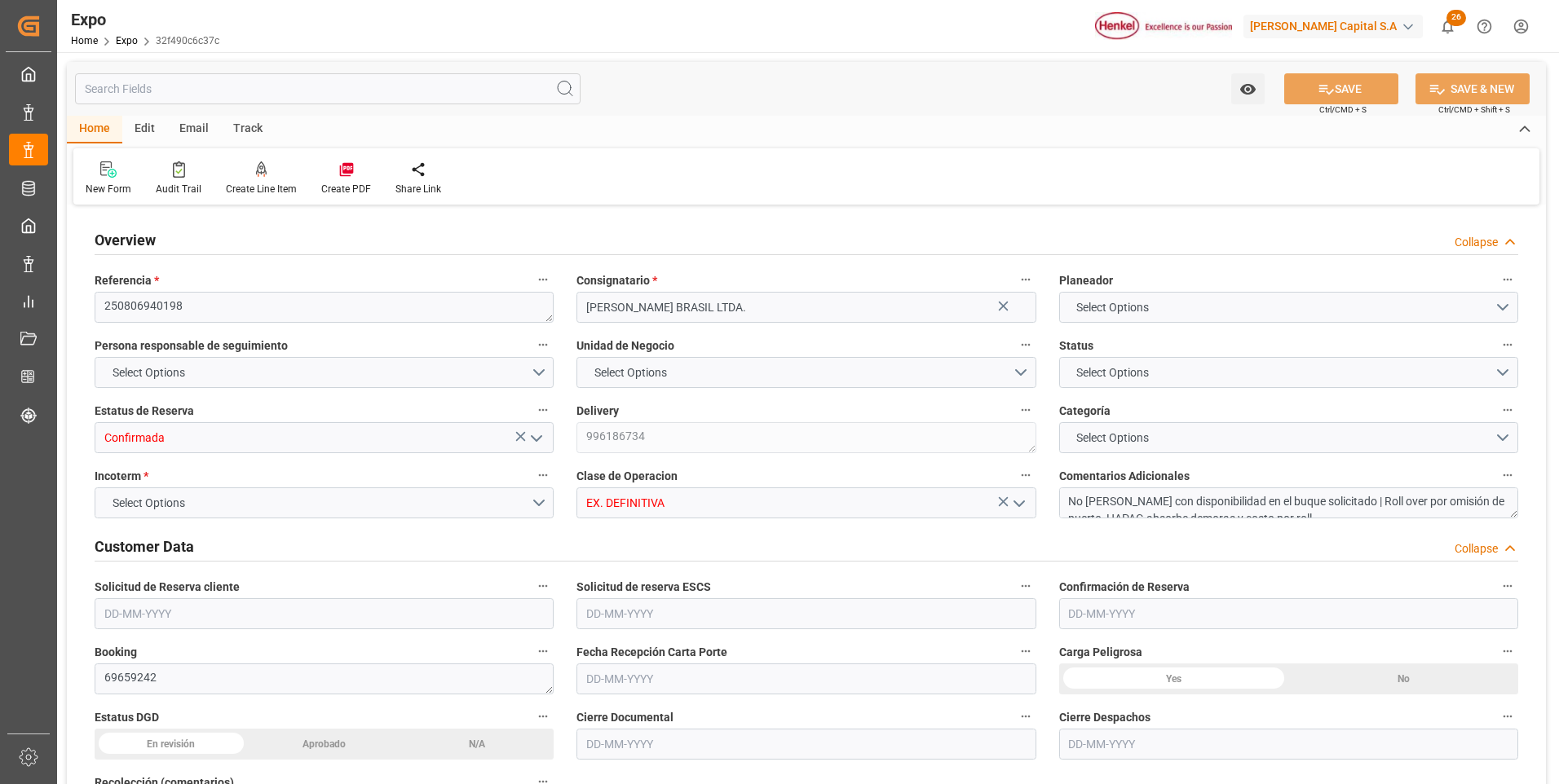
type input "9349540"
type input "MXATM"
type input "BRSSZ"
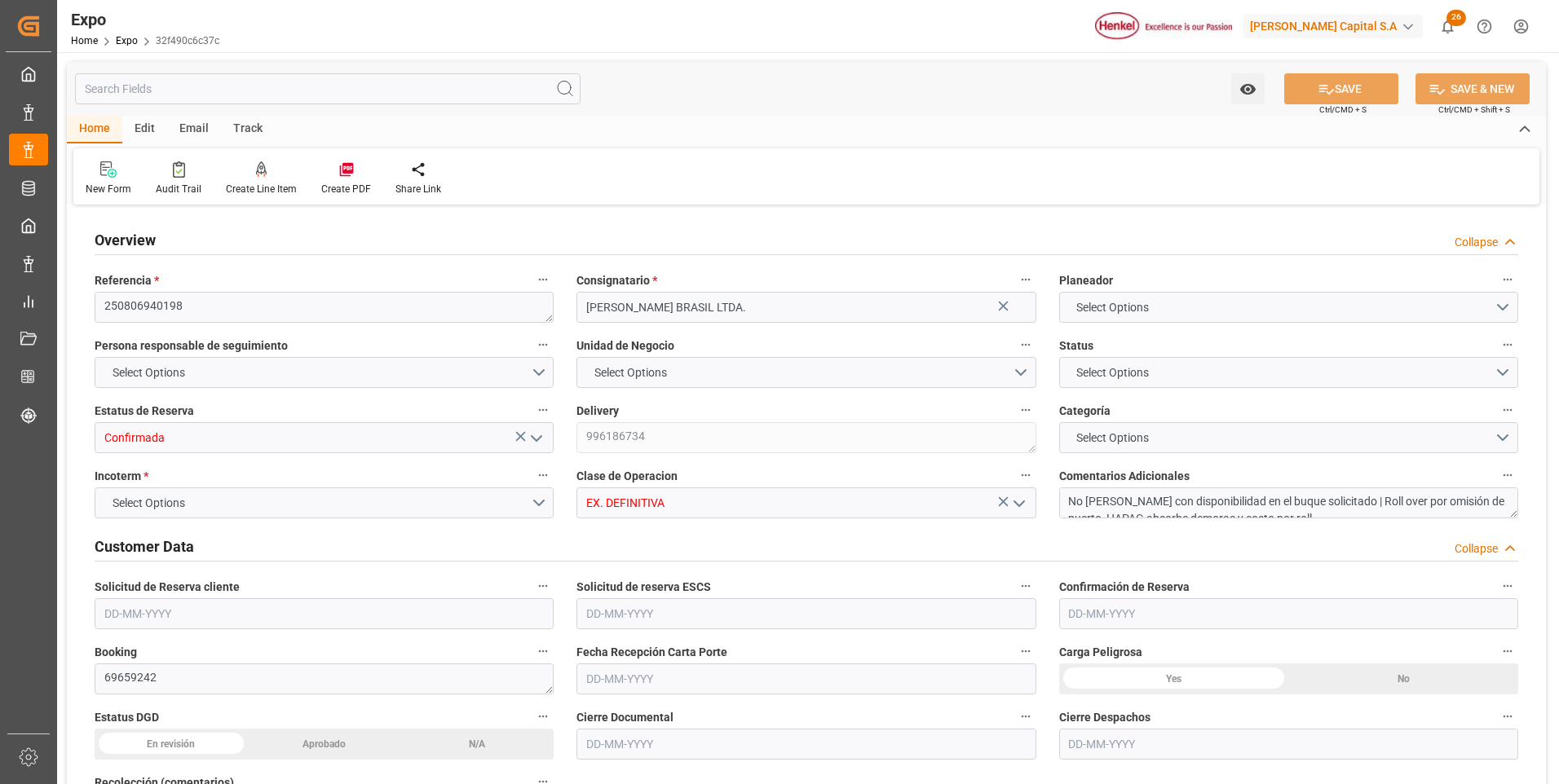
type input "4578582307"
type input "9349540"
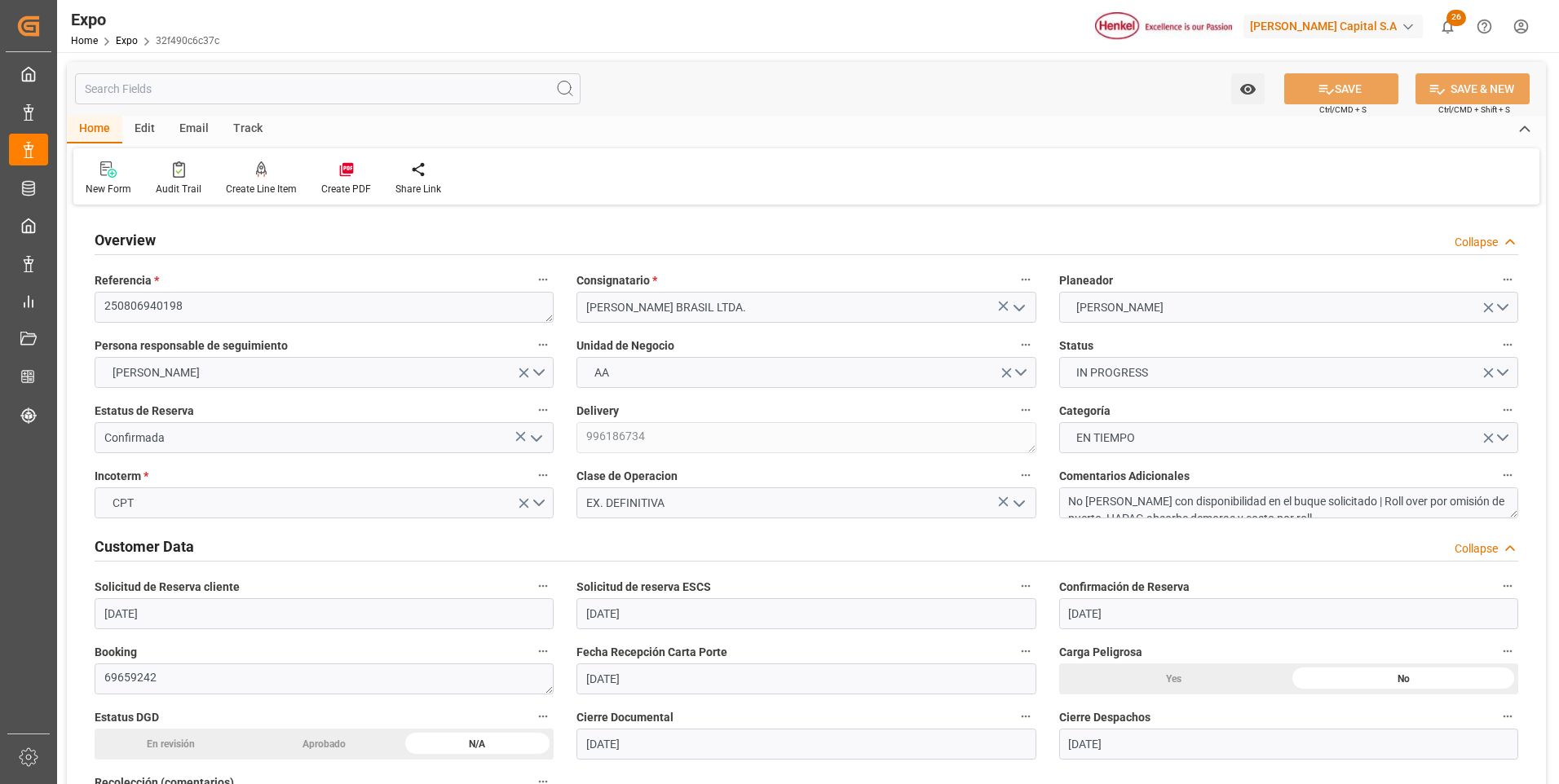
type input "[DATE]"
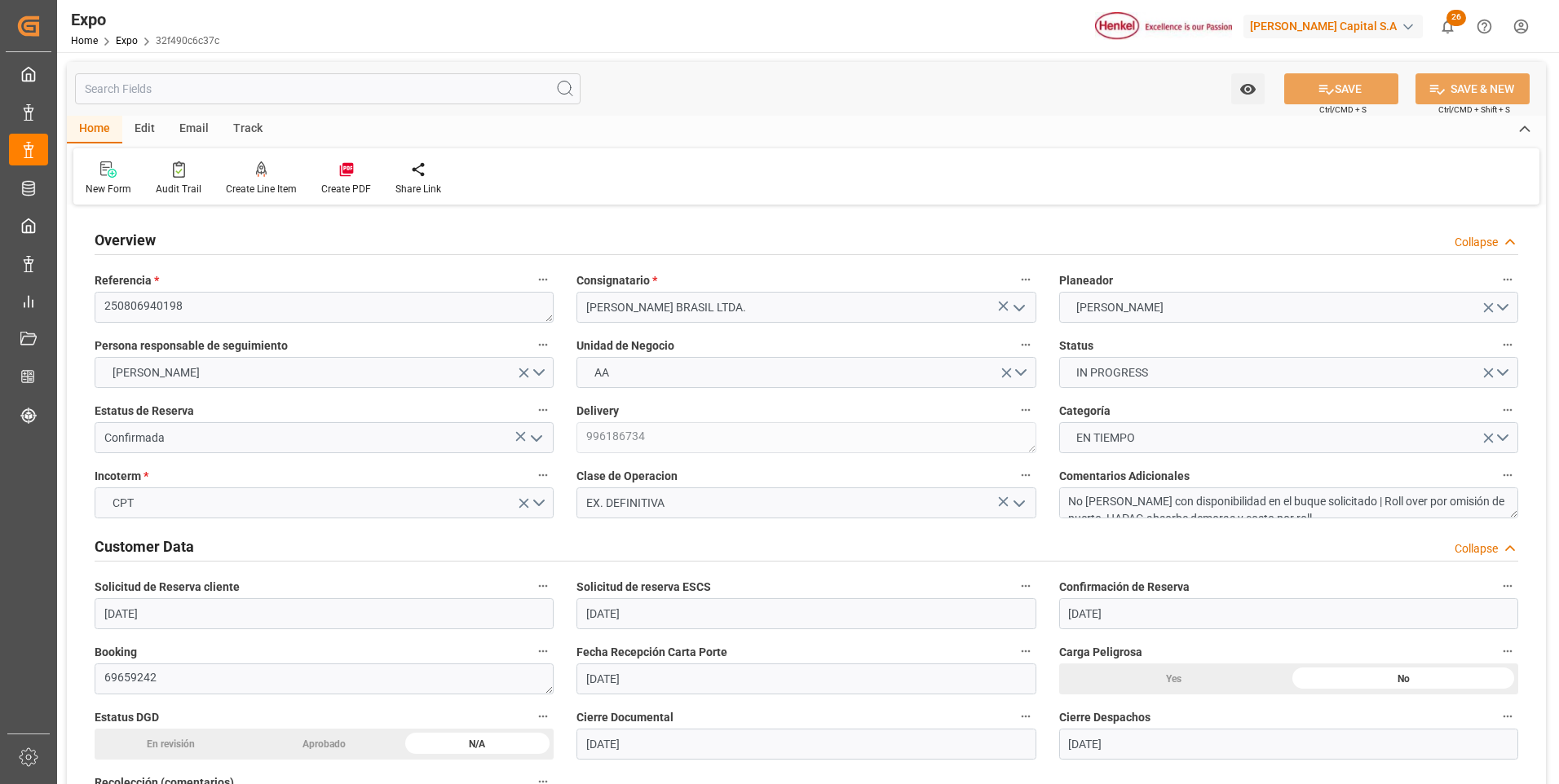
type input "[DATE]"
type input "[DATE] 08:00"
type input "[DATE]"
type input "[DATE] 13:26"
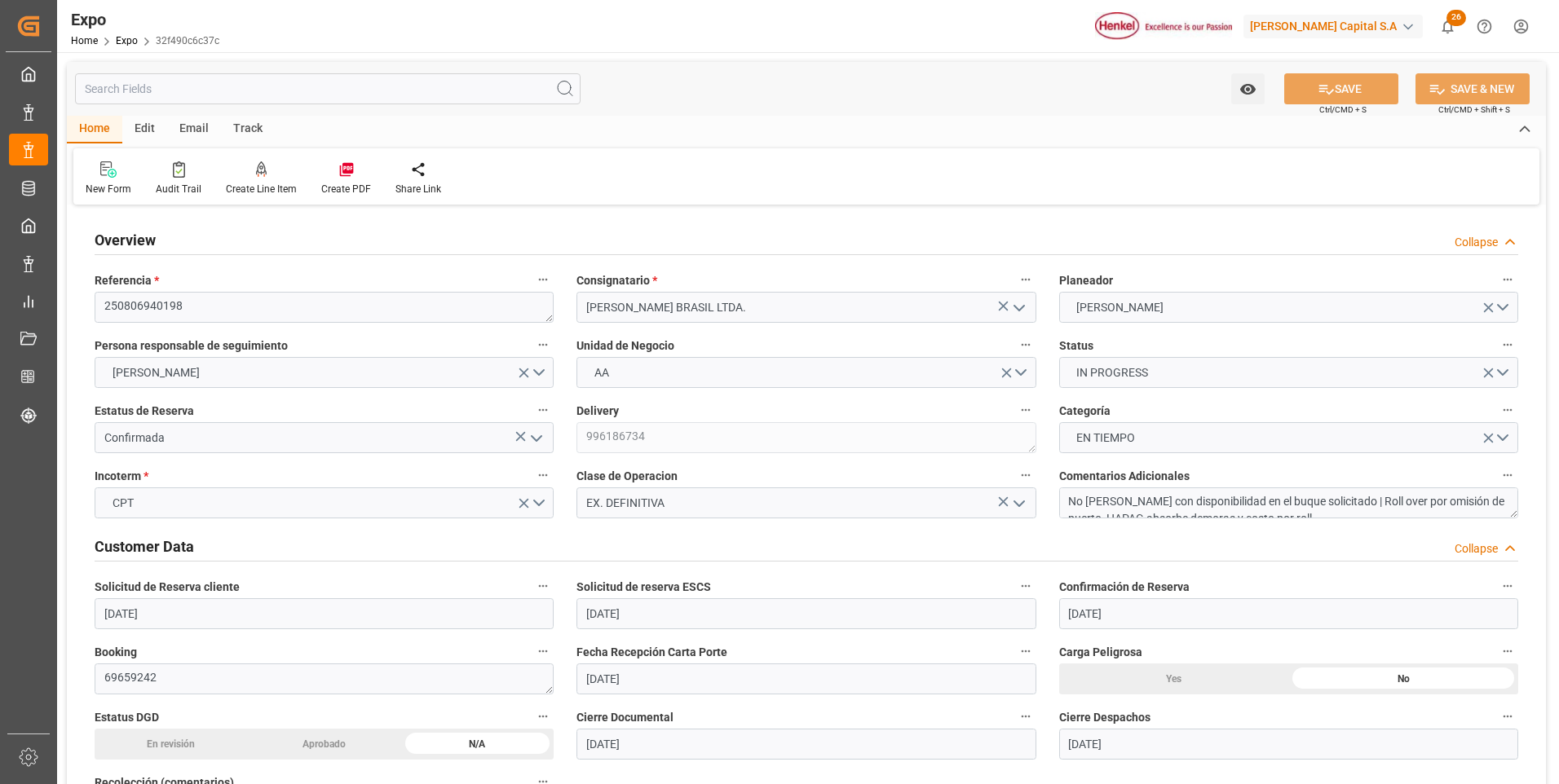
type input "[DATE]"
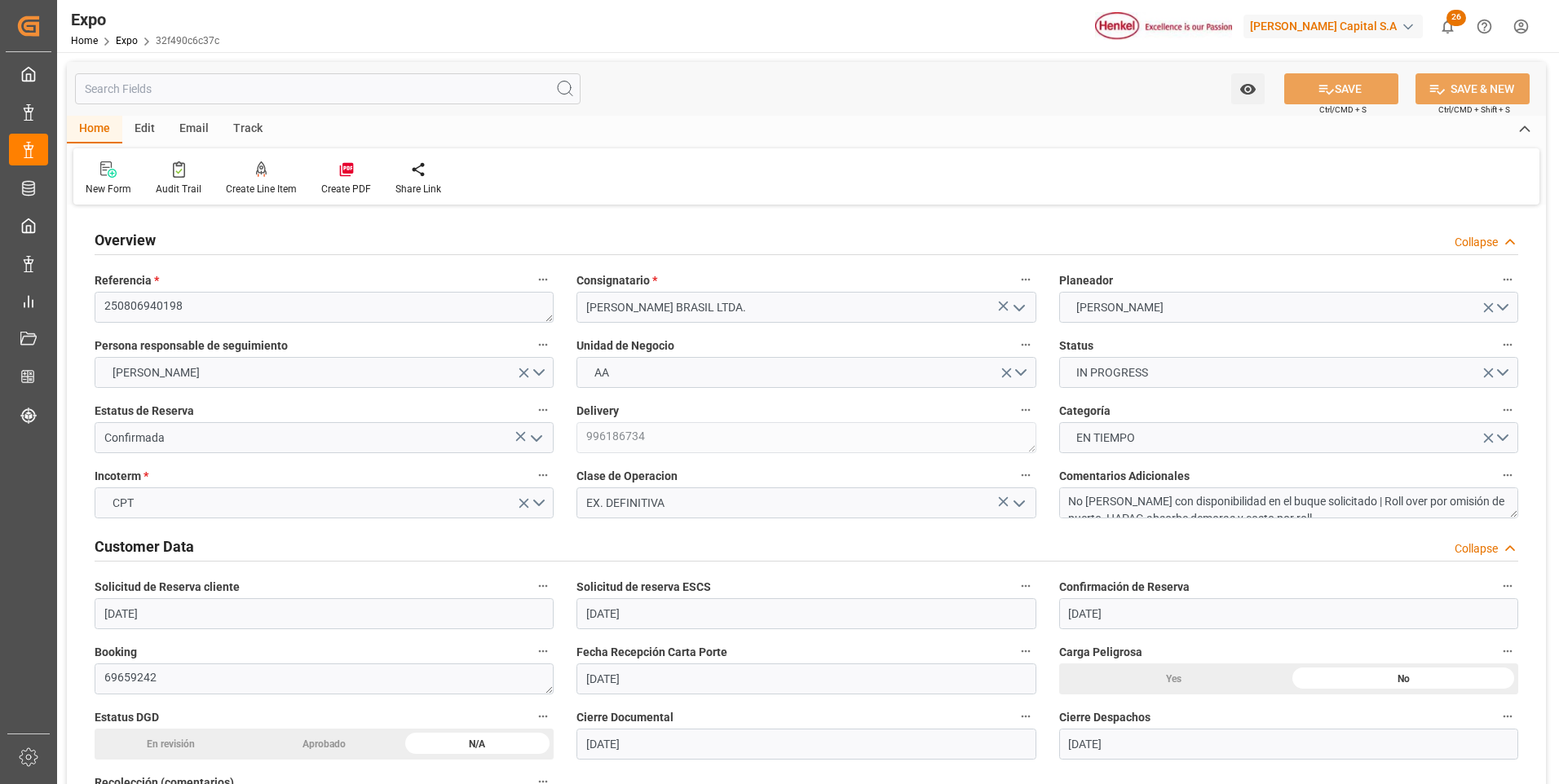
type input "[DATE] 10:00"
type input "[DATE] 00:00"
type input "[DATE] 11:18"
type input "[DATE] 19:00"
type input "[DATE] 00:00"
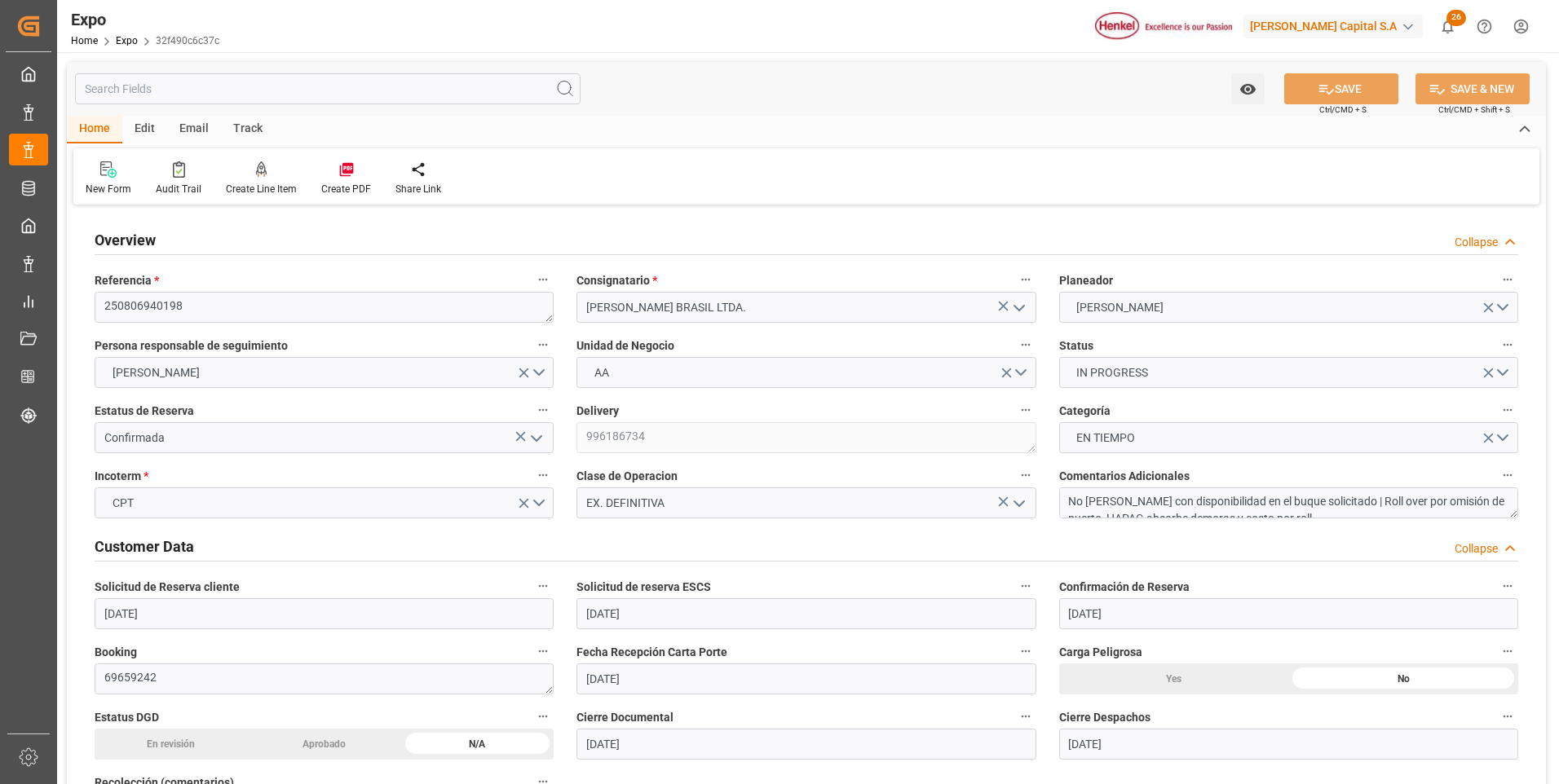
type input "[DATE]"
type input "[DATE] 11:42"
type input "[DATE] 08:27"
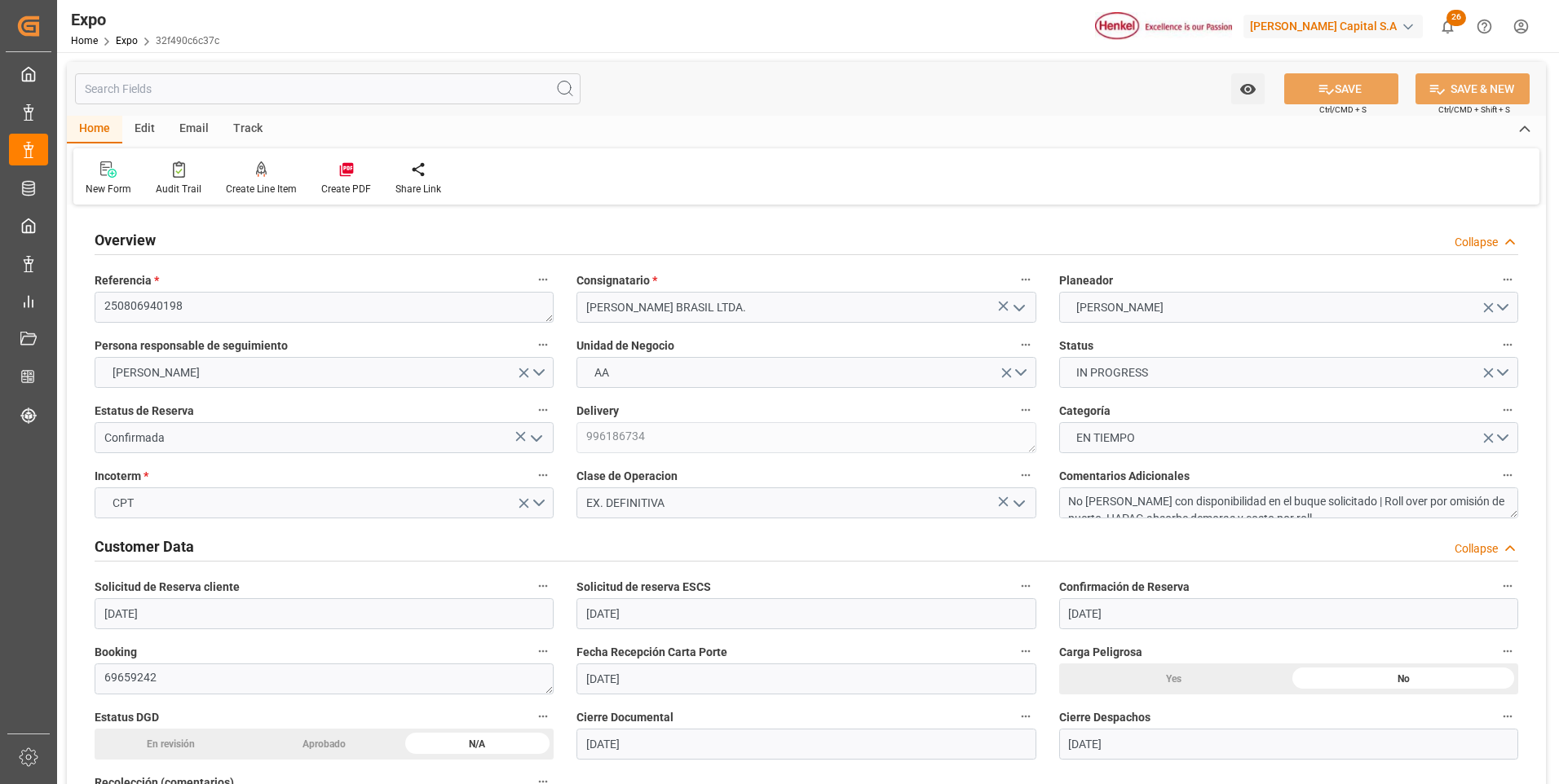
type input "[DATE] 10:36"
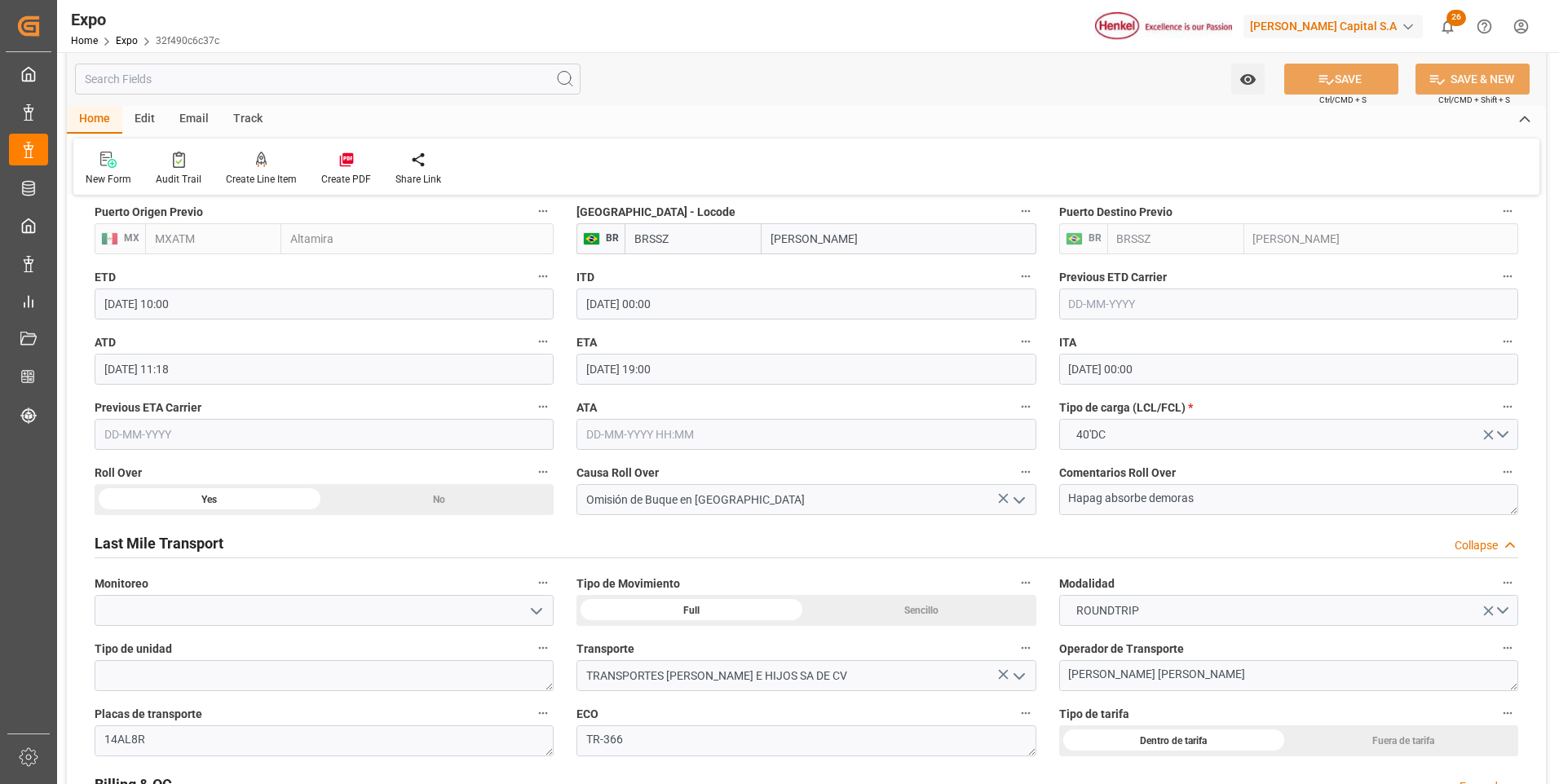
scroll to position [2527, 0]
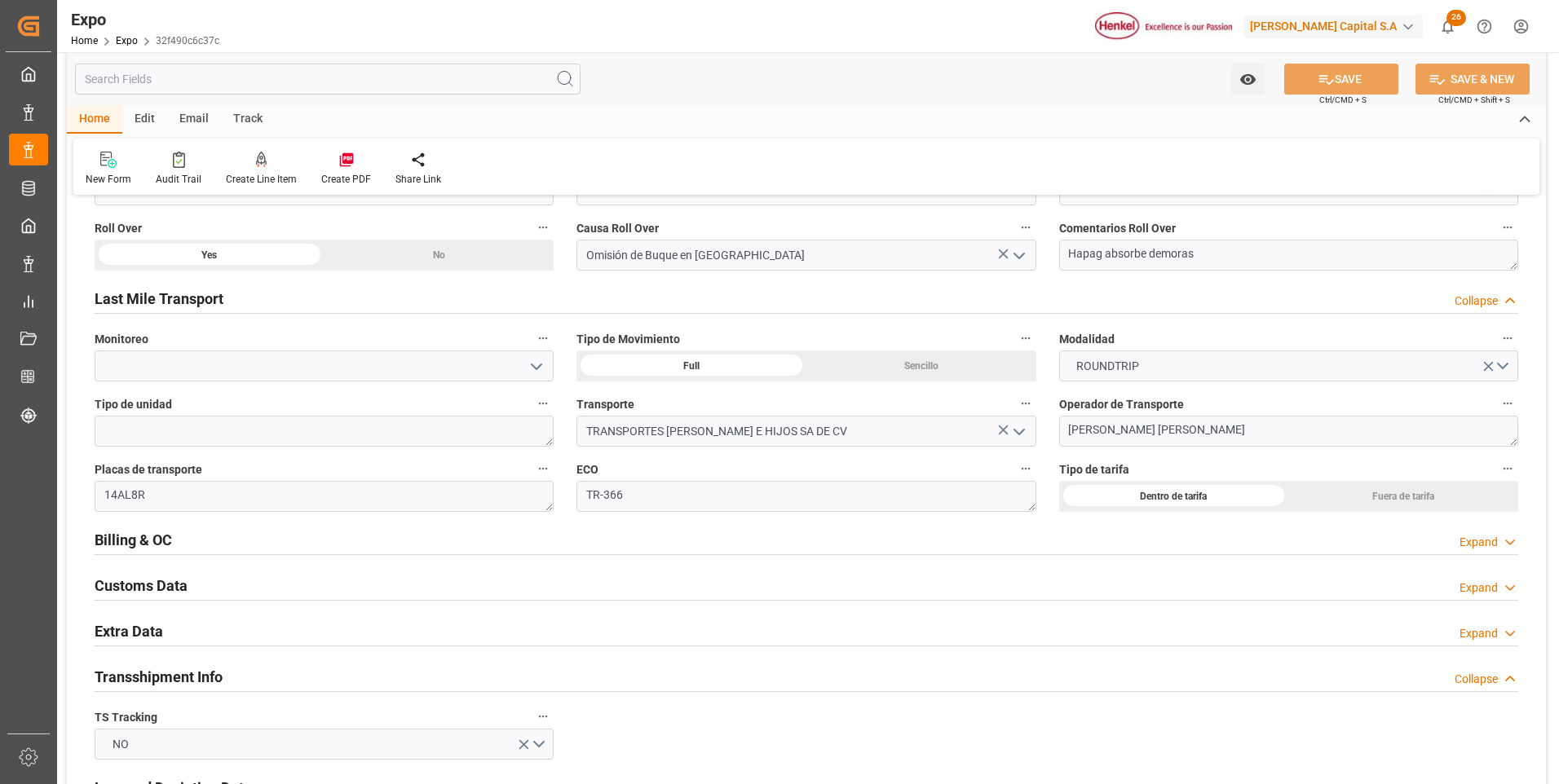
click at [1506, 541] on polyline at bounding box center [1510, 543] width 8 height 4
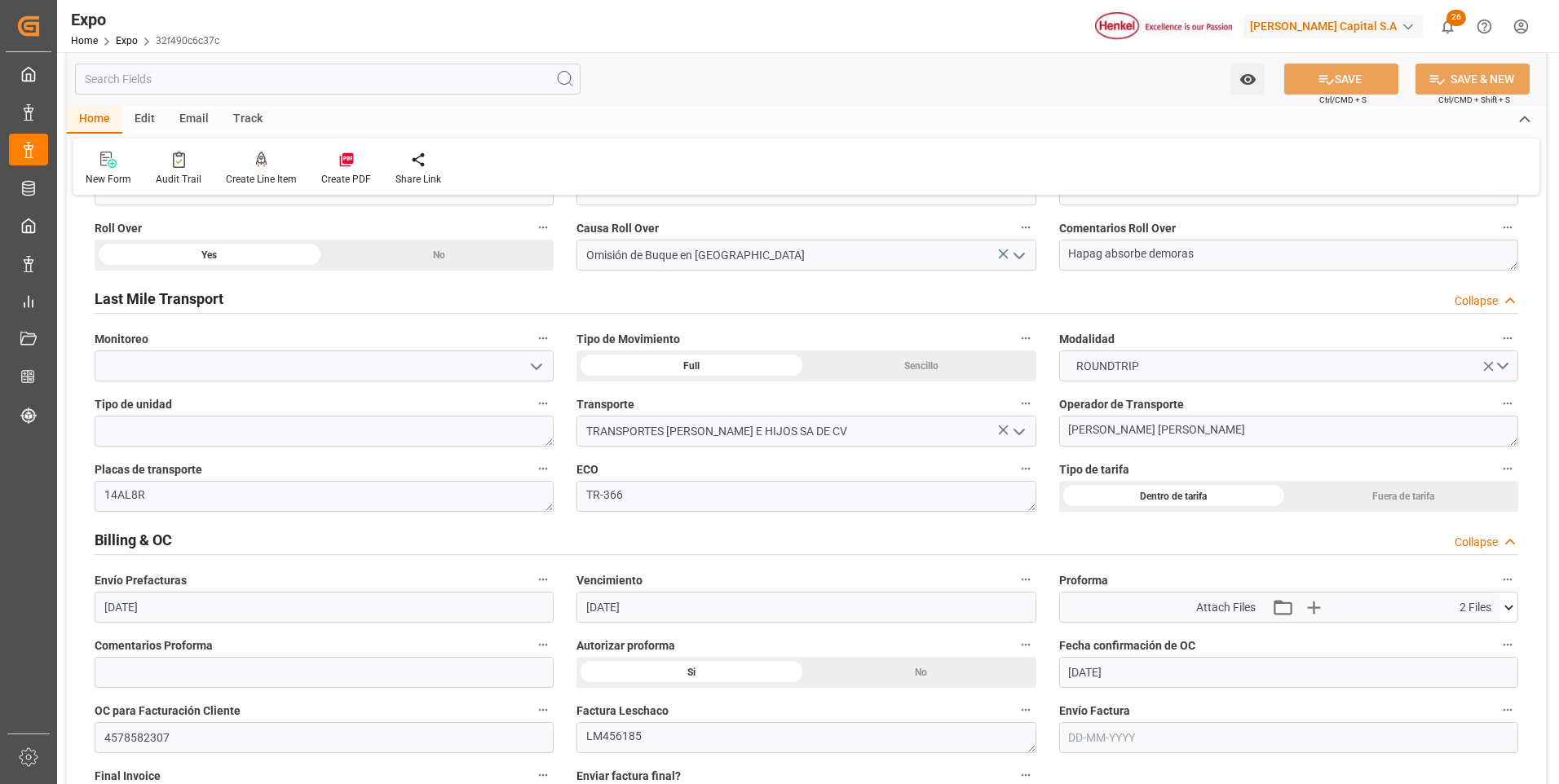
scroll to position [2690, 0]
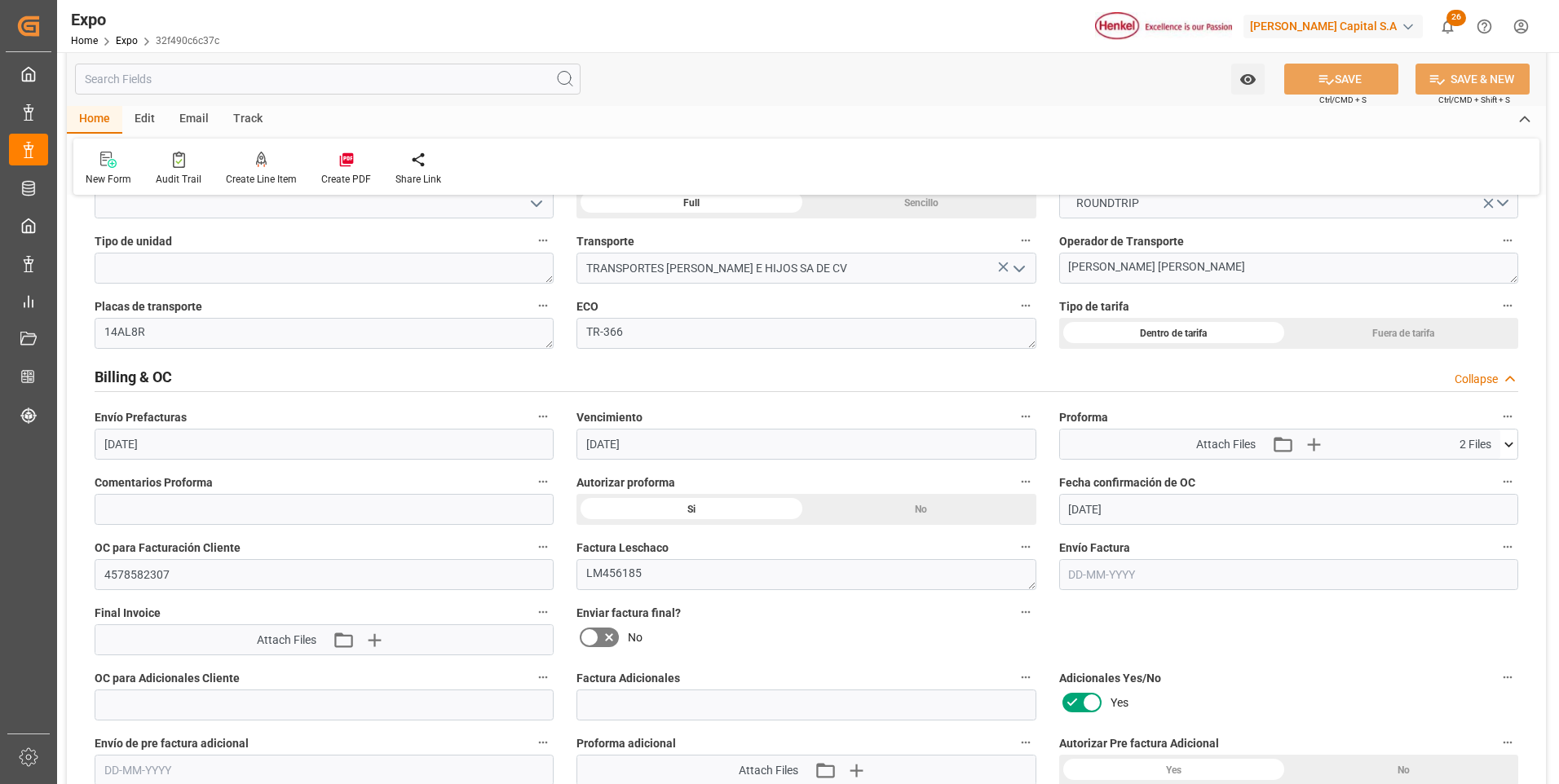
click at [1090, 571] on input "text" at bounding box center [1288, 574] width 459 height 31
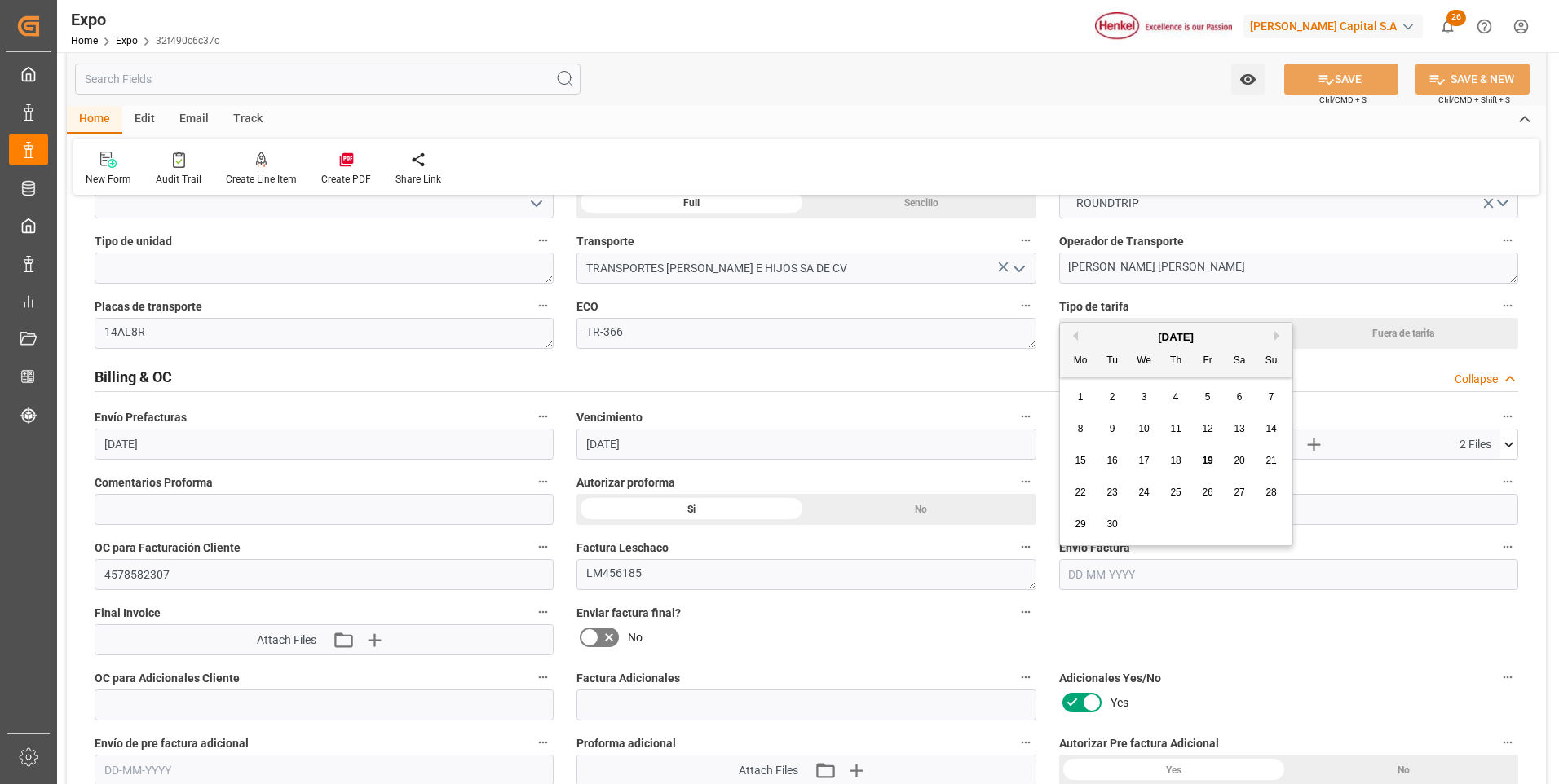
drag, startPoint x: 1207, startPoint y: 462, endPoint x: 1088, endPoint y: 534, distance: 139.1
click at [1207, 461] on span "19" at bounding box center [1207, 460] width 11 height 11
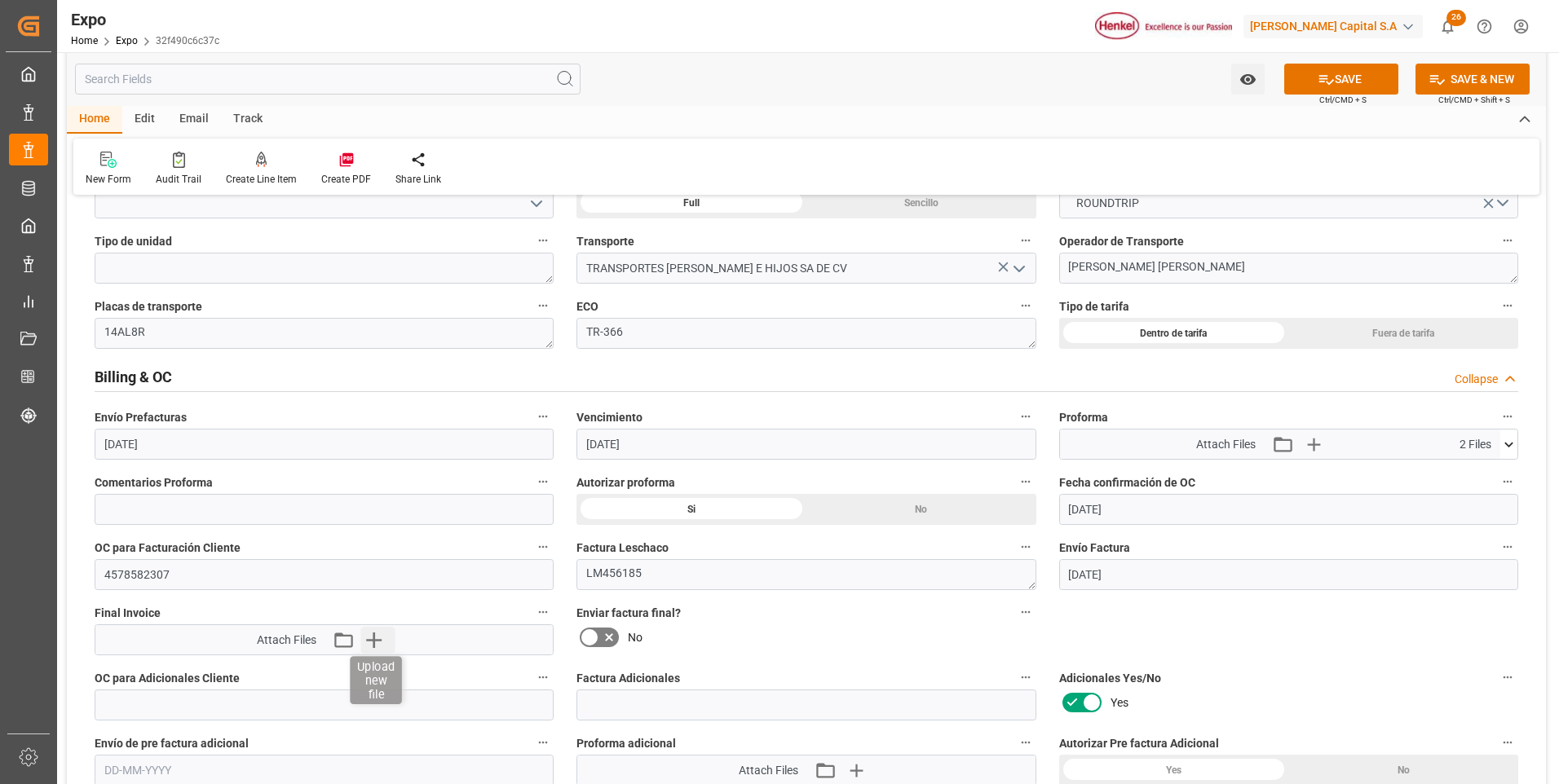
click at [378, 641] on icon "button" at bounding box center [374, 640] width 26 height 26
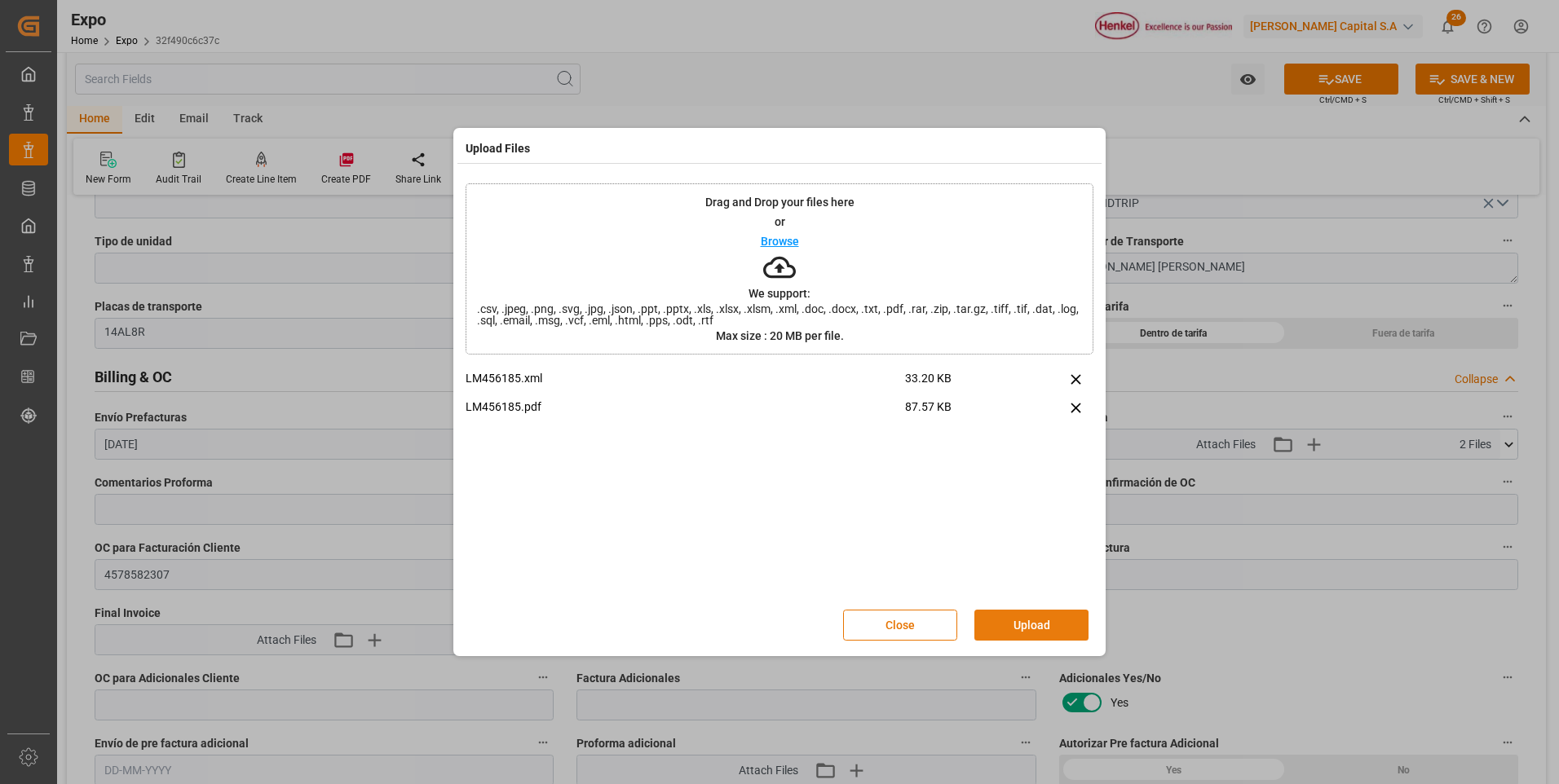
click at [996, 627] on button "Upload" at bounding box center [1032, 625] width 115 height 31
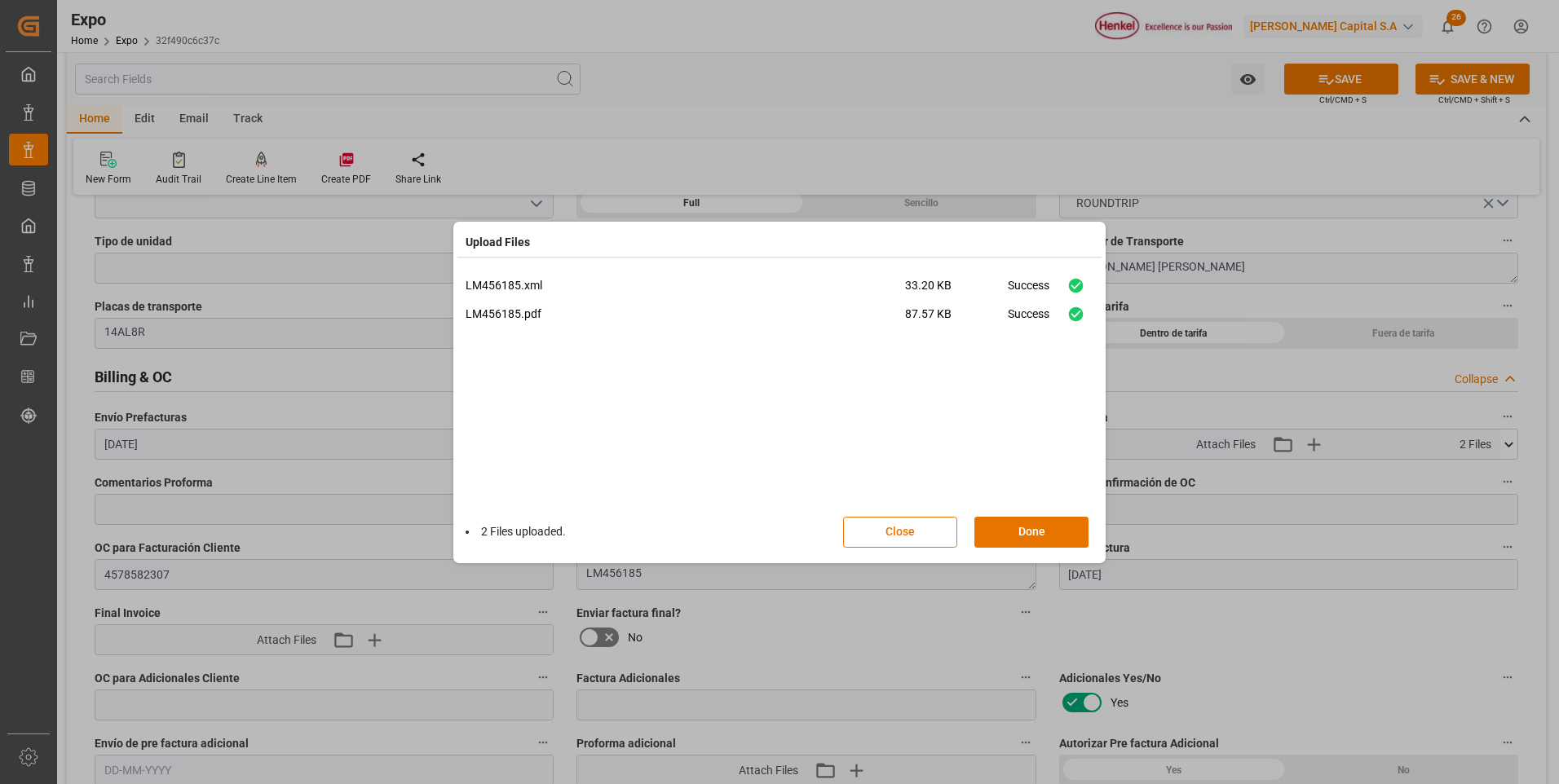
click at [1038, 514] on div "2 Files uploaded. Close Done" at bounding box center [779, 532] width 628 height 54
click at [1038, 527] on button "Done" at bounding box center [1032, 532] width 115 height 31
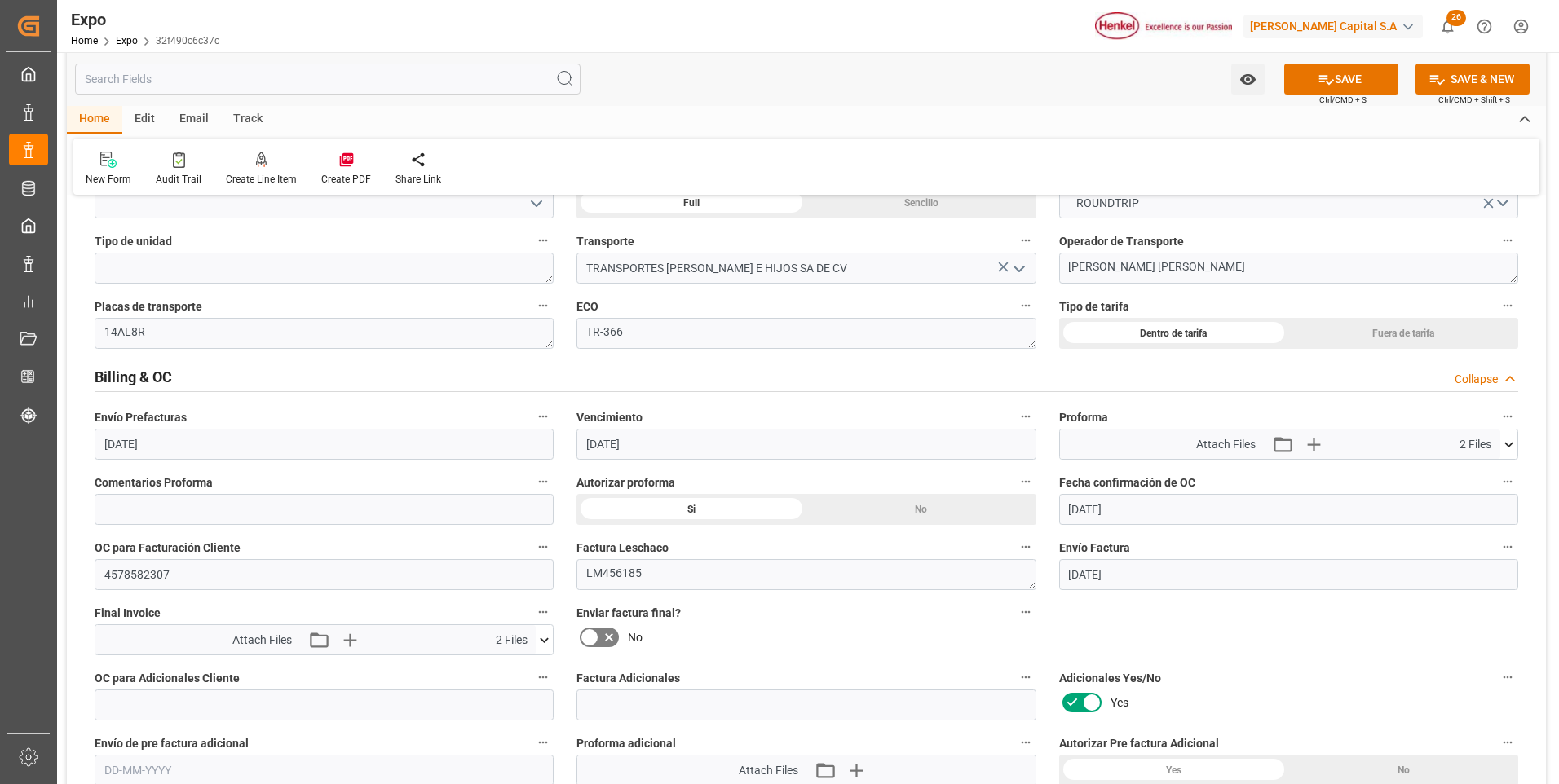
click at [592, 638] on icon at bounding box center [589, 637] width 10 height 7
click at [0, 0] on input "checkbox" at bounding box center [0, 0] width 0 height 0
click at [1343, 90] on button "SAVE" at bounding box center [1341, 78] width 115 height 31
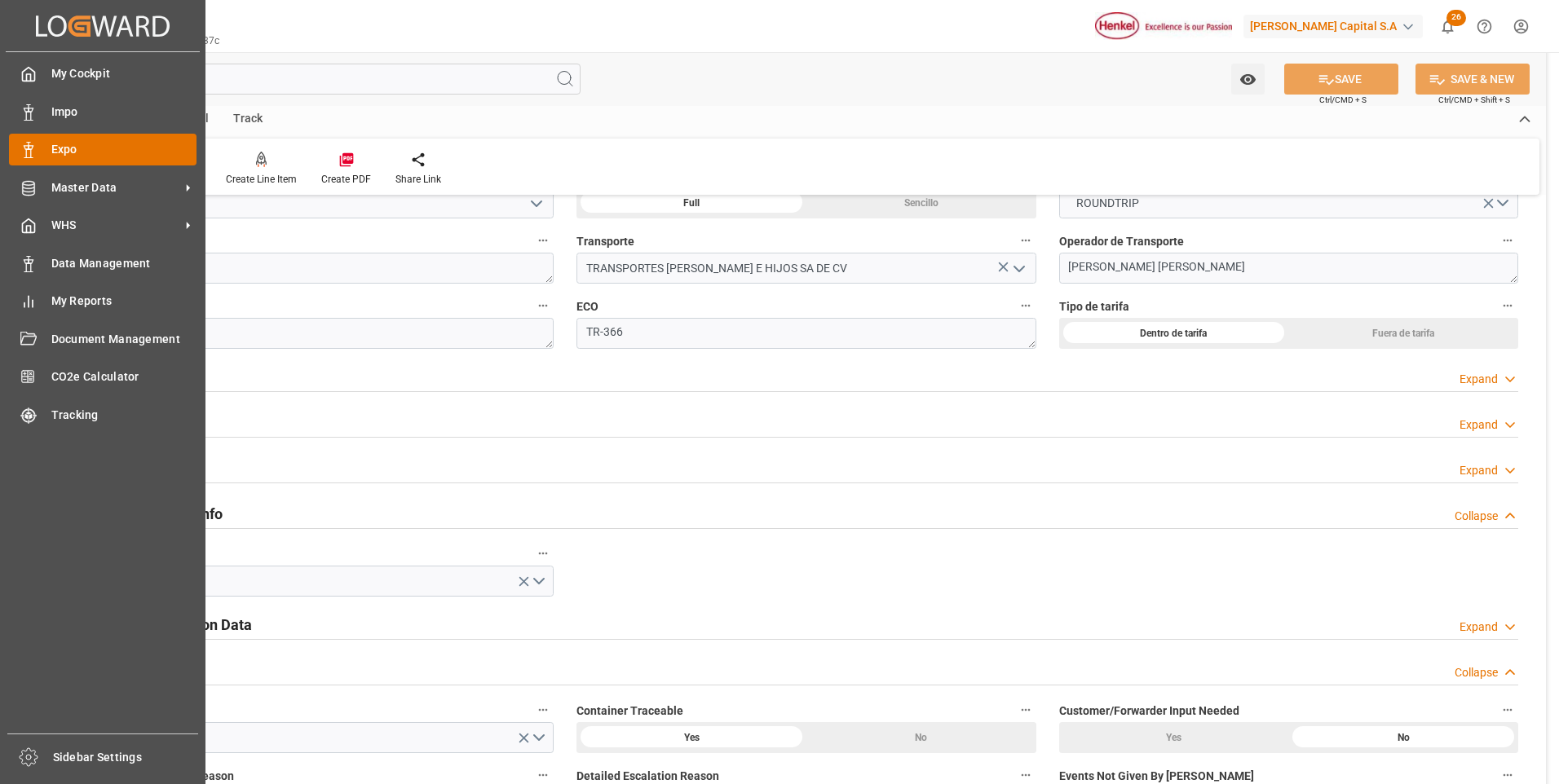
click at [25, 145] on icon at bounding box center [28, 150] width 17 height 17
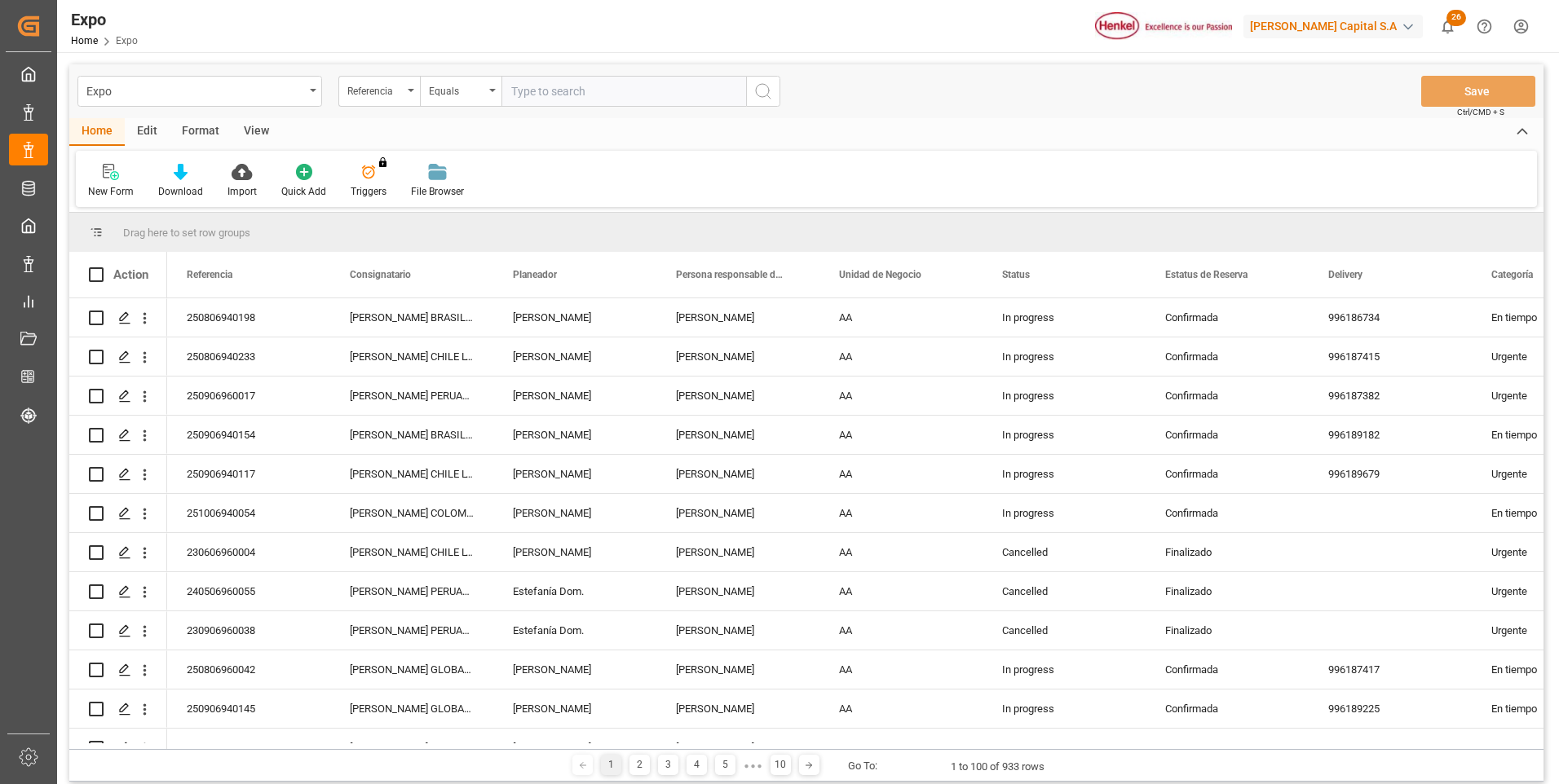
click at [619, 100] on input "text" at bounding box center [624, 91] width 245 height 31
click at [550, 95] on input "text" at bounding box center [624, 91] width 245 height 31
paste input "250906940046"
click at [760, 92] on icon "search button" at bounding box center [763, 92] width 19 height 19
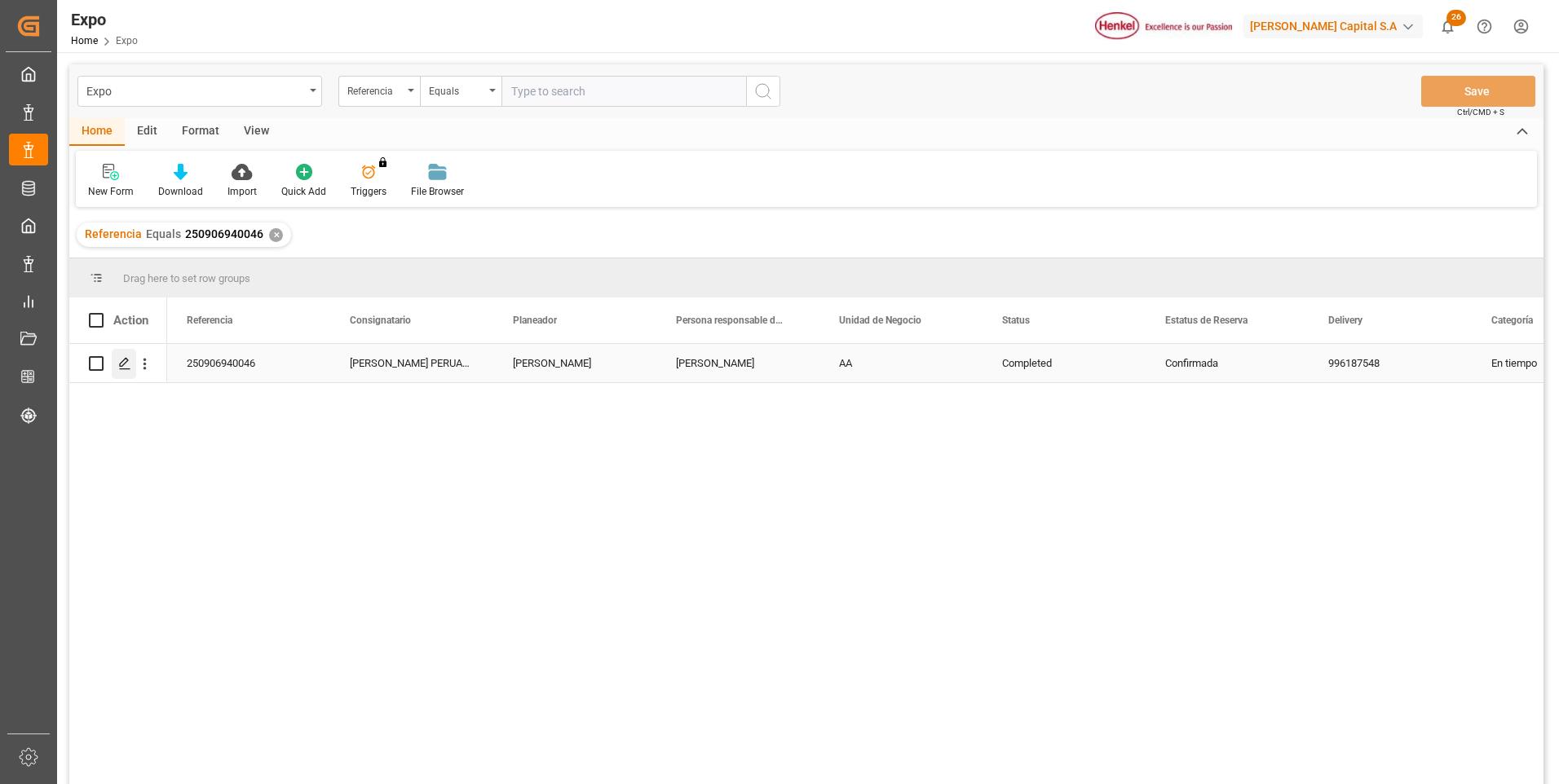
click at [126, 362] on icon "Press SPACE to select this row." at bounding box center [124, 363] width 13 height 13
